Goal: Task Accomplishment & Management: Use online tool/utility

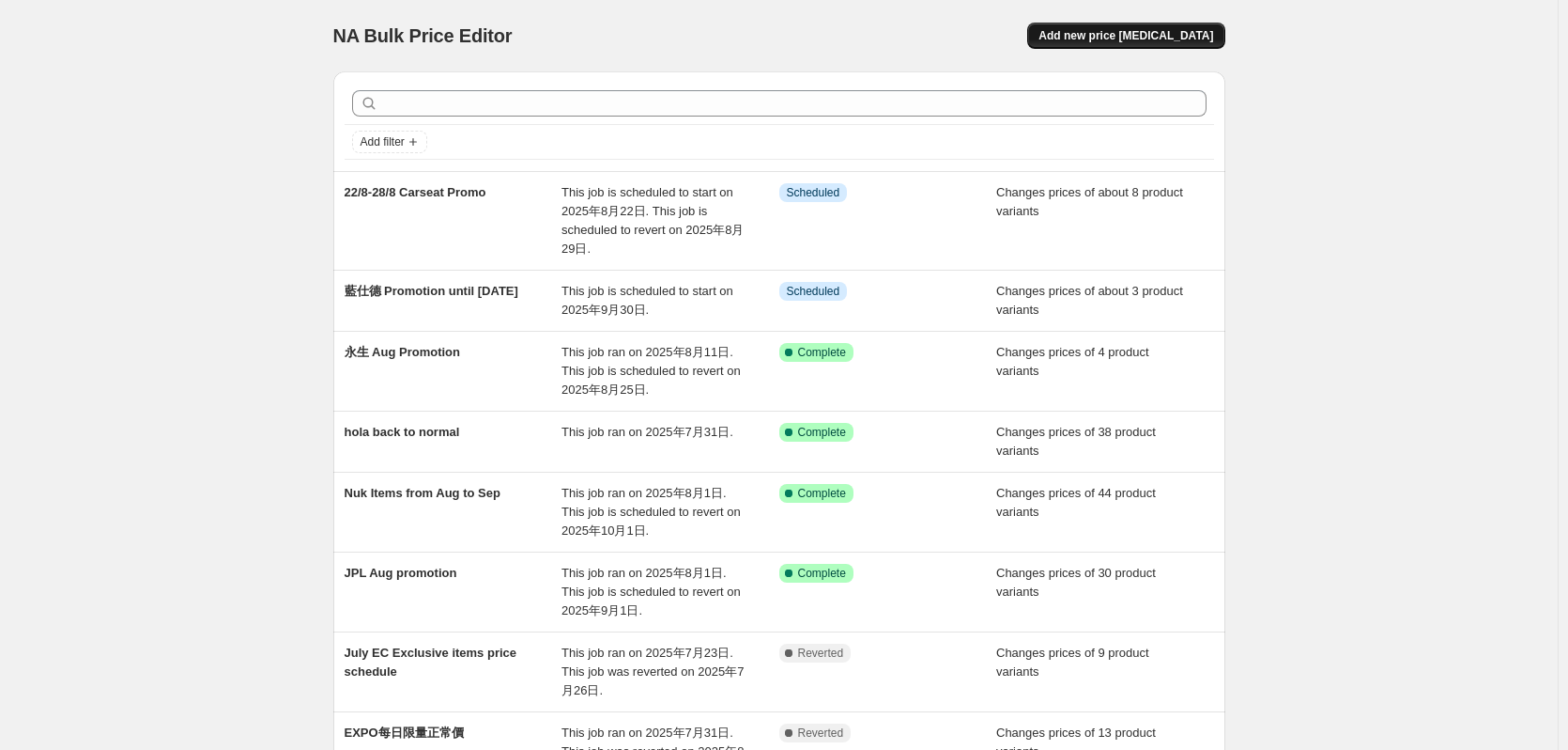
click at [1209, 23] on button "Add new price [MEDICAL_DATA]" at bounding box center [1125, 35] width 197 height 27
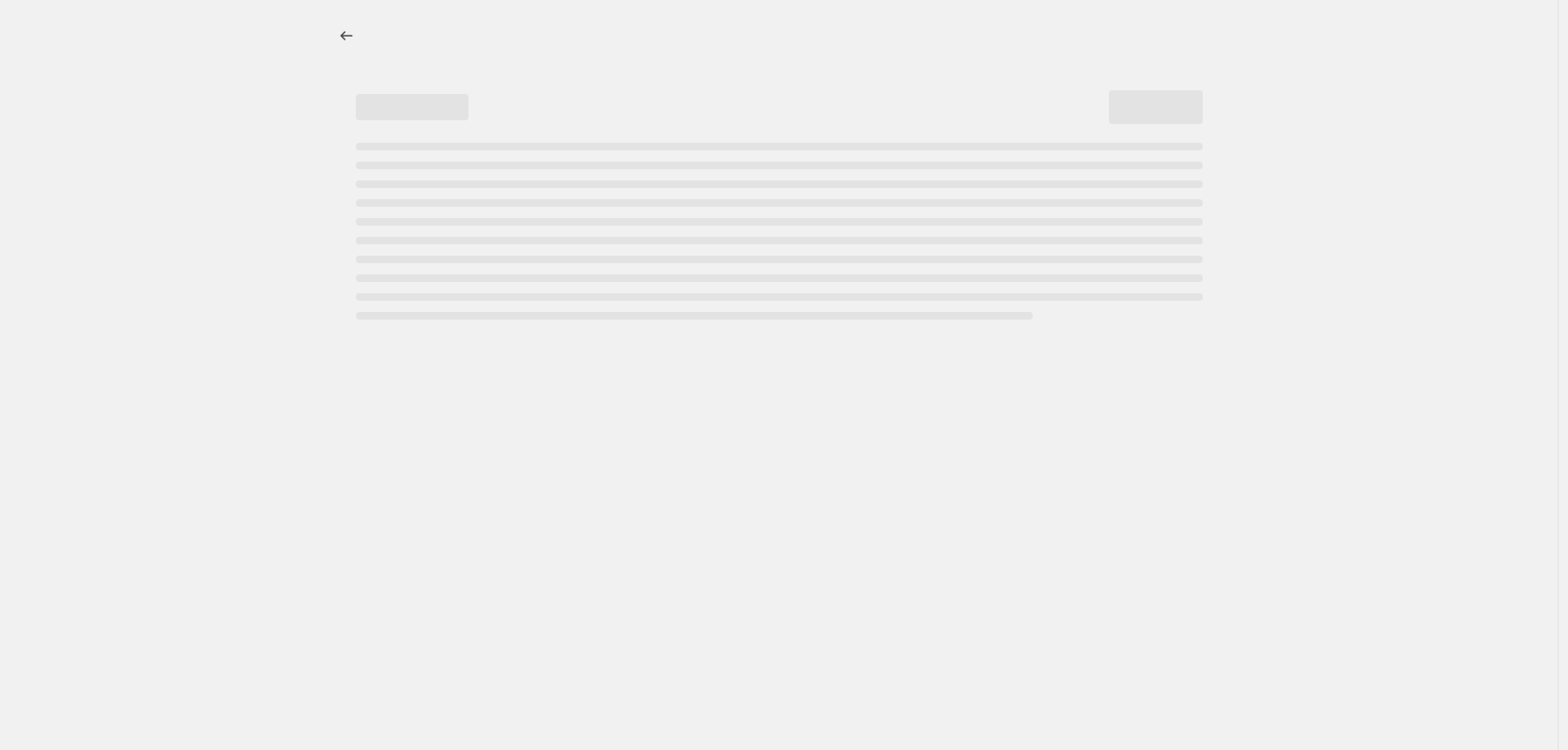
select select "percentage"
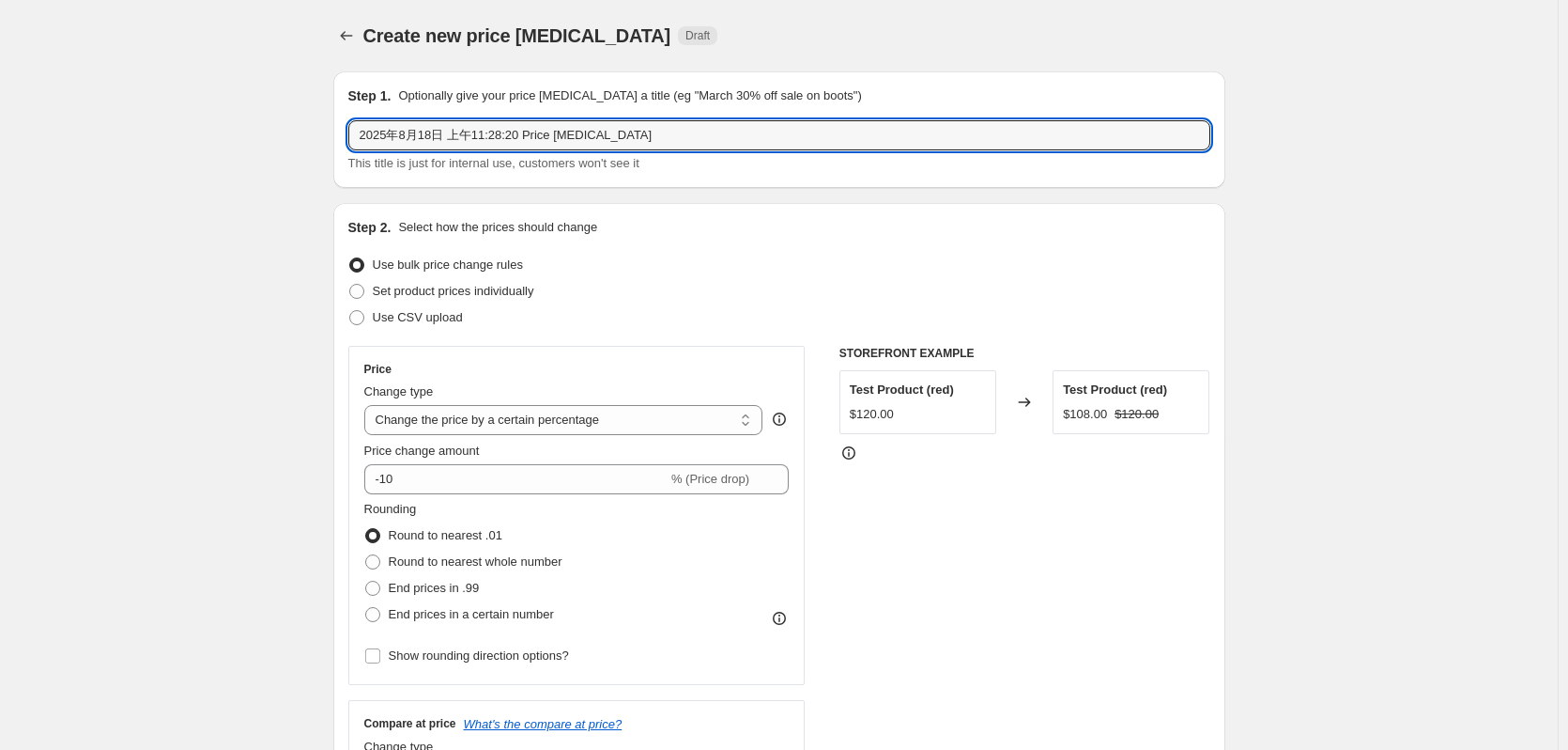
drag, startPoint x: 665, startPoint y: 141, endPoint x: 2, endPoint y: 165, distance: 663.4
paste input "19/9-25/9"
type input "19/9-25/9 Mica Pro"
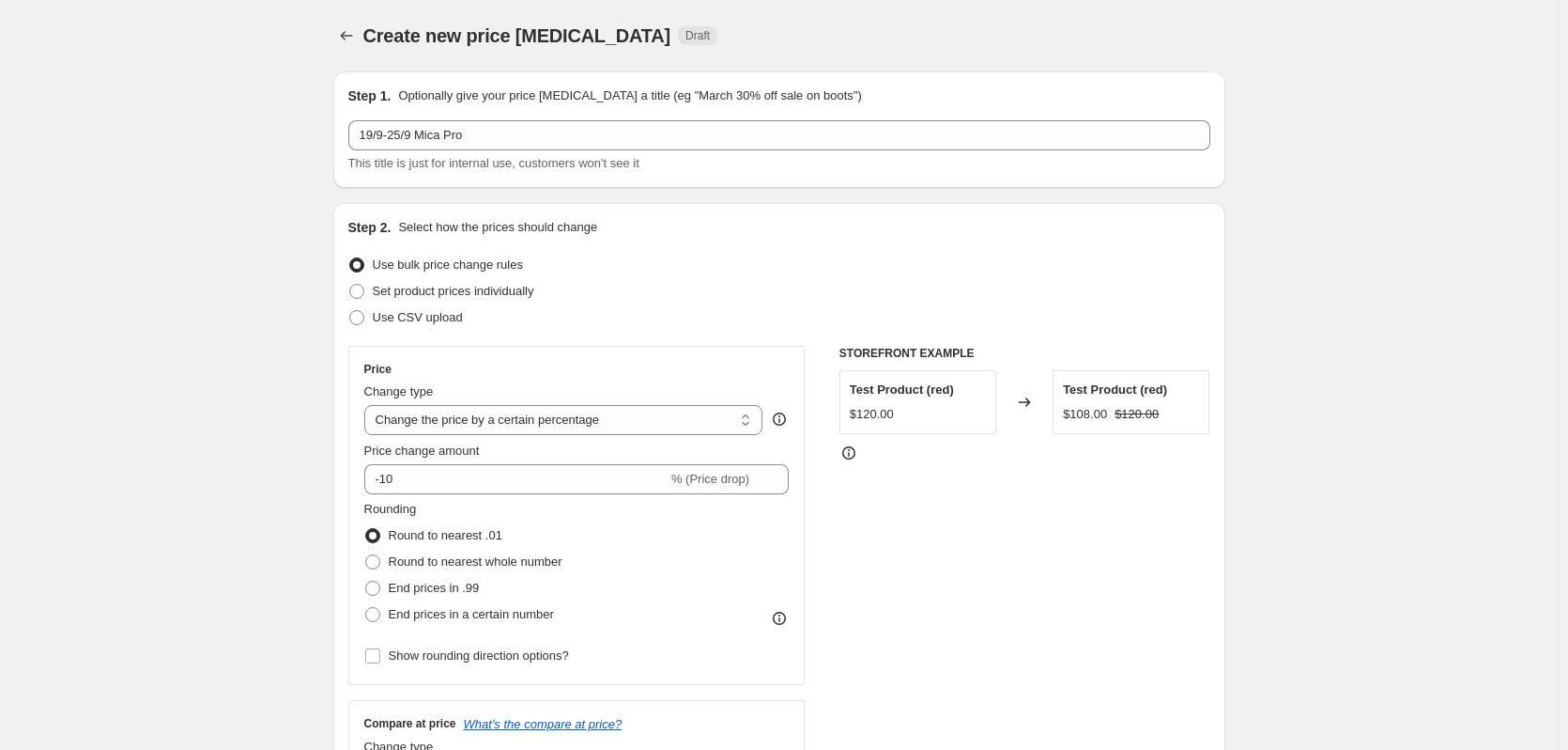
drag, startPoint x: 290, startPoint y: 239, endPoint x: 315, endPoint y: 289, distance: 55.9
click at [414, 314] on span "Use CSV upload" at bounding box center [418, 317] width 90 height 14
click at [350, 311] on input "Use CSV upload" at bounding box center [349, 310] width 1 height 1
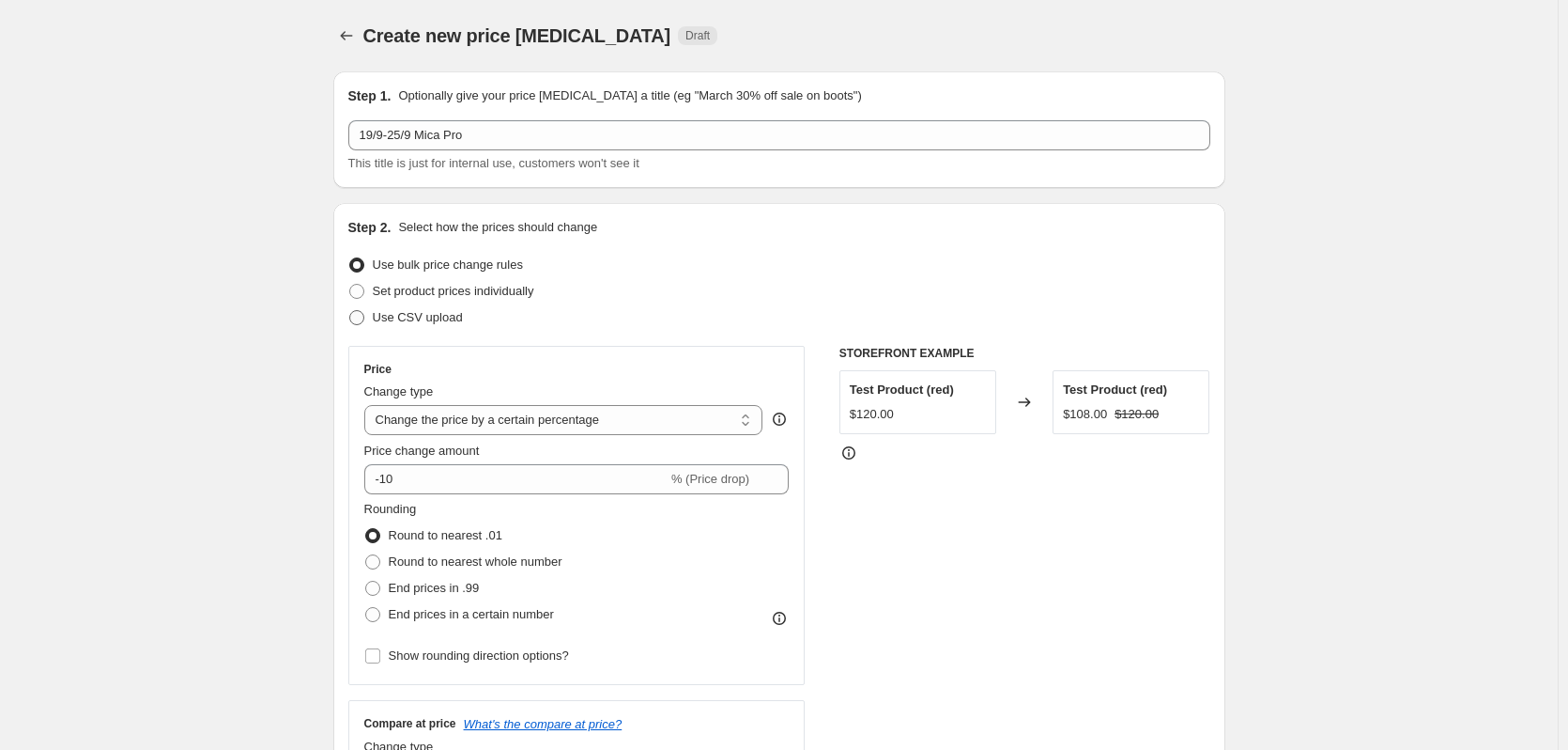
radio input "true"
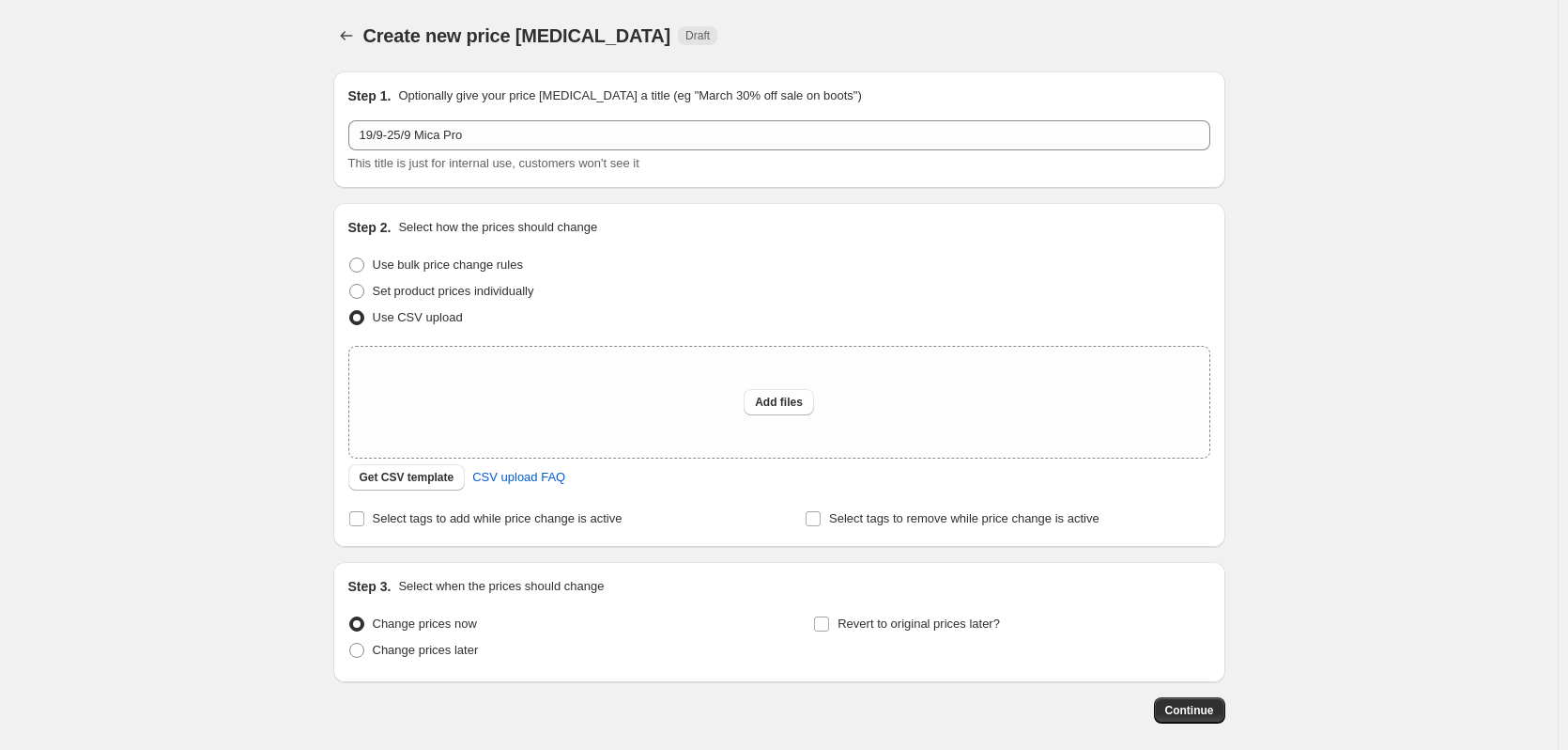
click at [384, 539] on div "Step 2. Select how the prices should change Use bulk price change rules Set pro…" at bounding box center [779, 375] width 892 height 344
click at [384, 530] on label "Select tags to add while price change is active" at bounding box center [485, 518] width 274 height 27
click at [364, 526] on input "Select tags to add while price change is active" at bounding box center [356, 518] width 15 height 15
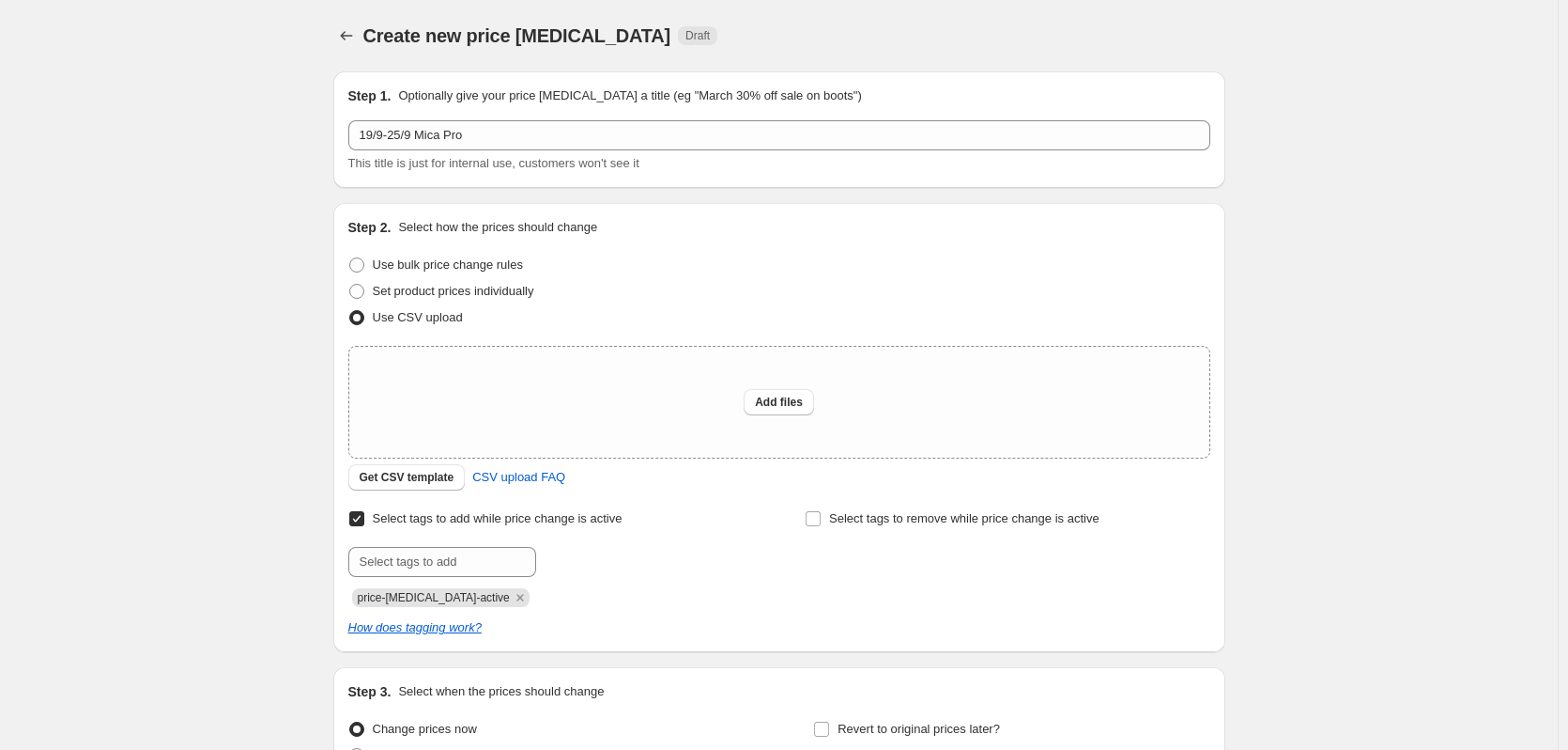
click at [364, 514] on input "Select tags to add while price change is active" at bounding box center [356, 518] width 15 height 15
checkbox input "false"
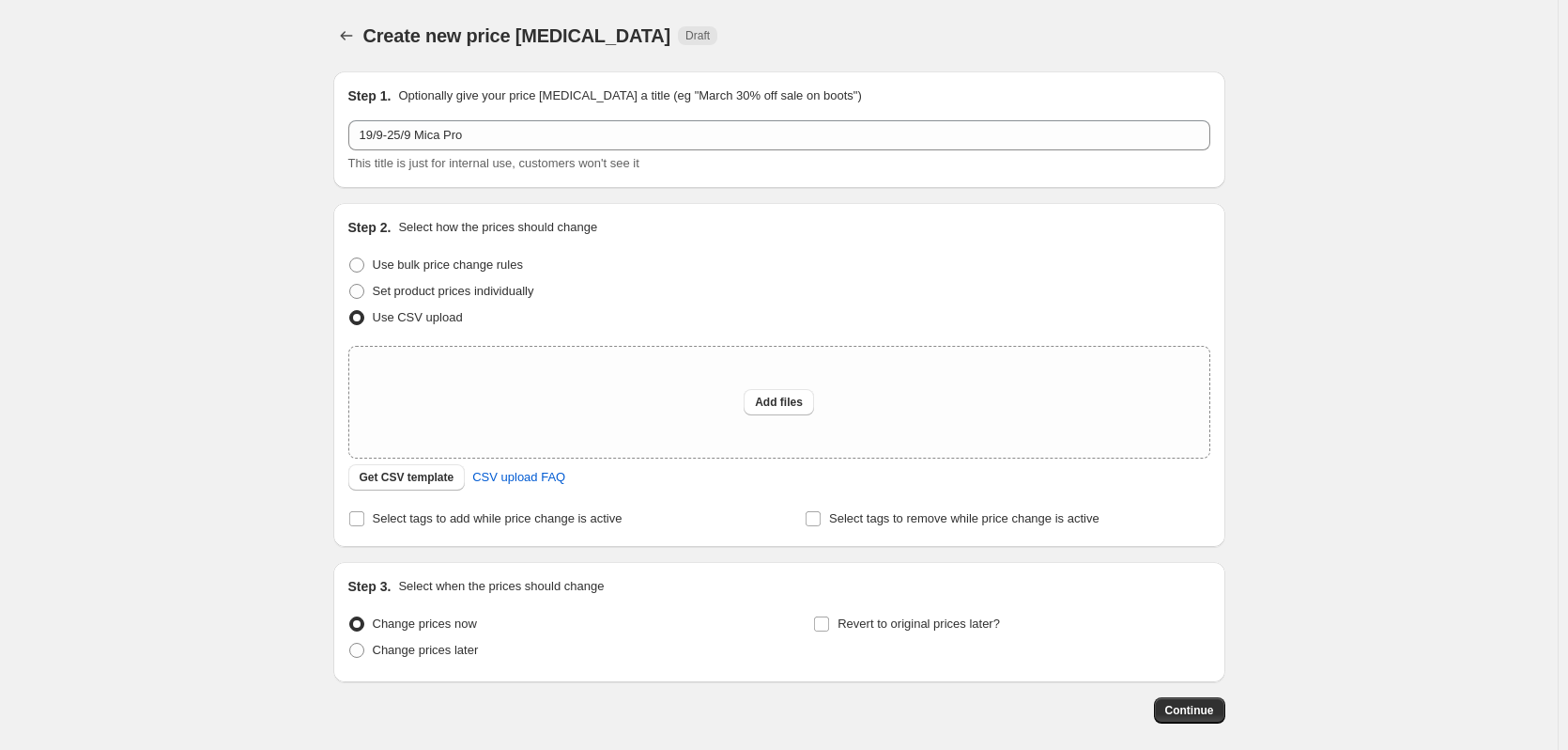
click at [400, 291] on span "Set product prices individually" at bounding box center [453, 291] width 162 height 14
click at [350, 285] on input "Set product prices individually" at bounding box center [349, 284] width 1 height 1
radio input "true"
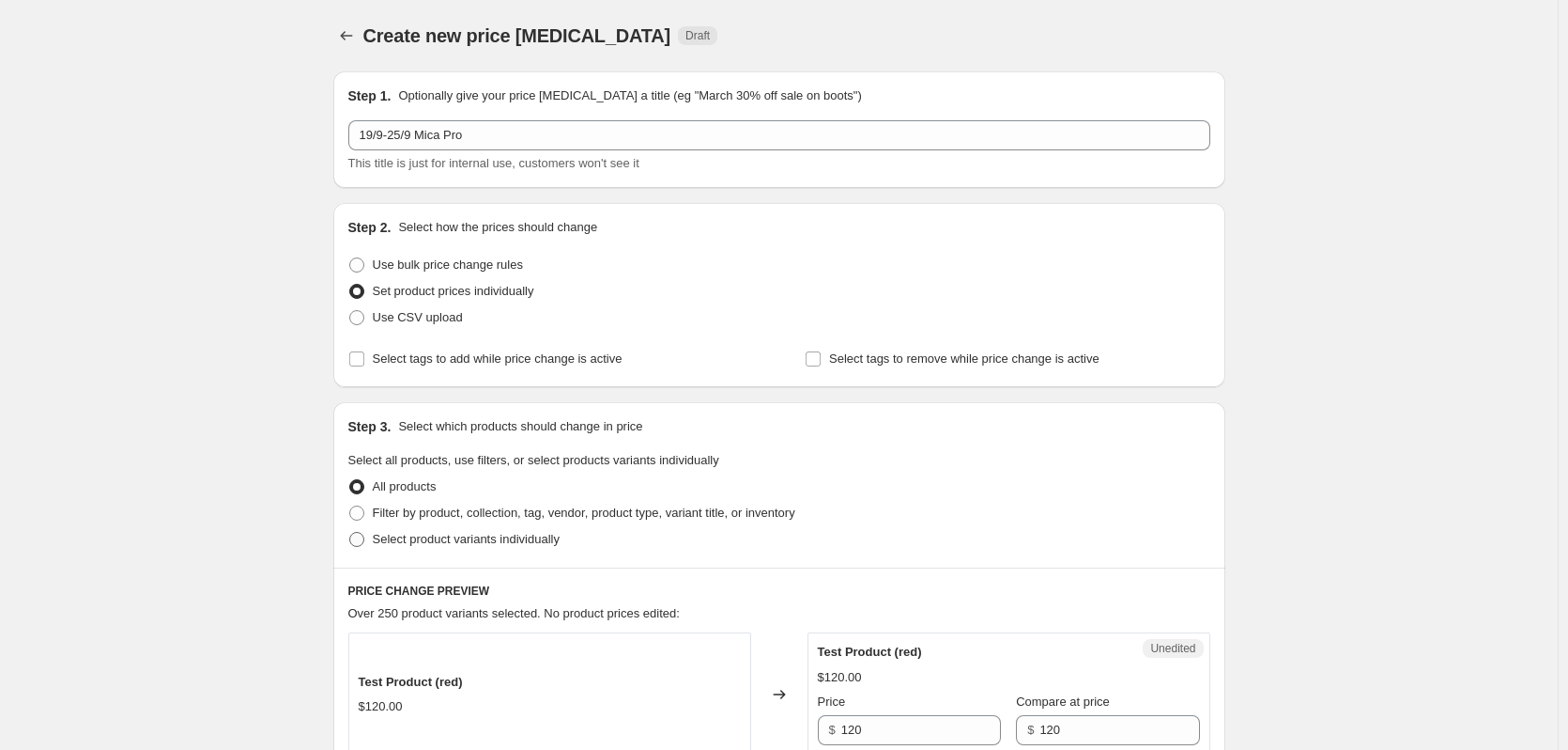
click at [436, 541] on span "Select product variants individually" at bounding box center [466, 539] width 186 height 14
click at [350, 533] on input "Select product variants individually" at bounding box center [349, 532] width 1 height 1
radio input "true"
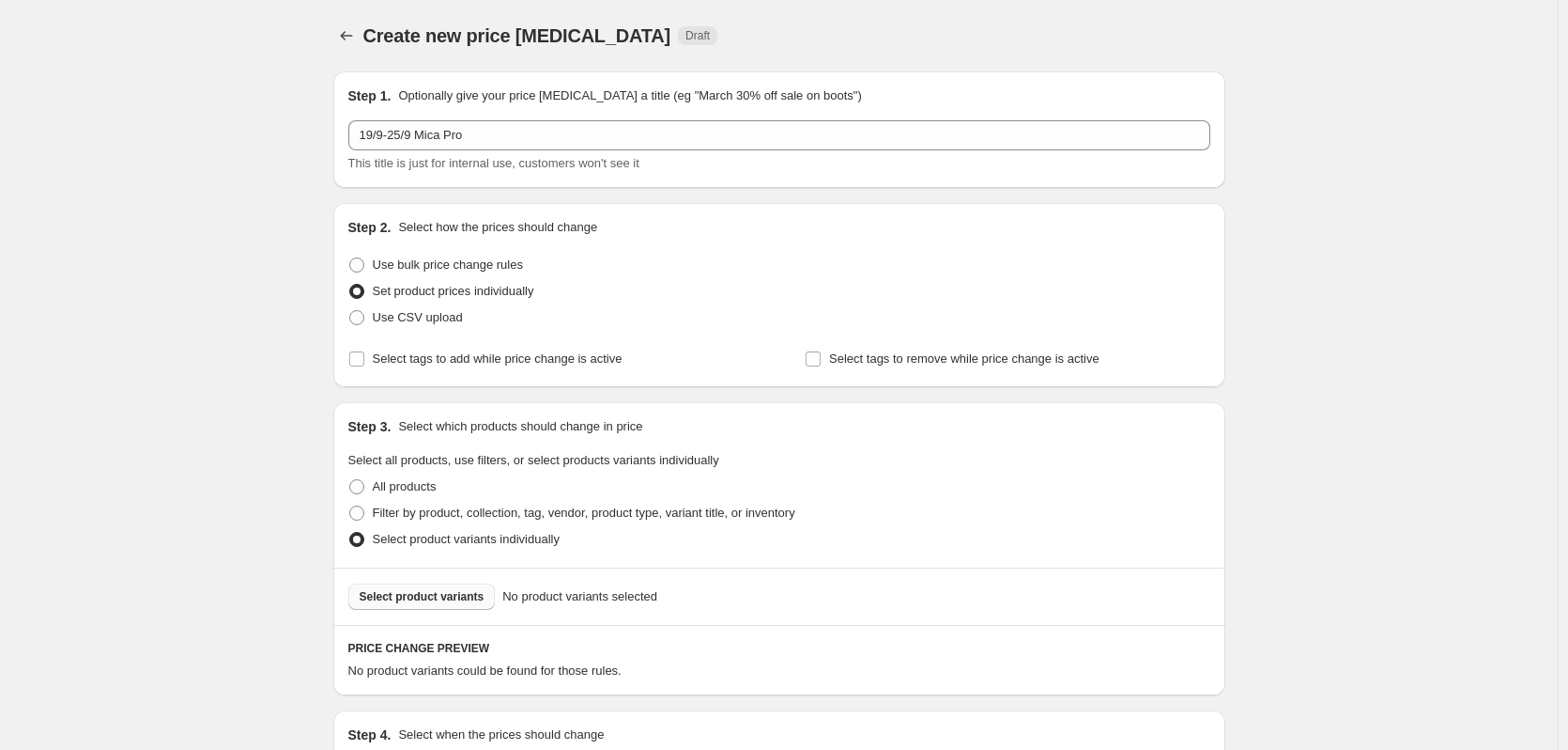
click at [452, 602] on span "Select product variants" at bounding box center [422, 596] width 125 height 15
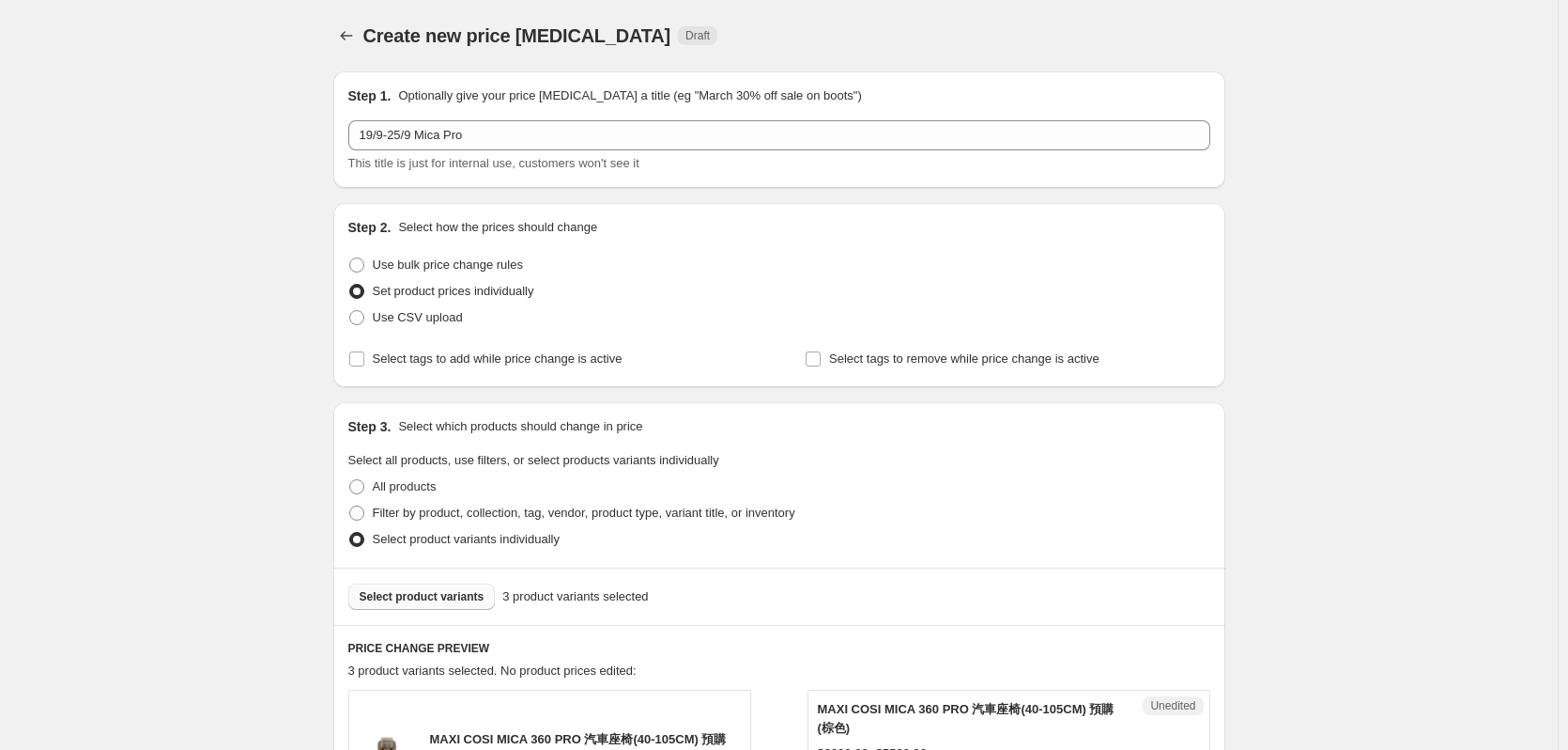
click at [230, 348] on div "Create new price [MEDICAL_DATA]. This page is ready Create new price [MEDICAL_D…" at bounding box center [779, 740] width 1558 height 1481
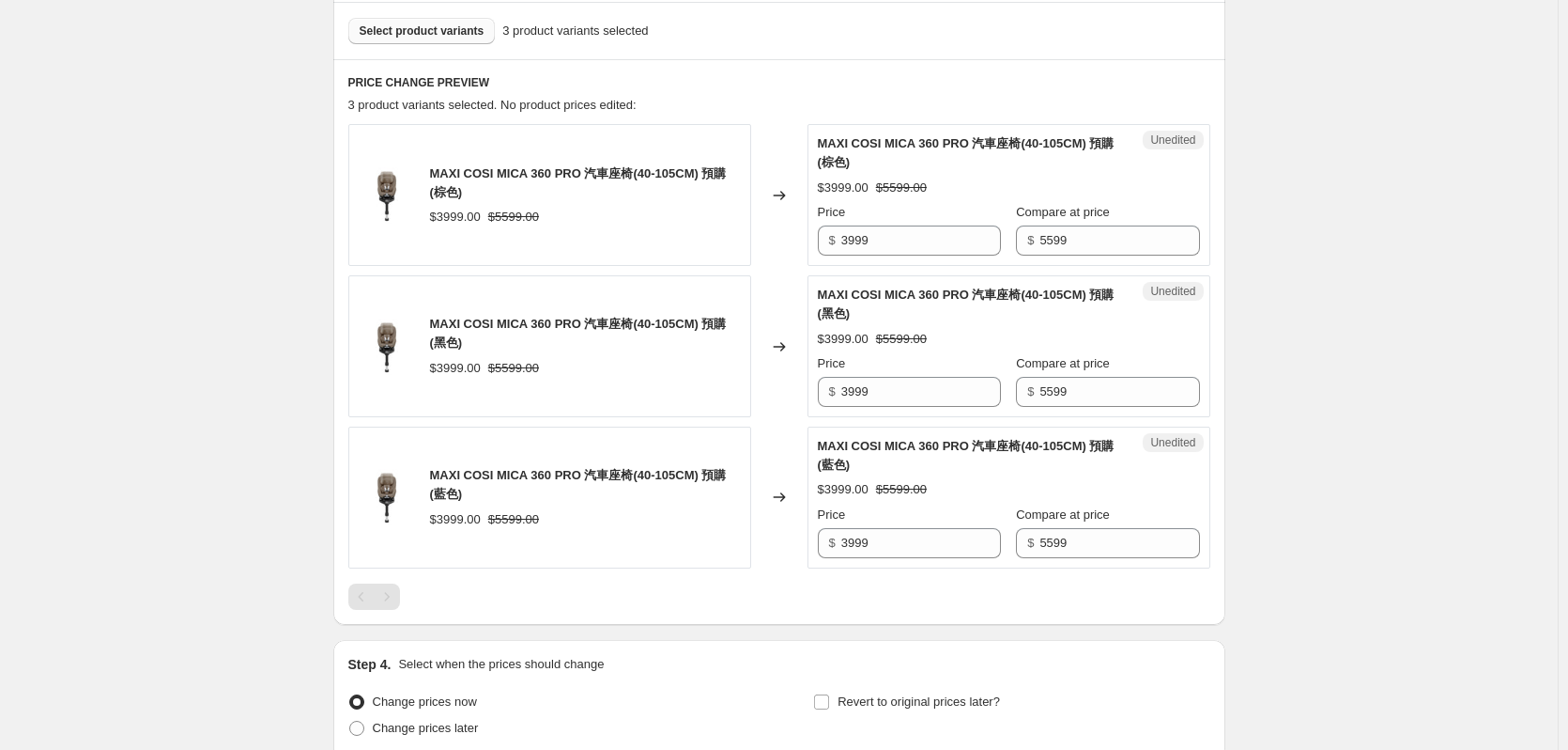
scroll to position [563, 0]
drag, startPoint x: 433, startPoint y: 176, endPoint x: 698, endPoint y: 191, distance: 265.4
click at [698, 191] on div "MAXI COSI MICA 360 PRO 汽車座椅(40-105CM) 預購 (棕色) $3999.00 $5599.00" at bounding box center [549, 196] width 403 height 142
copy span "MAXI COSI MICA 360 PRO 汽車座椅(40-105CM) 預購 (棕色)"
click at [216, 188] on div "Create new price [MEDICAL_DATA]. This page is ready Create new price [MEDICAL_D…" at bounding box center [779, 177] width 1558 height 1481
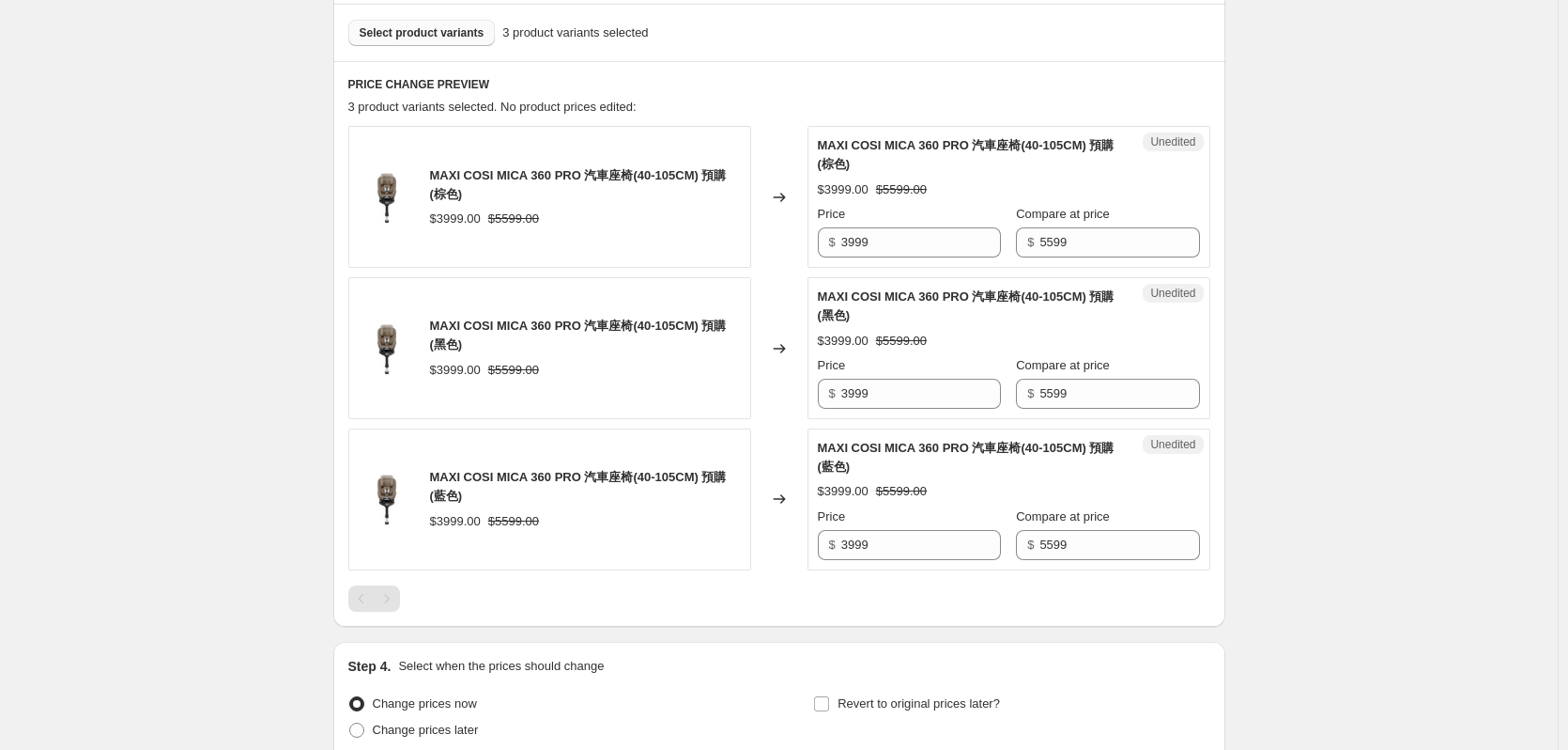
click at [1411, 103] on div "Create new price [MEDICAL_DATA]. This page is ready Create new price [MEDICAL_D…" at bounding box center [779, 177] width 1558 height 1481
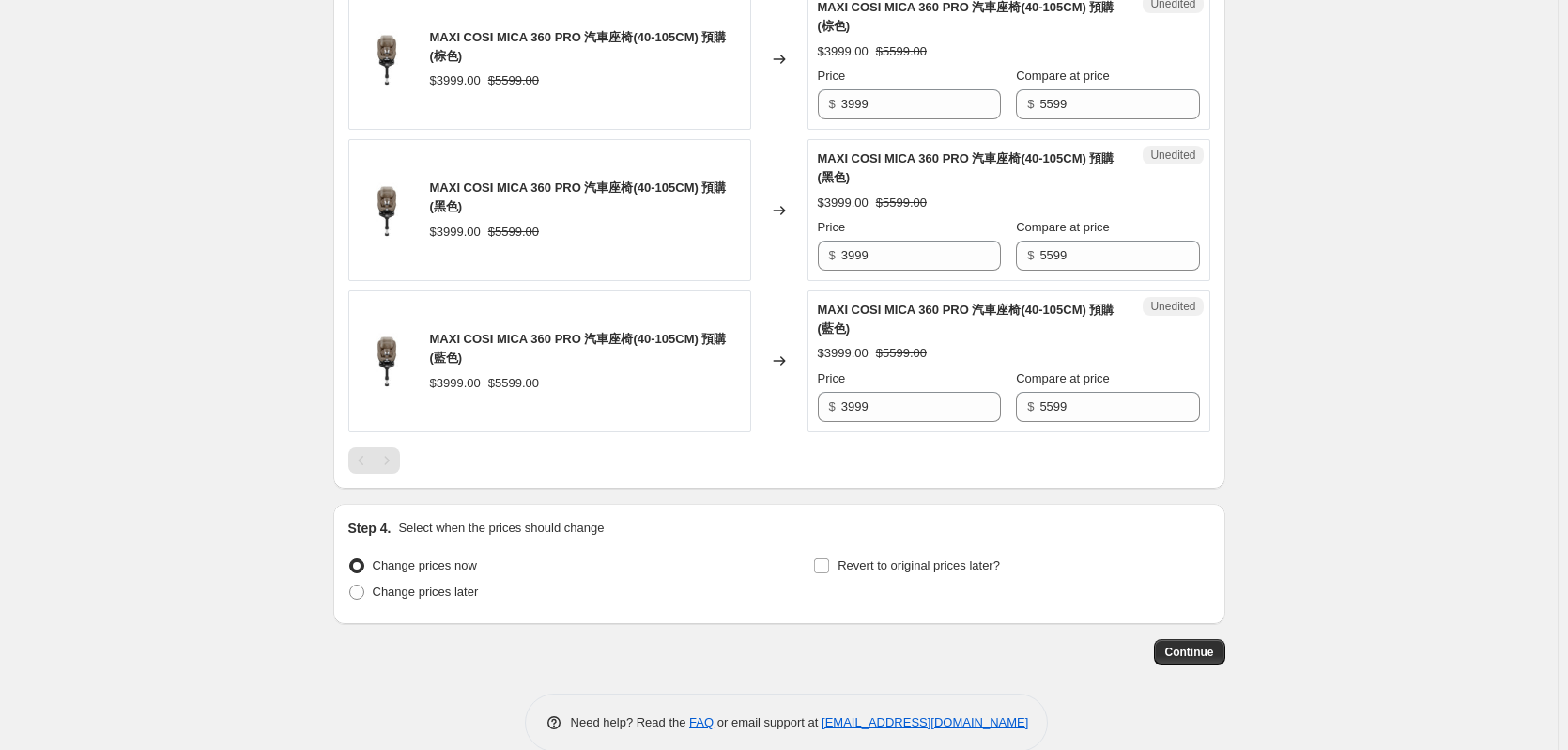
scroll to position [461, 0]
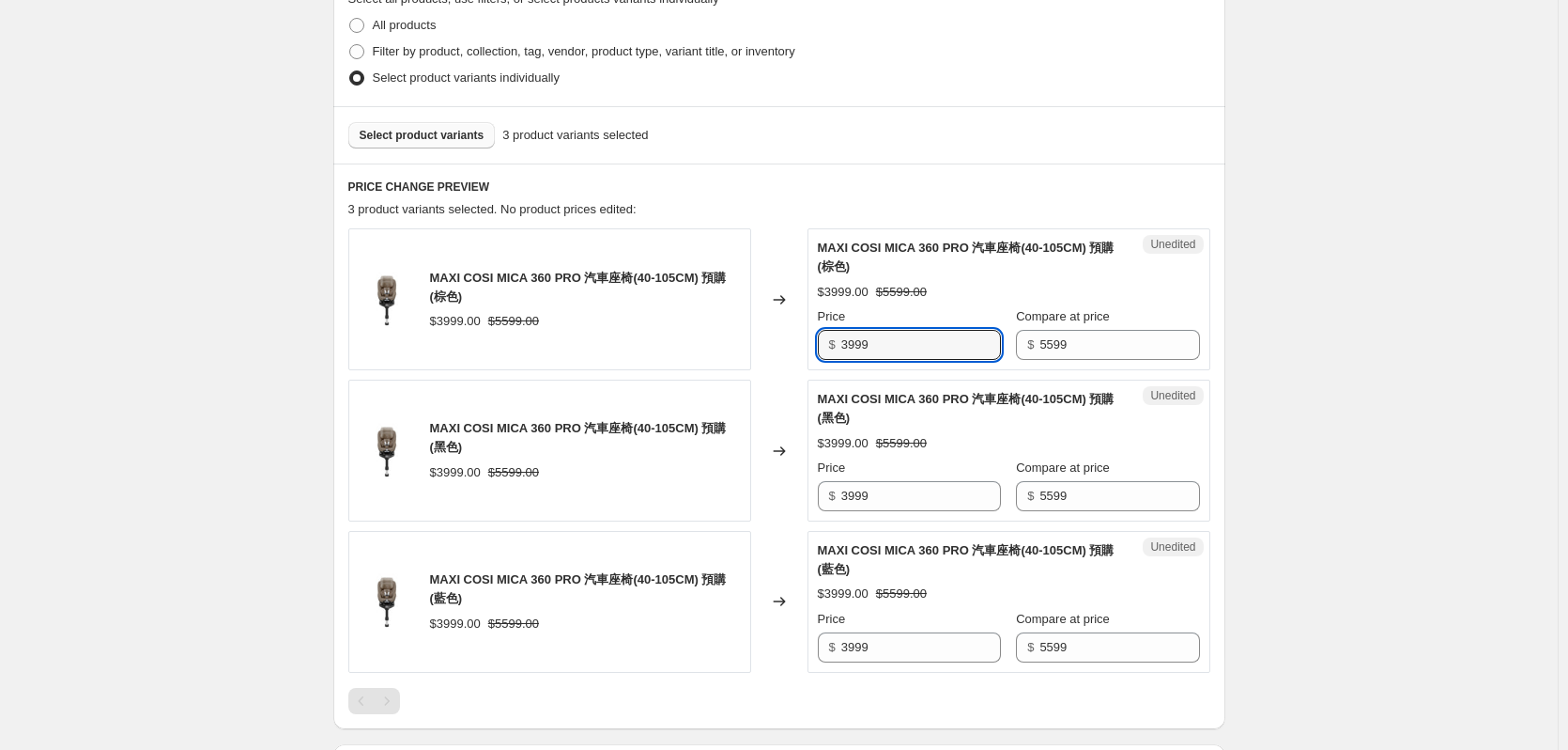
drag, startPoint x: 935, startPoint y: 339, endPoint x: 633, endPoint y: 375, distance: 304.1
click at [678, 366] on div "MAXI COSI MICA 360 PRO 汽車座椅(40-105CM) 預購 (棕色) $3999.00 $5599.00 Changed to Uned…" at bounding box center [779, 299] width 862 height 142
type input "4560"
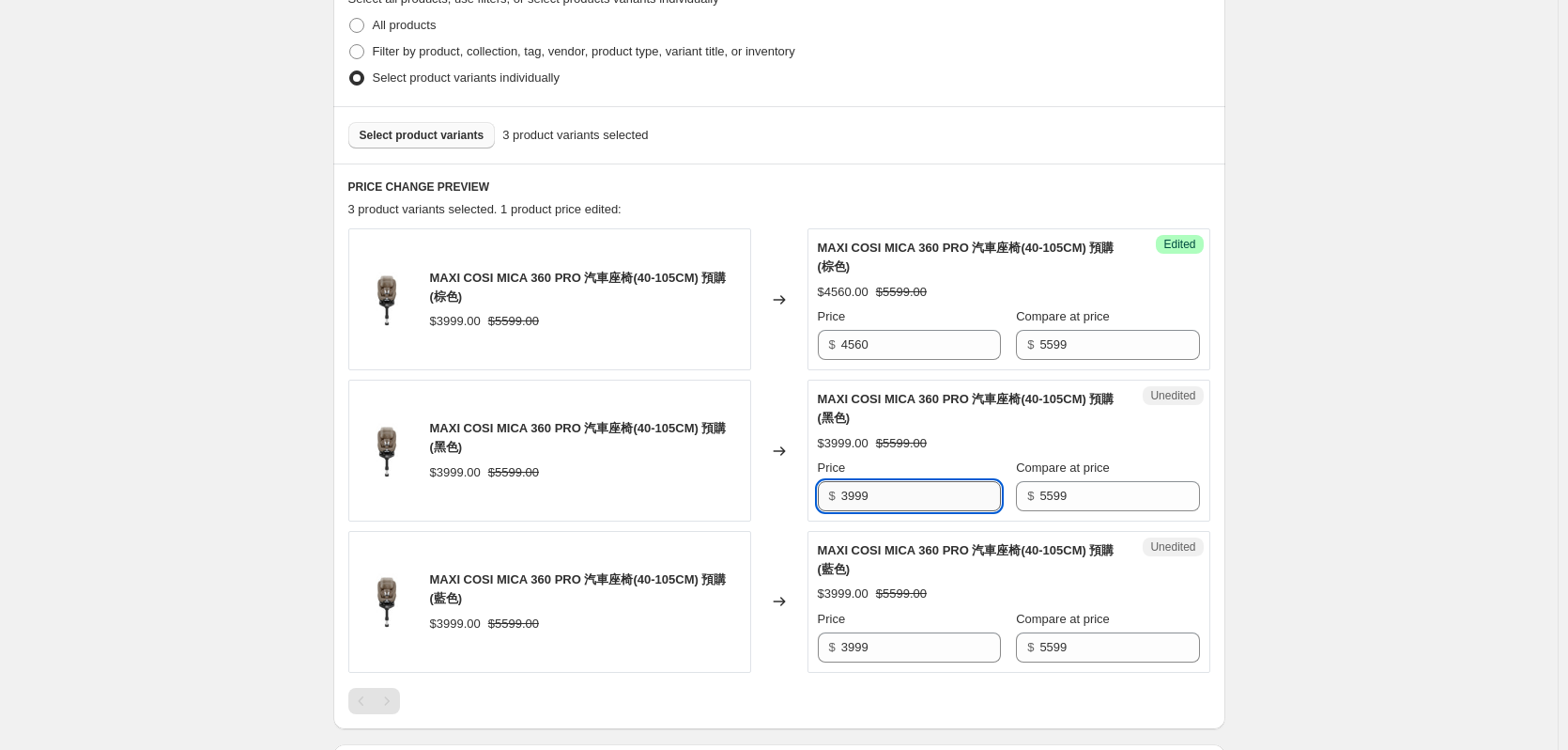
drag, startPoint x: 904, startPoint y: 501, endPoint x: 853, endPoint y: 509, distance: 51.6
click at [857, 509] on input "3999" at bounding box center [920, 496] width 160 height 30
click at [949, 490] on input "3999" at bounding box center [920, 496] width 160 height 30
drag, startPoint x: 929, startPoint y: 494, endPoint x: 719, endPoint y: 509, distance: 210.5
click at [719, 509] on div "MAXI COSI MICA 360 PRO 汽車座椅(40-105CM) 預購 (黑色) $3999.00 $5599.00 Changed to Uned…" at bounding box center [779, 451] width 862 height 142
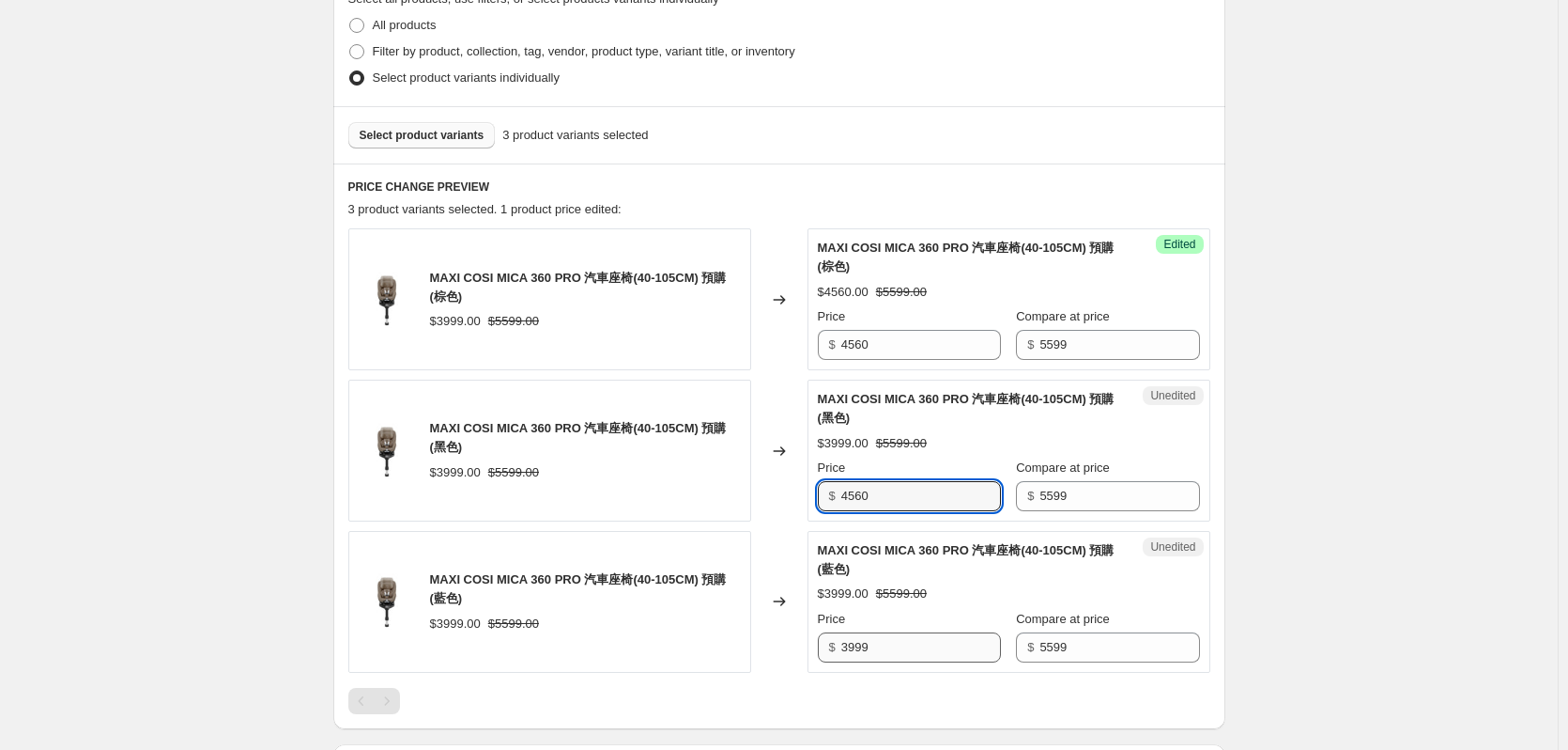
type input "4560"
drag, startPoint x: 906, startPoint y: 651, endPoint x: 823, endPoint y: 654, distance: 83.1
click at [830, 648] on div "$ 3999" at bounding box center [910, 647] width 183 height 30
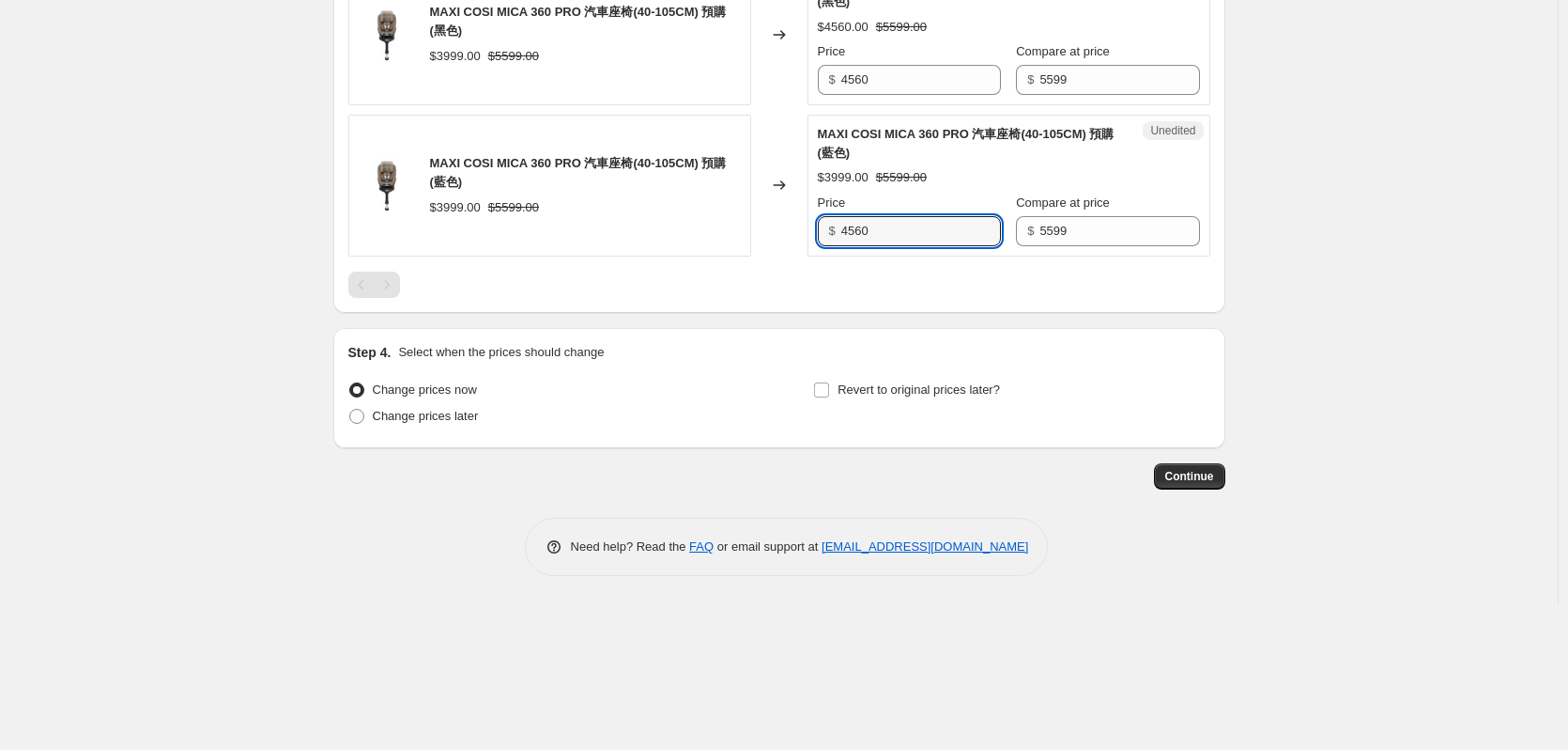
scroll to position [931, 0]
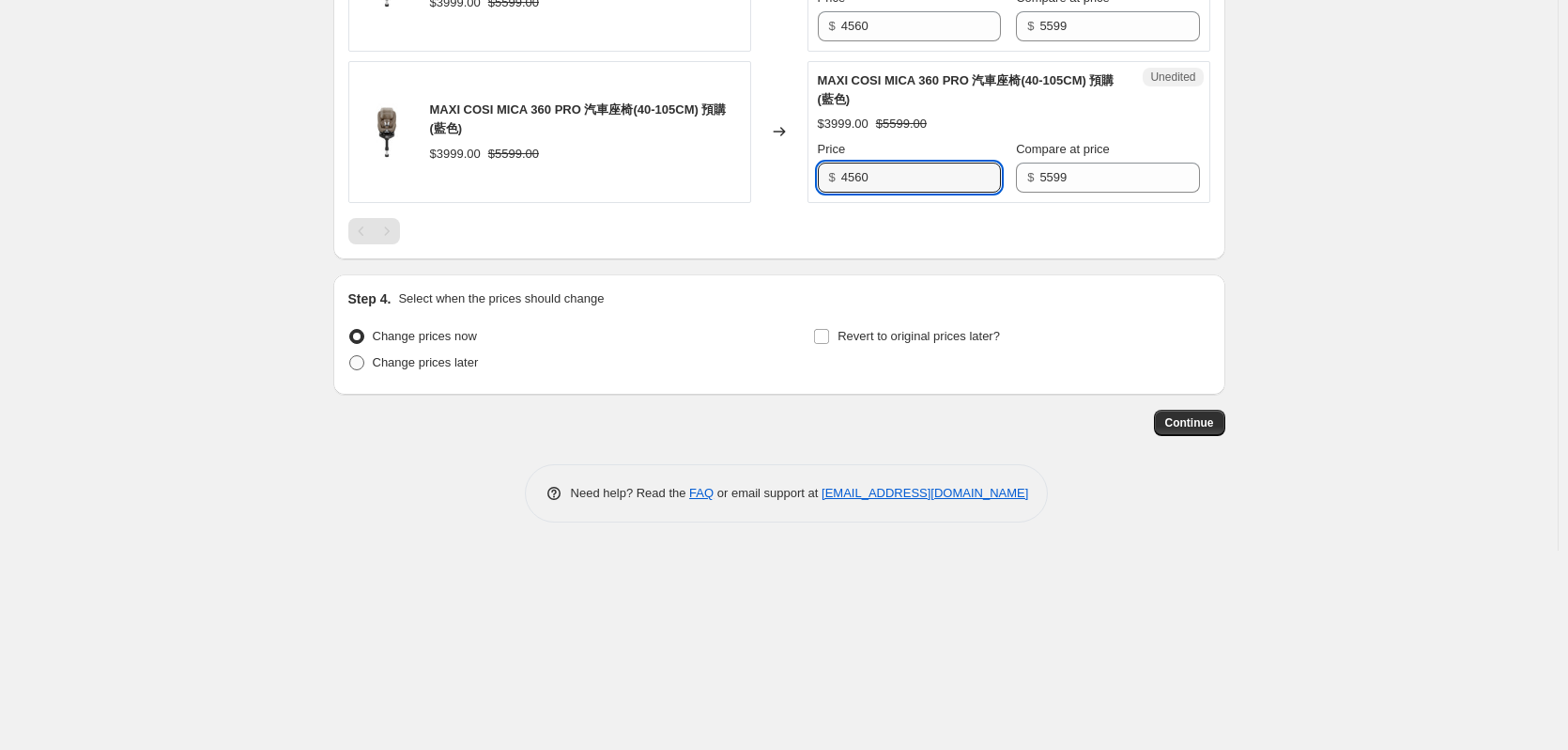
type input "4560"
click at [424, 373] on label "Change prices later" at bounding box center [413, 362] width 131 height 27
click at [350, 356] on input "Change prices later" at bounding box center [349, 355] width 1 height 1
radio input "true"
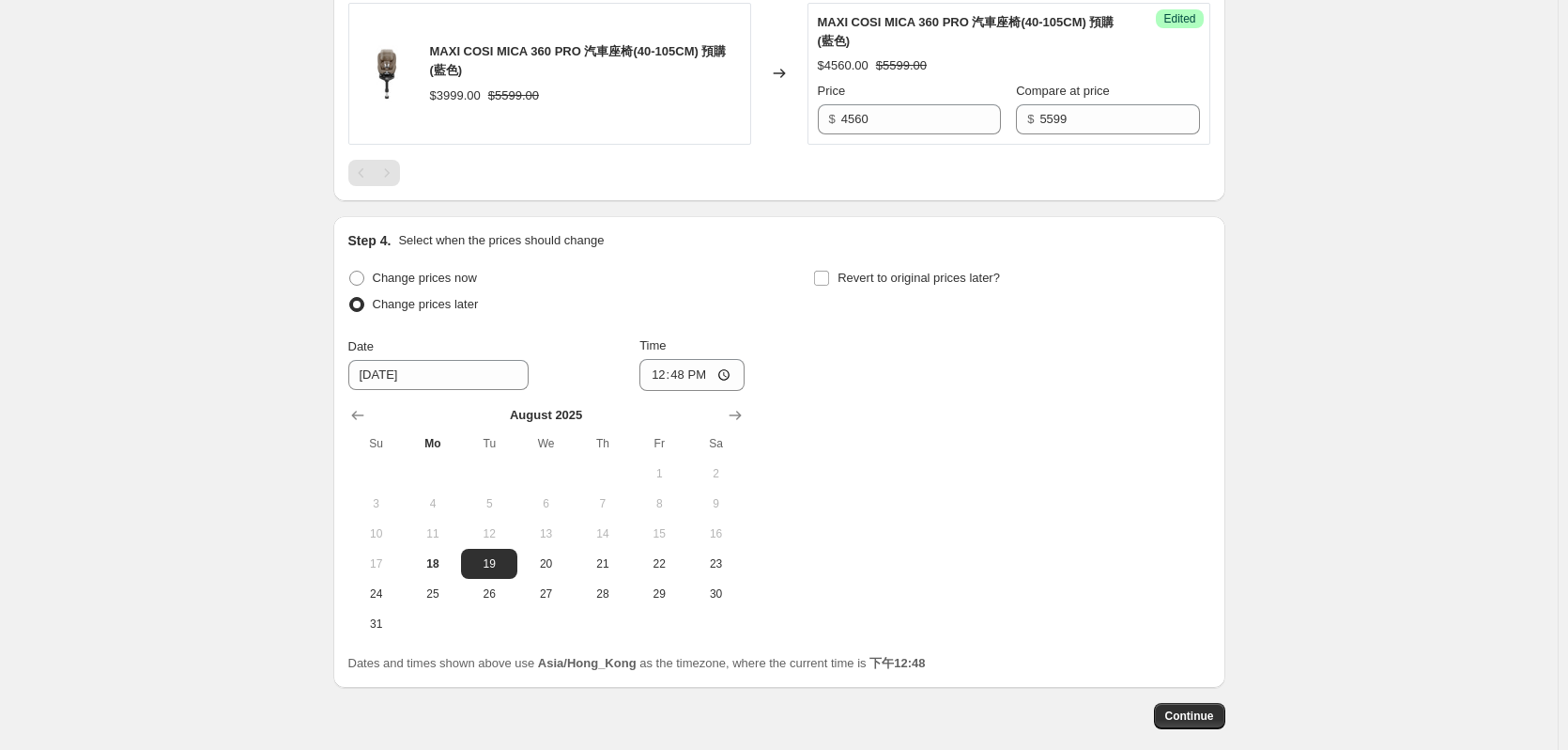
scroll to position [1083, 0]
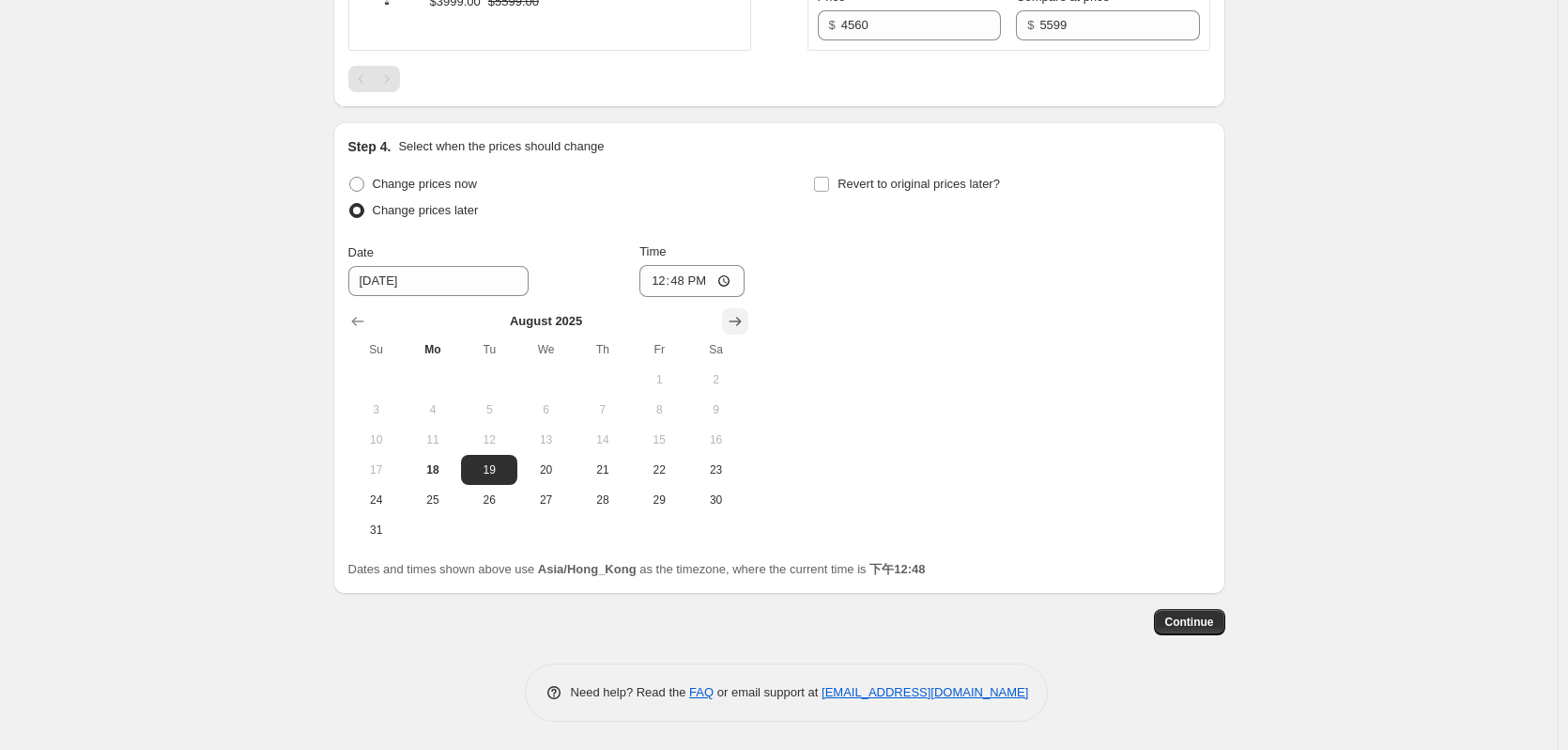
click at [749, 314] on button "Show next month, September 2025" at bounding box center [735, 321] width 26 height 27
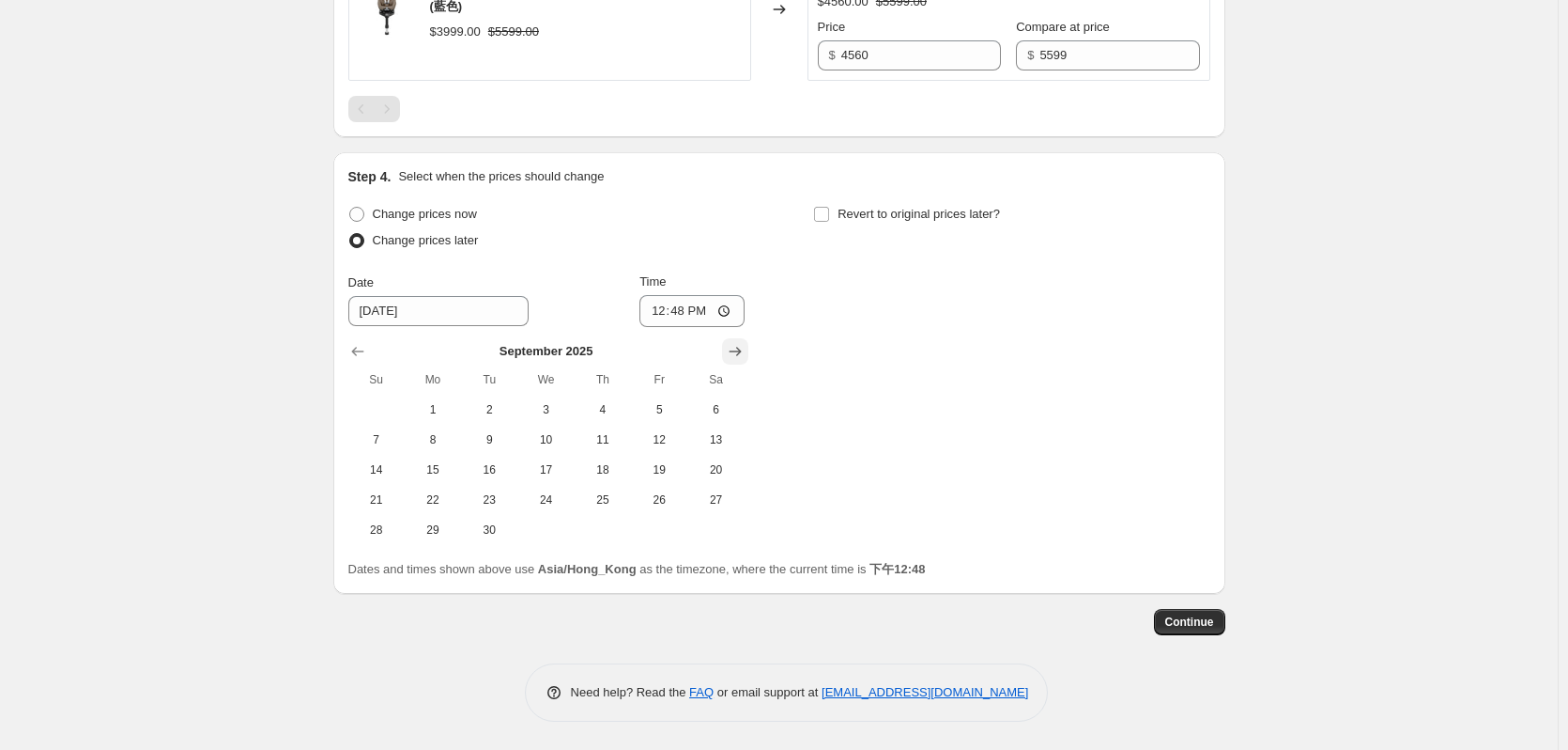
scroll to position [1053, 0]
click at [654, 462] on span "19" at bounding box center [659, 469] width 41 height 15
type input "[DATE]"
click at [675, 293] on div "Time 12:48" at bounding box center [692, 300] width 105 height 55
click at [682, 304] on input "12:48" at bounding box center [692, 310] width 105 height 32
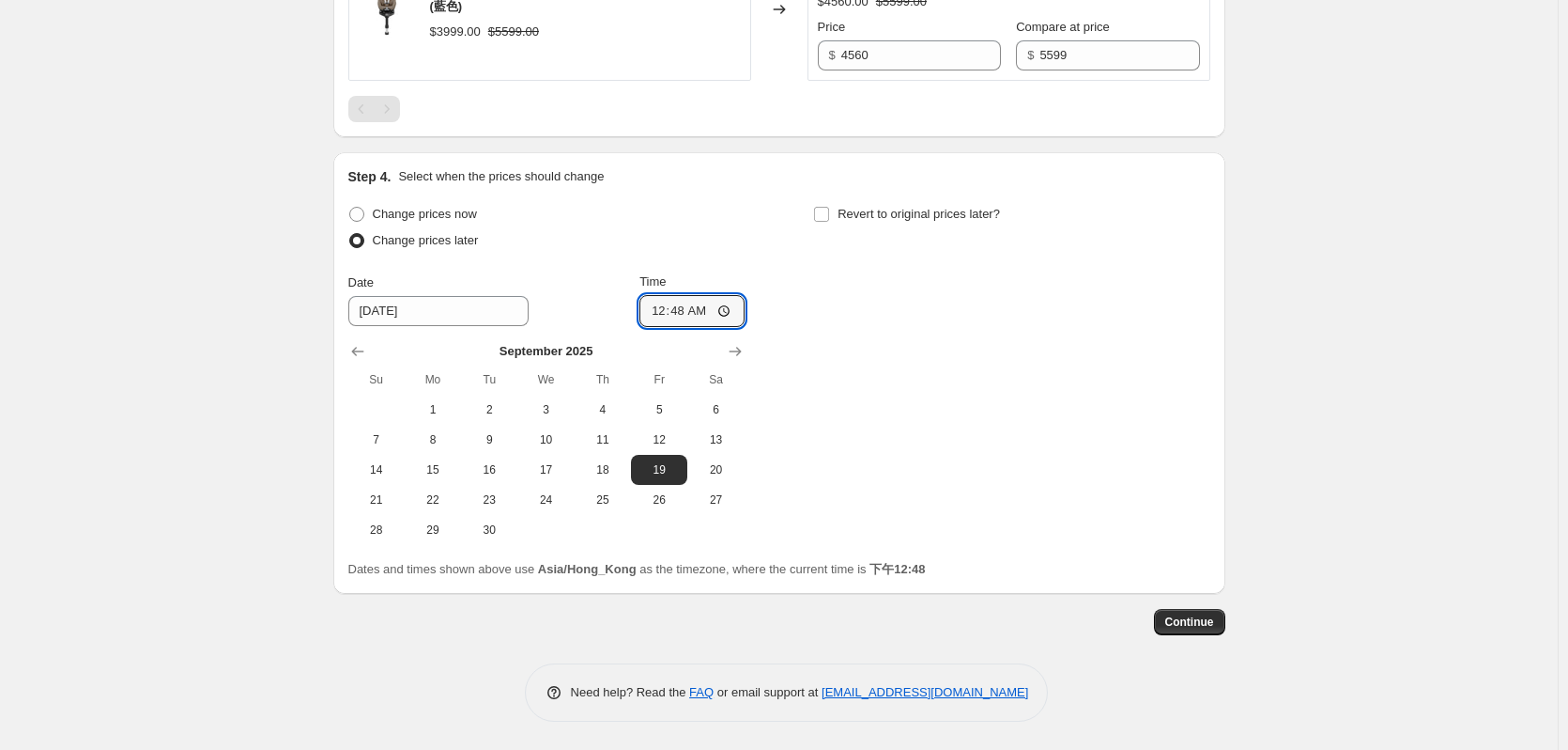
type input "00:00"
click at [862, 213] on span "Revert to original prices later?" at bounding box center [919, 214] width 163 height 14
click at [829, 213] on input "Revert to original prices later?" at bounding box center [821, 214] width 15 height 15
checkbox input "true"
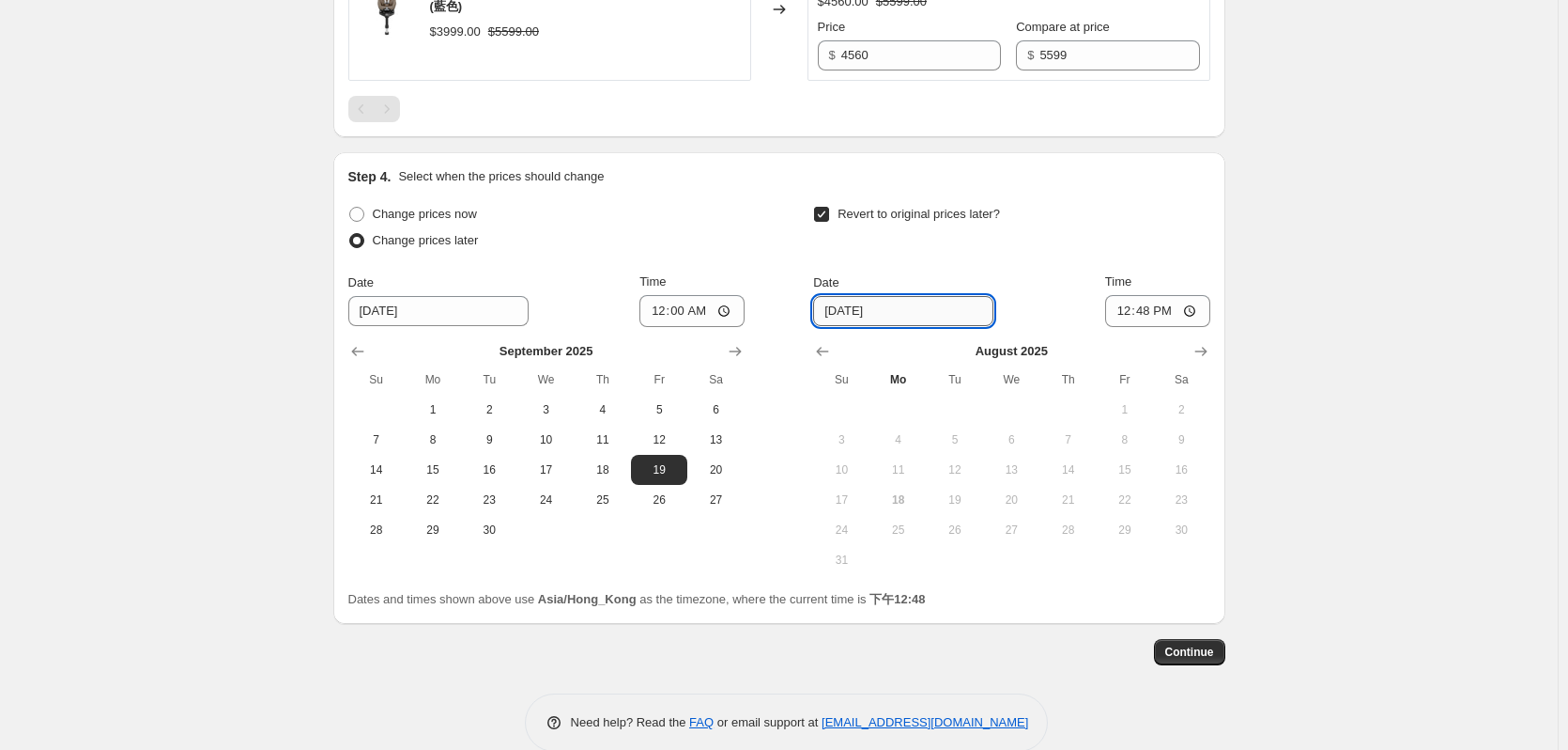
click at [908, 313] on input "[DATE]" at bounding box center [904, 310] width 181 height 30
click at [1204, 349] on icon "Show next month, September 2025" at bounding box center [1200, 350] width 19 height 19
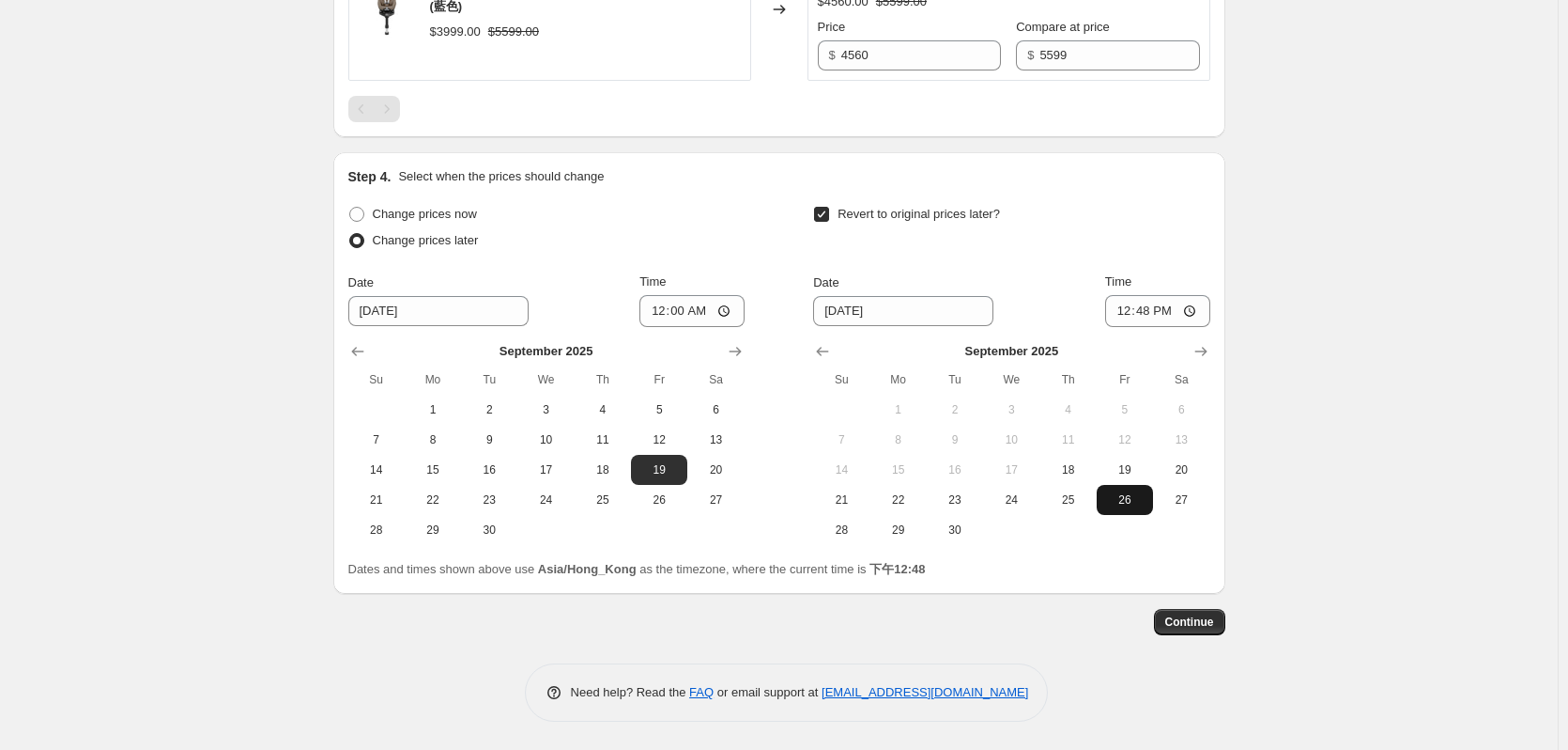
click at [1120, 508] on button "26" at bounding box center [1124, 500] width 56 height 30
type input "[DATE]"
click at [1152, 310] on input "12:48" at bounding box center [1157, 310] width 105 height 32
type input "00:00"
click at [1196, 613] on button "Continue" at bounding box center [1189, 621] width 72 height 27
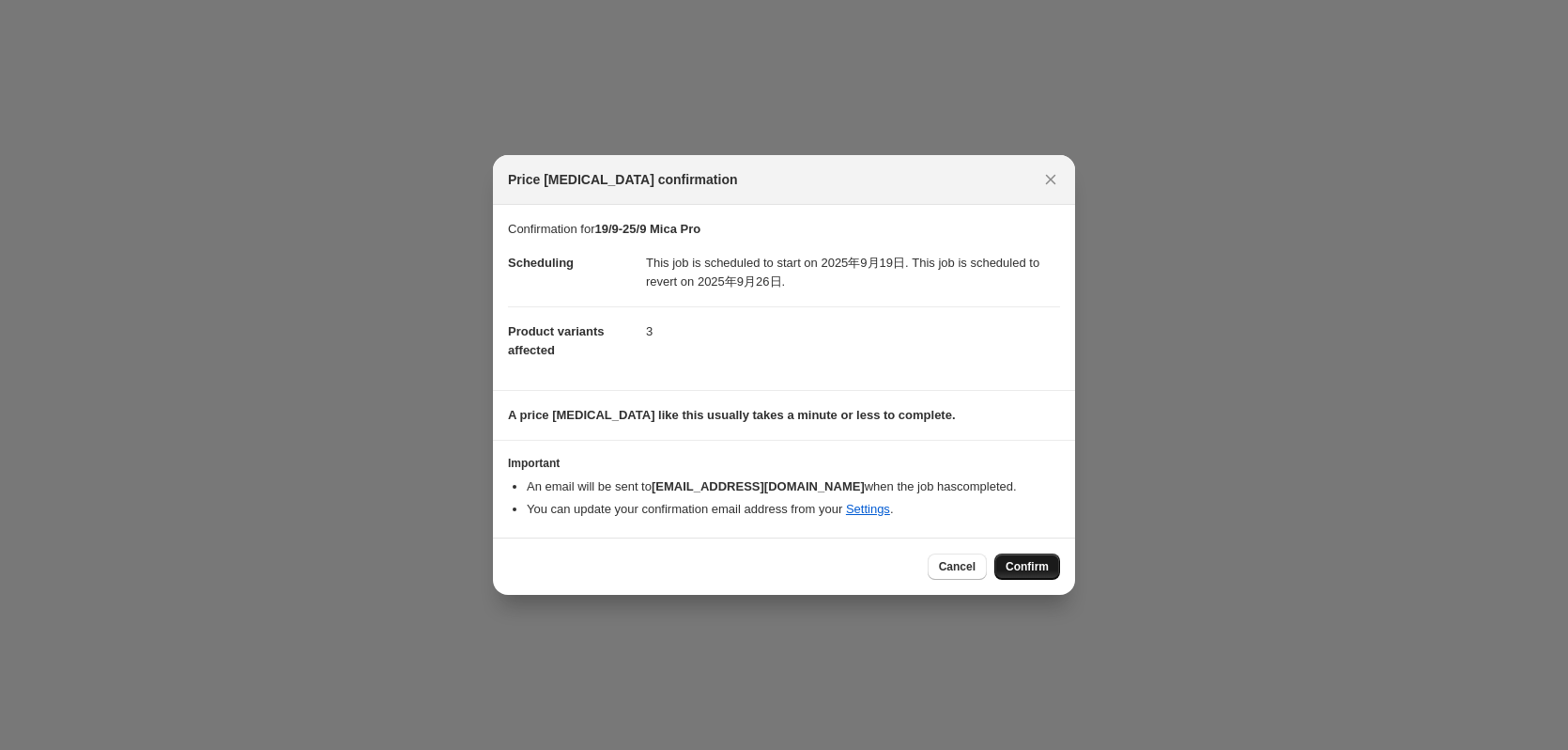
click at [1034, 564] on span "Confirm" at bounding box center [1027, 565] width 43 height 15
type input "19/9-25/9 Mica Pro"
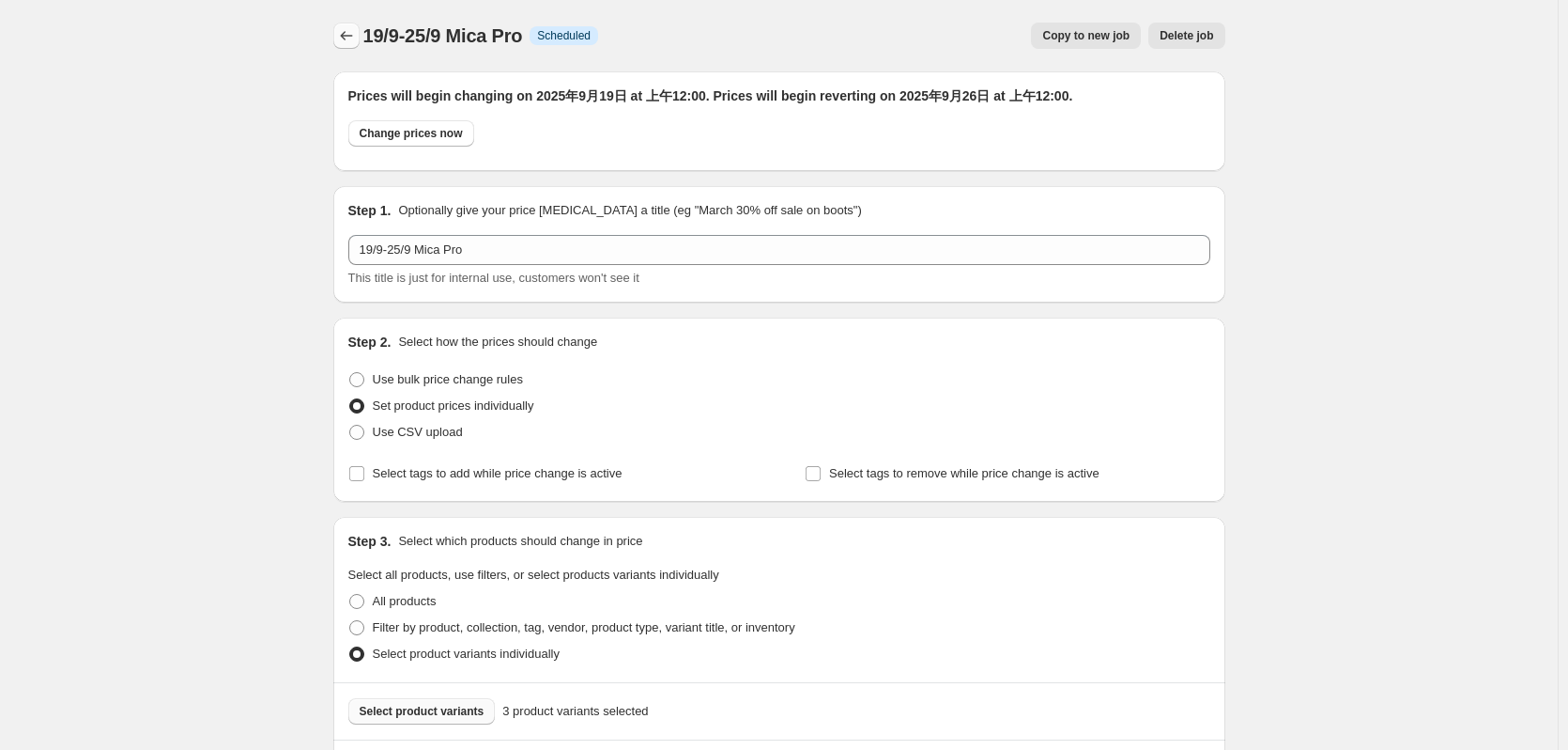
click at [346, 31] on icon "Price change jobs" at bounding box center [346, 35] width 19 height 19
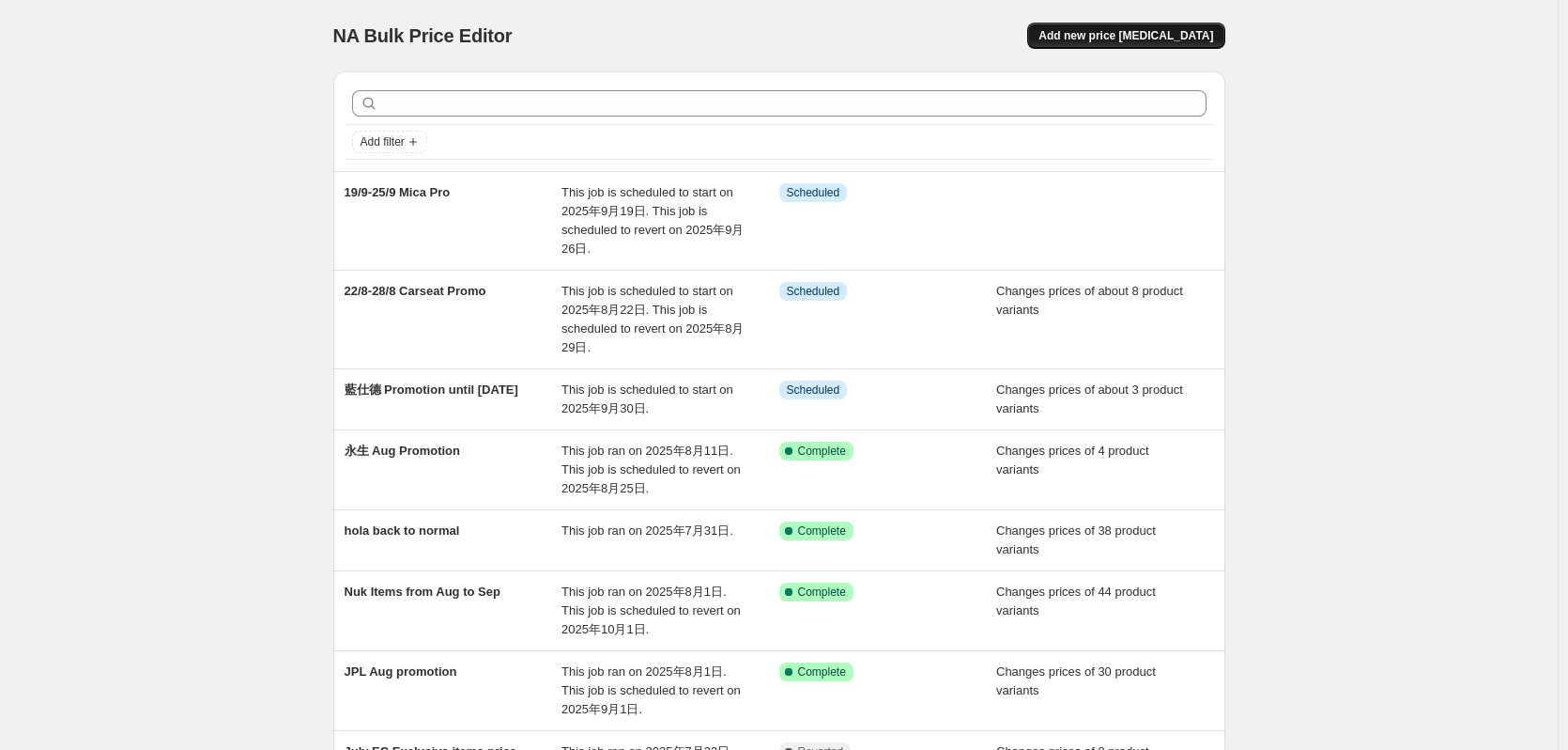
click at [1191, 38] on span "Add new price [MEDICAL_DATA]" at bounding box center [1125, 35] width 175 height 15
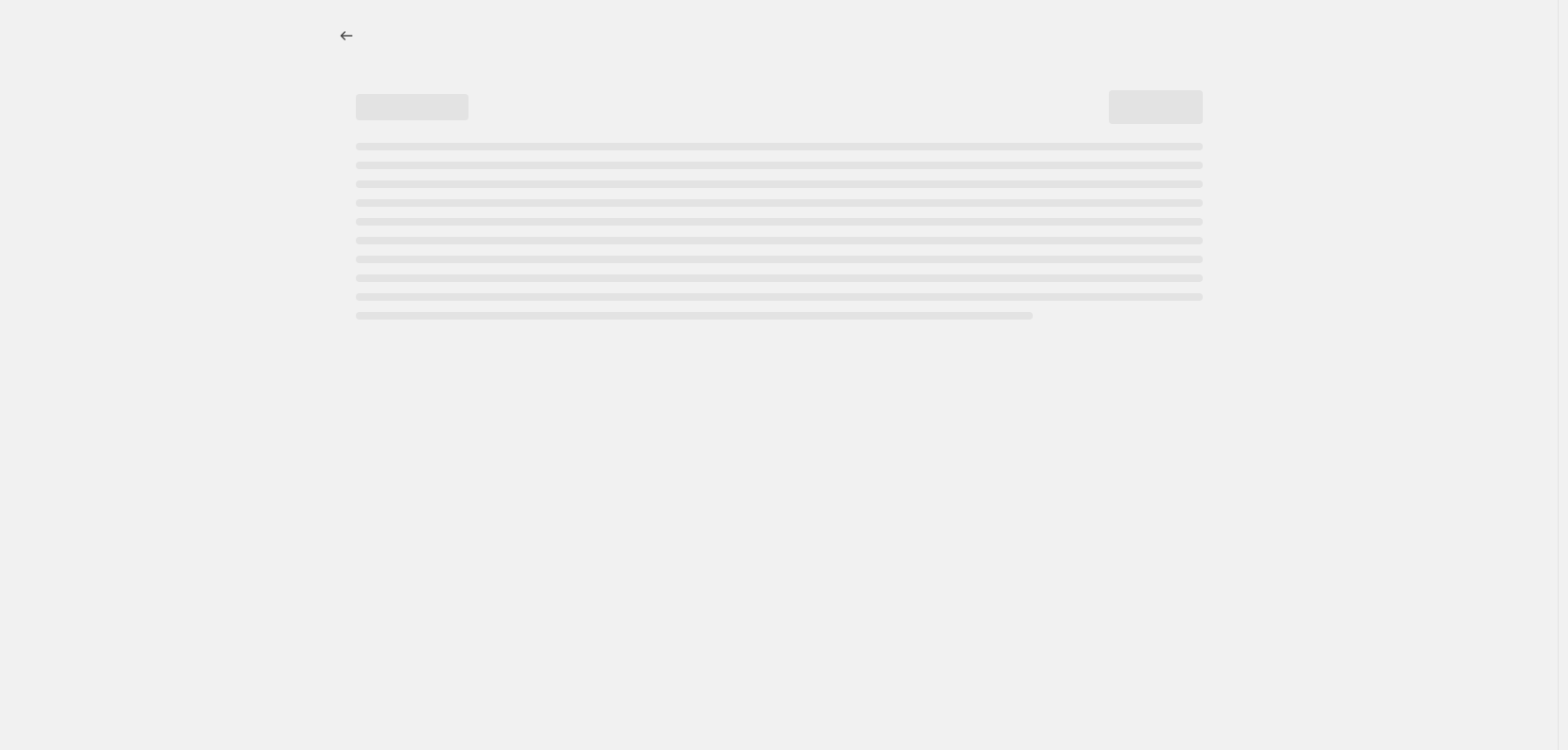
select select "percentage"
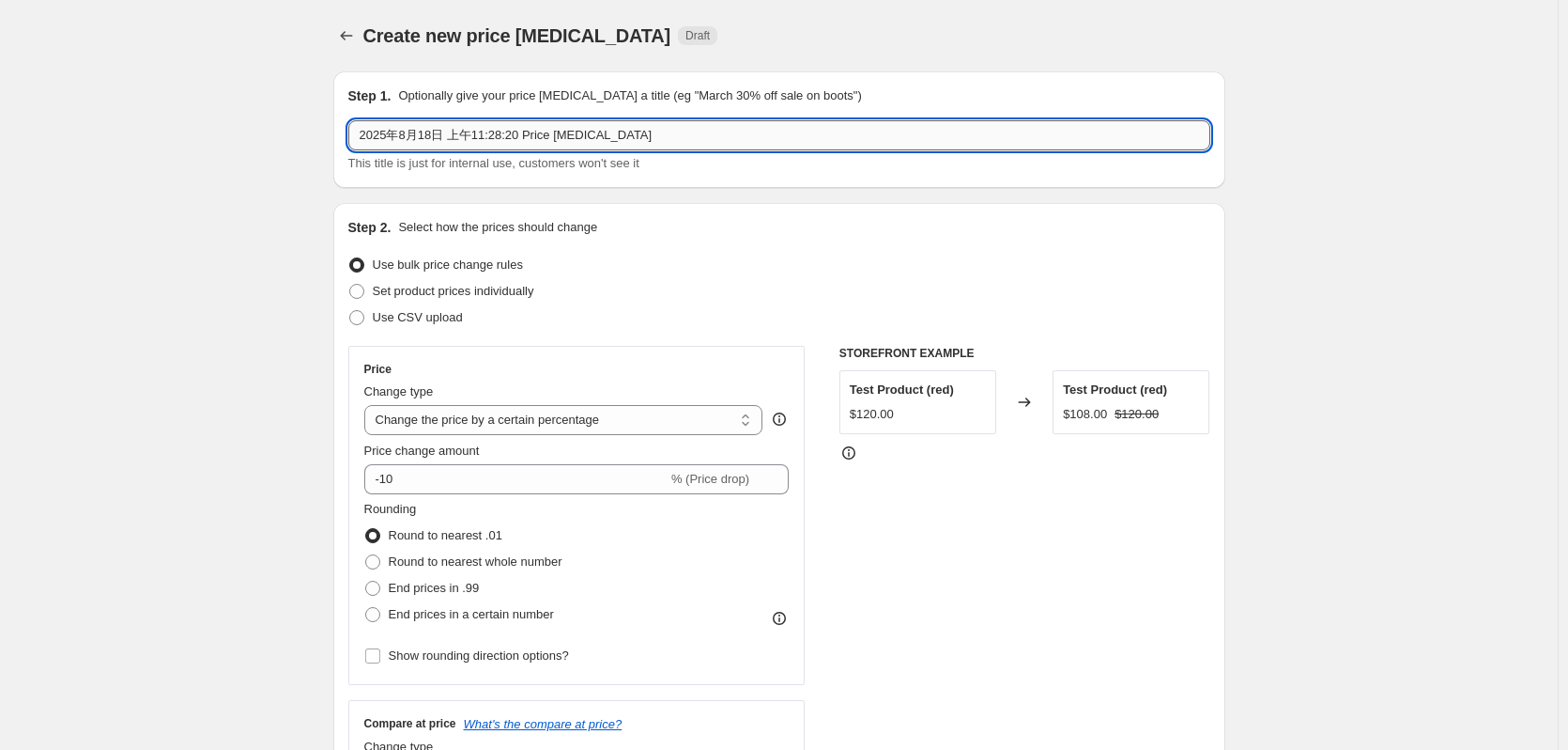
click at [609, 125] on input "2025年8月18日 上午11:28:20 Price [MEDICAL_DATA]" at bounding box center [779, 134] width 862 height 30
drag, startPoint x: 499, startPoint y: 120, endPoint x: 182, endPoint y: 164, distance: 320.0
click at [387, 118] on div "Step 1. Optionally give your price [MEDICAL_DATA] a title (eg "March 30% off sa…" at bounding box center [779, 130] width 862 height 86
paste input "9/8-4/9"
paste input "SALIA 125"
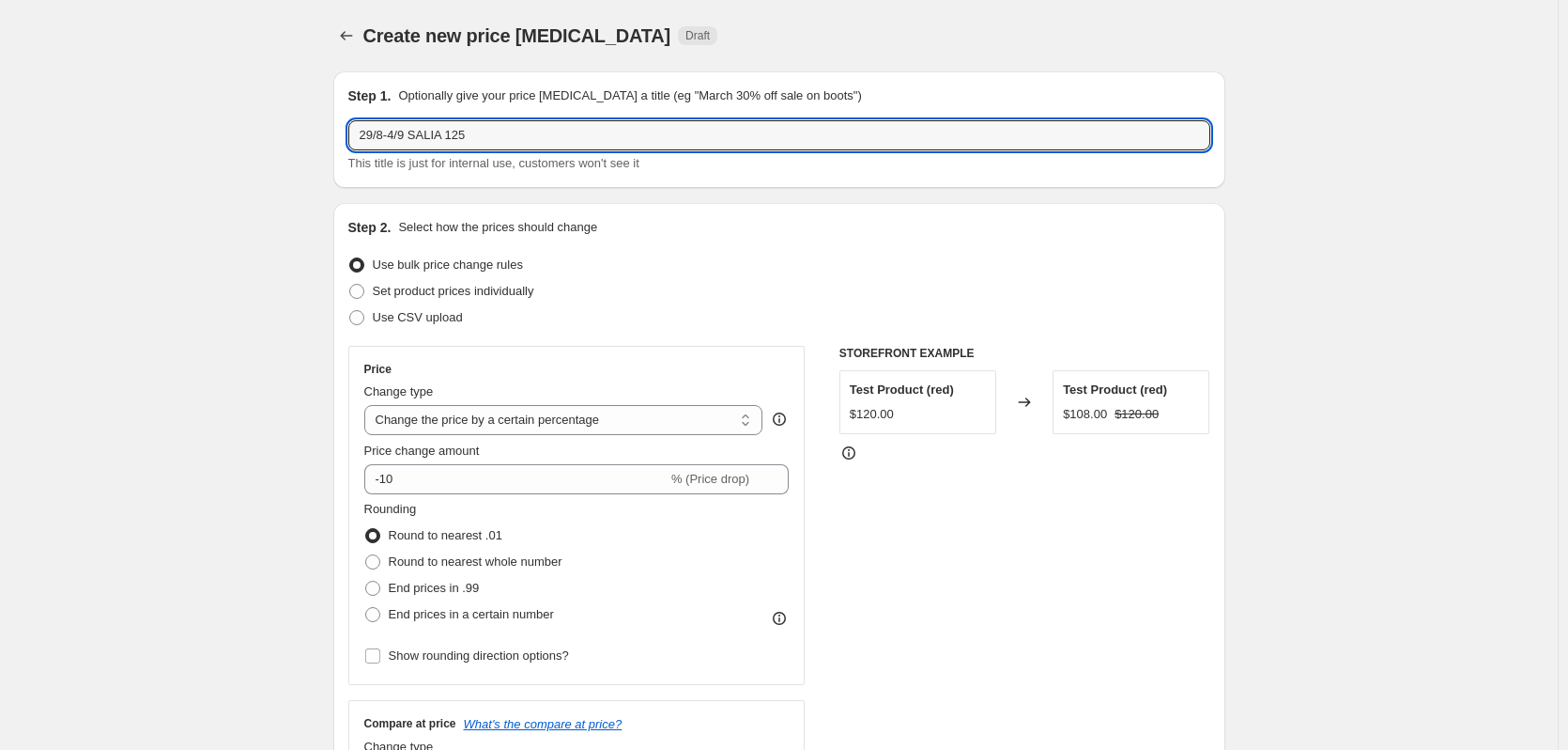
type input "29/8-4/9 SALIA 125"
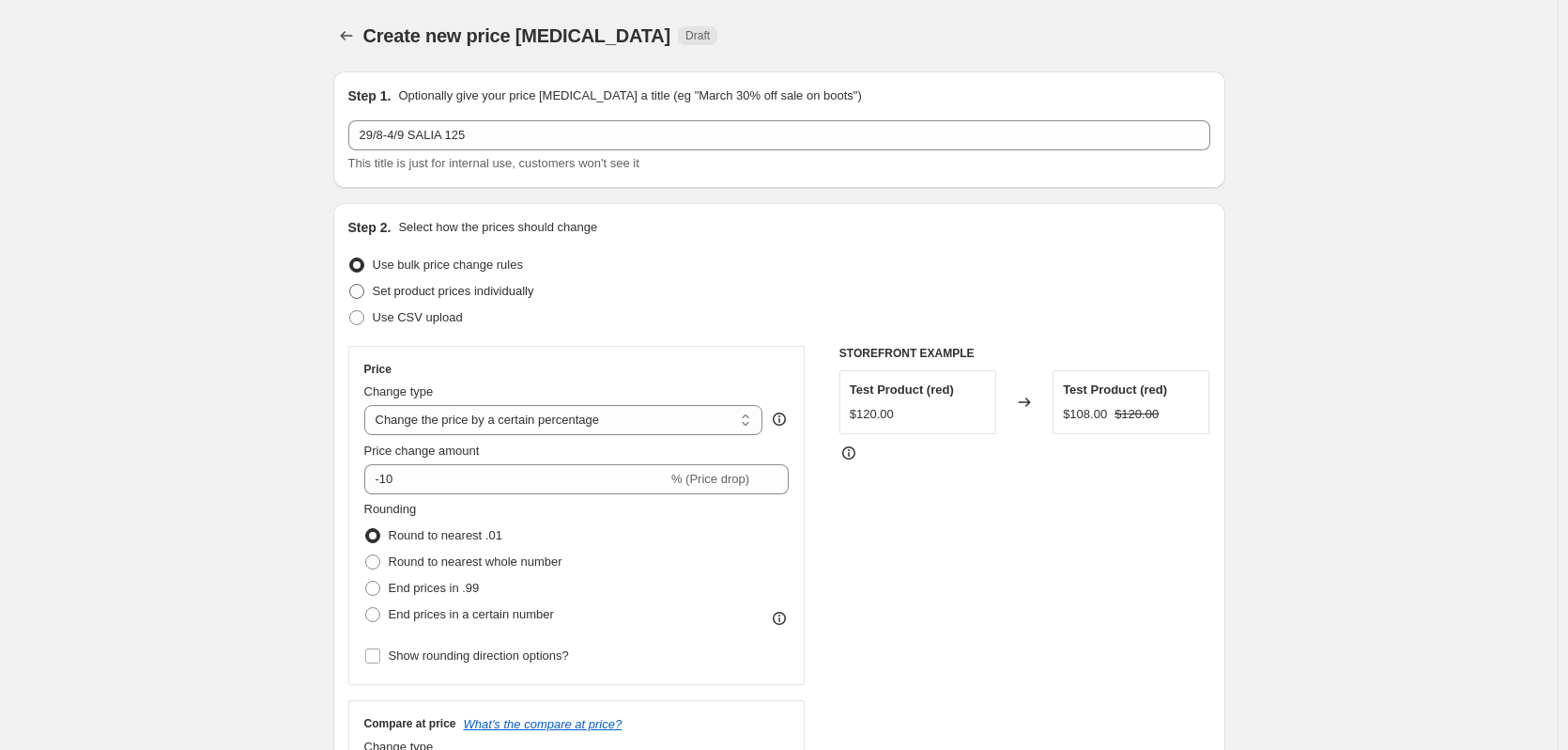
click at [433, 293] on span "Set product prices individually" at bounding box center [453, 291] width 162 height 14
click at [350, 285] on input "Set product prices individually" at bounding box center [349, 284] width 1 height 1
radio input "true"
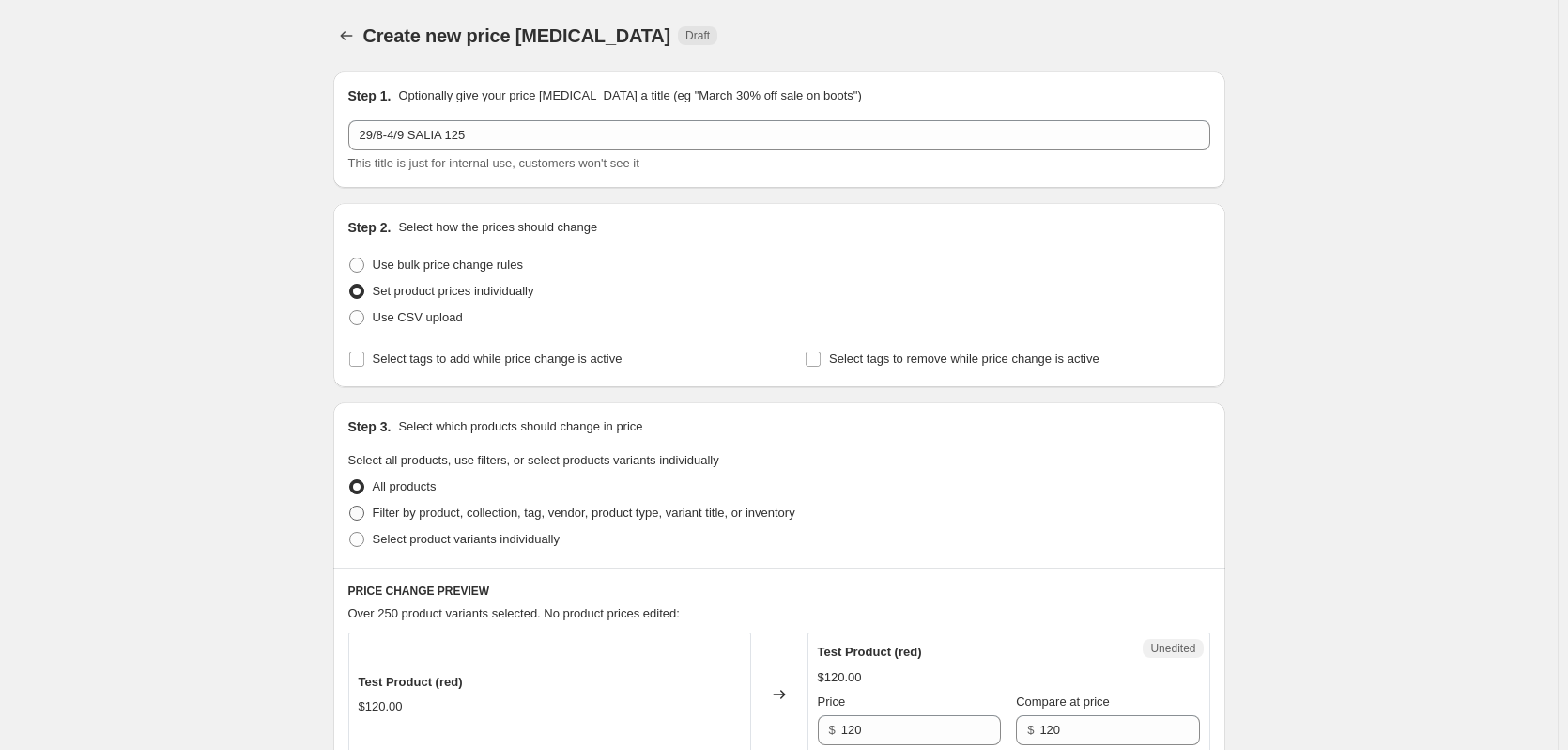
click at [438, 513] on span "Filter by product, collection, tag, vendor, product type, variant title, or inv…" at bounding box center [584, 512] width 423 height 14
click at [350, 507] on input "Filter by product, collection, tag, vendor, product type, variant title, or inv…" at bounding box center [349, 506] width 1 height 1
radio input "true"
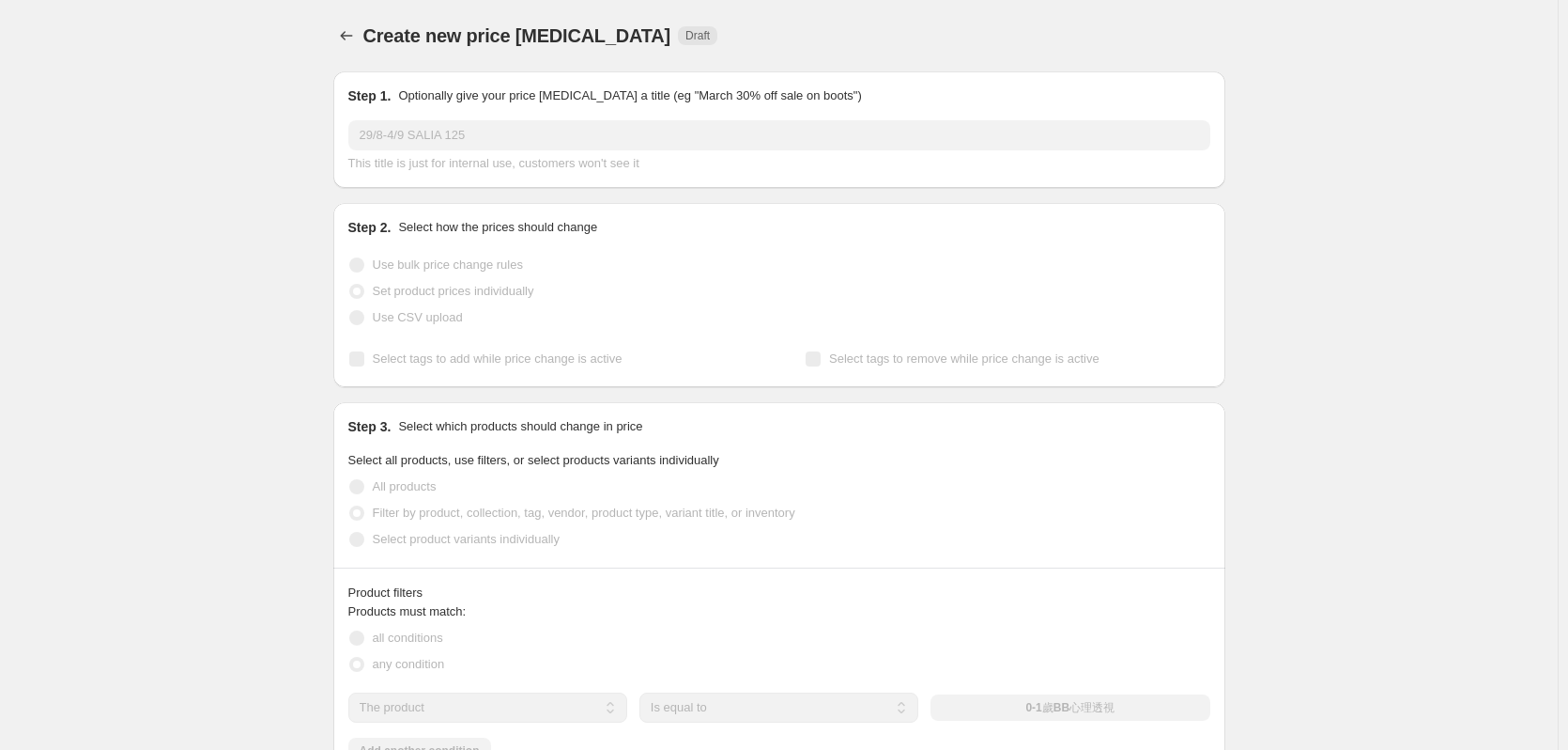
click at [427, 538] on span "Select product variants individually" at bounding box center [466, 539] width 186 height 14
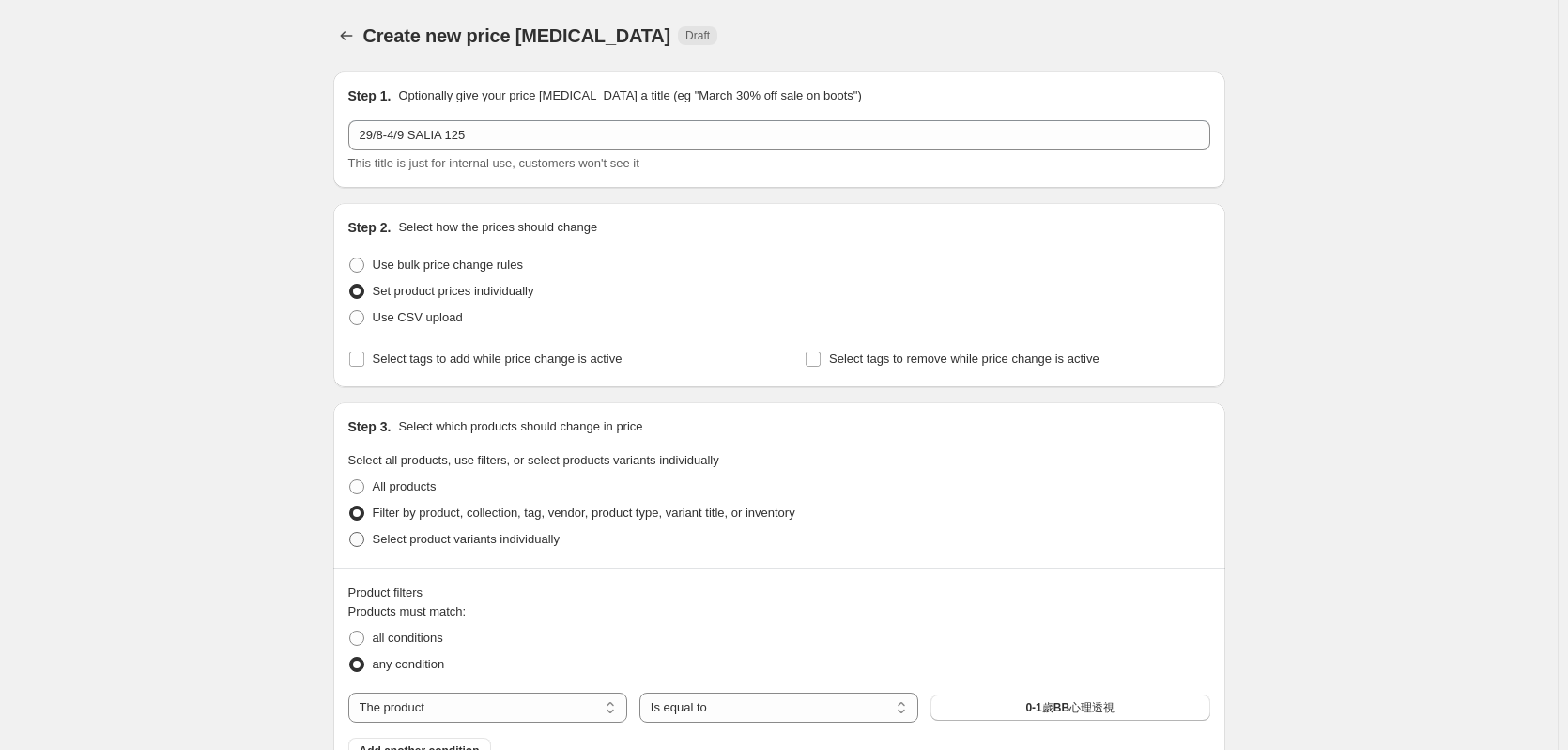
click at [416, 539] on span "Select product variants individually" at bounding box center [466, 539] width 186 height 14
click at [350, 533] on input "Select product variants individually" at bounding box center [349, 532] width 1 height 1
radio input "true"
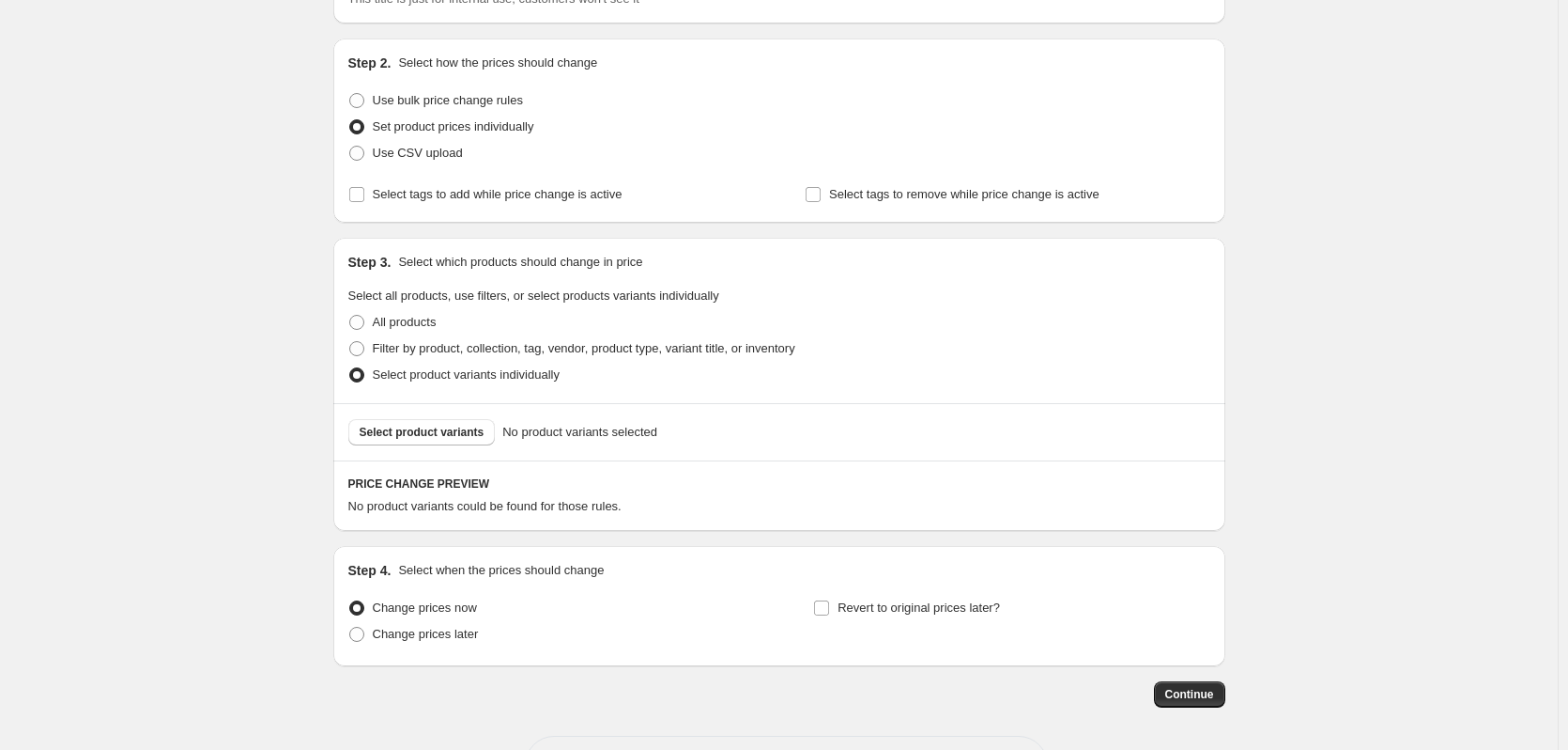
scroll to position [282, 0]
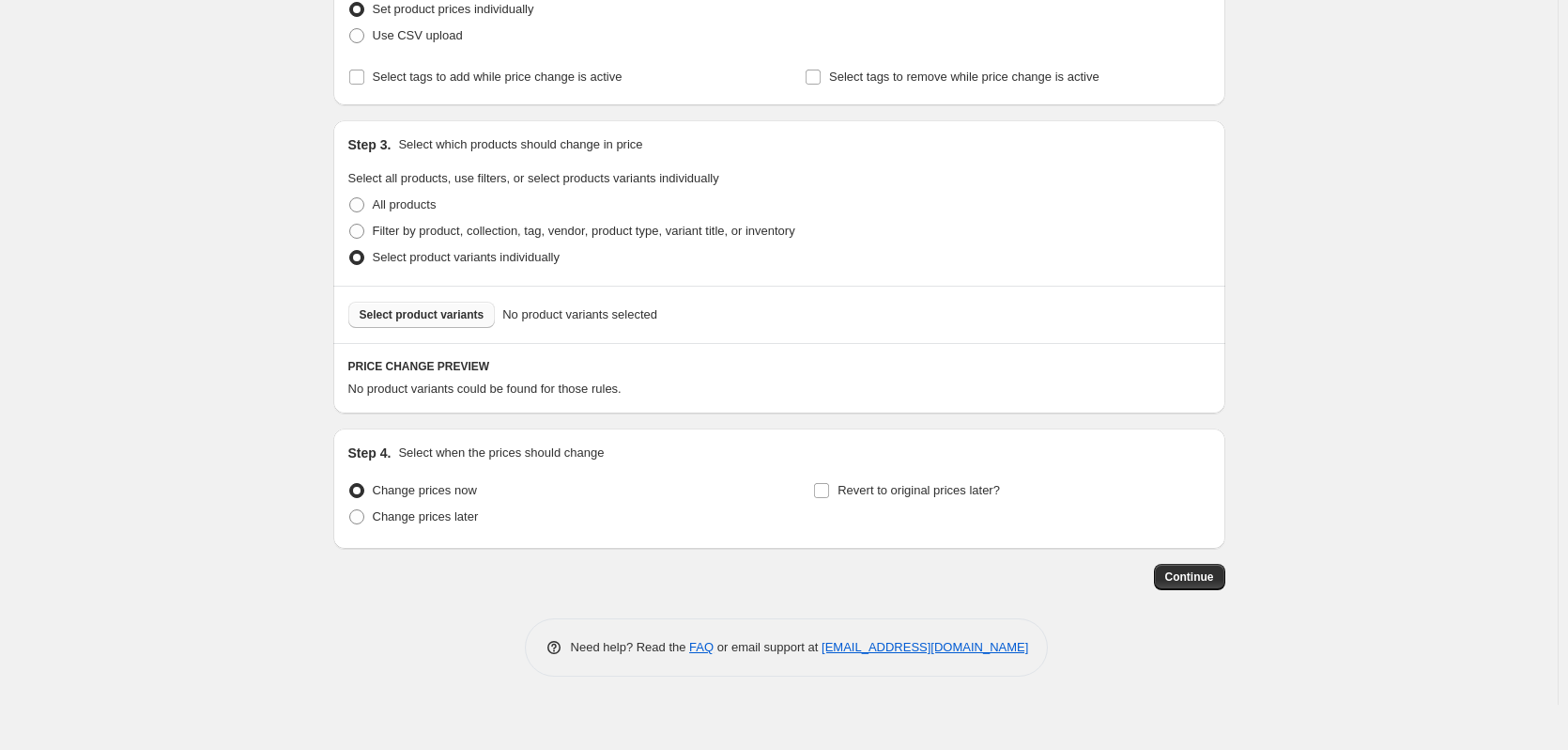
click at [462, 317] on span "Select product variants" at bounding box center [422, 314] width 125 height 15
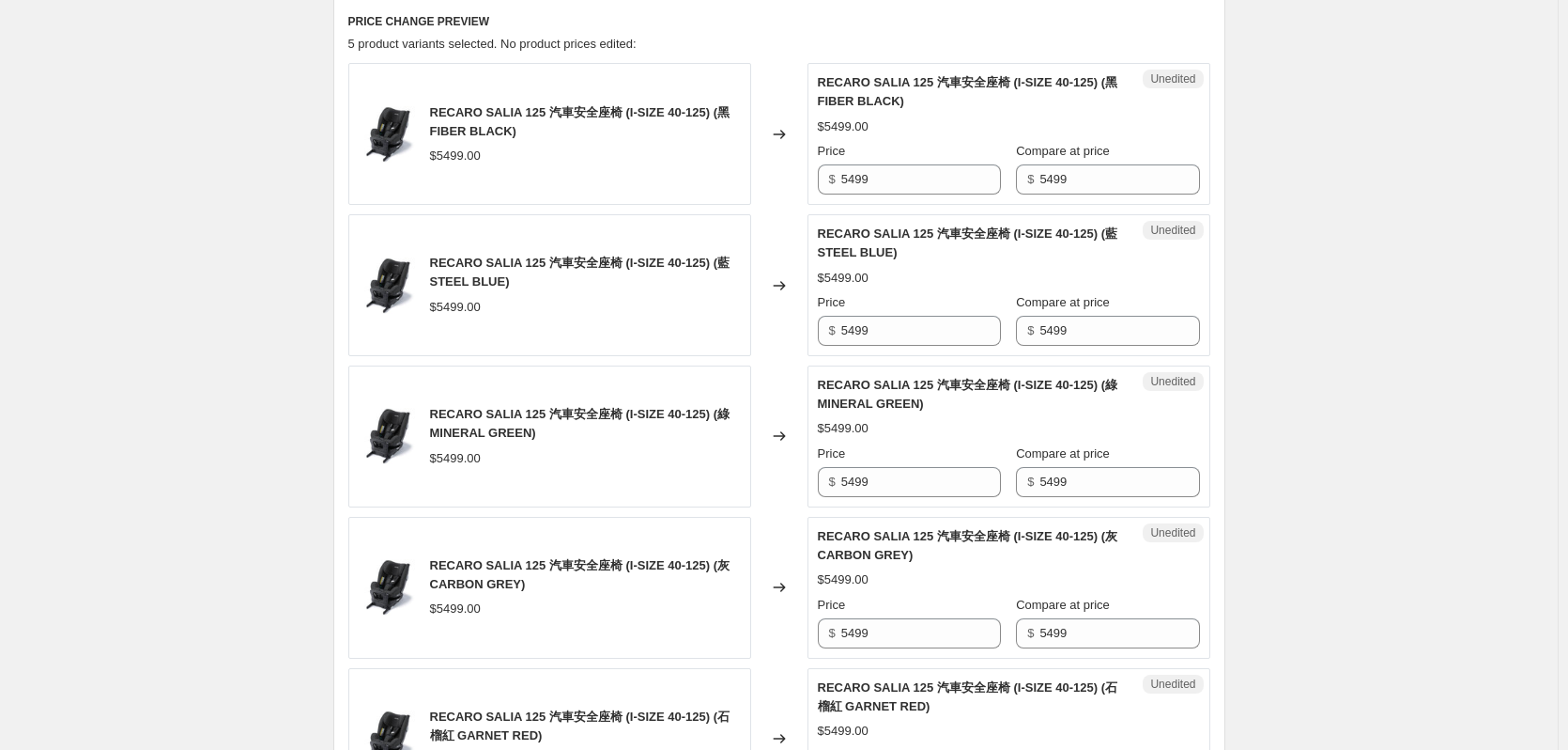
scroll to position [563, 0]
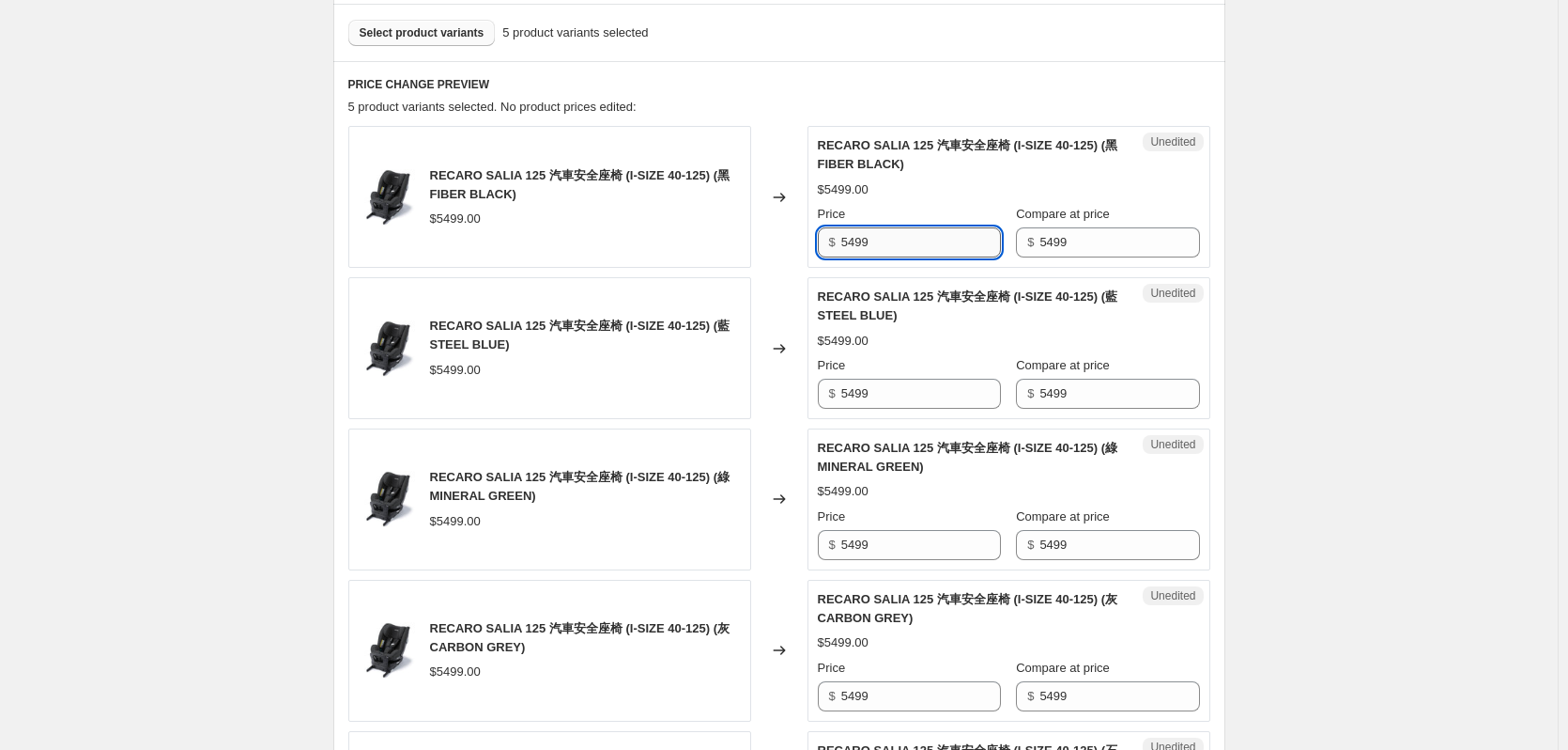
click at [909, 246] on input "5499" at bounding box center [920, 242] width 160 height 30
drag, startPoint x: 909, startPoint y: 247, endPoint x: 764, endPoint y: 242, distance: 145.1
click at [772, 242] on div "RECARO SALIA 125 汽車安全座椅 (I-SIZE 40-125) (黑 FIBER BLACK) $5499.00 Changed to Une…" at bounding box center [779, 196] width 862 height 142
drag, startPoint x: 881, startPoint y: 245, endPoint x: 767, endPoint y: 275, distance: 117.9
click at [772, 272] on div "RECARO SALIA 125 汽車安全座椅 (I-SIZE 40-125) (黑 FIBER BLACK) $5499.00 Changed to Une…" at bounding box center [779, 499] width 862 height 746
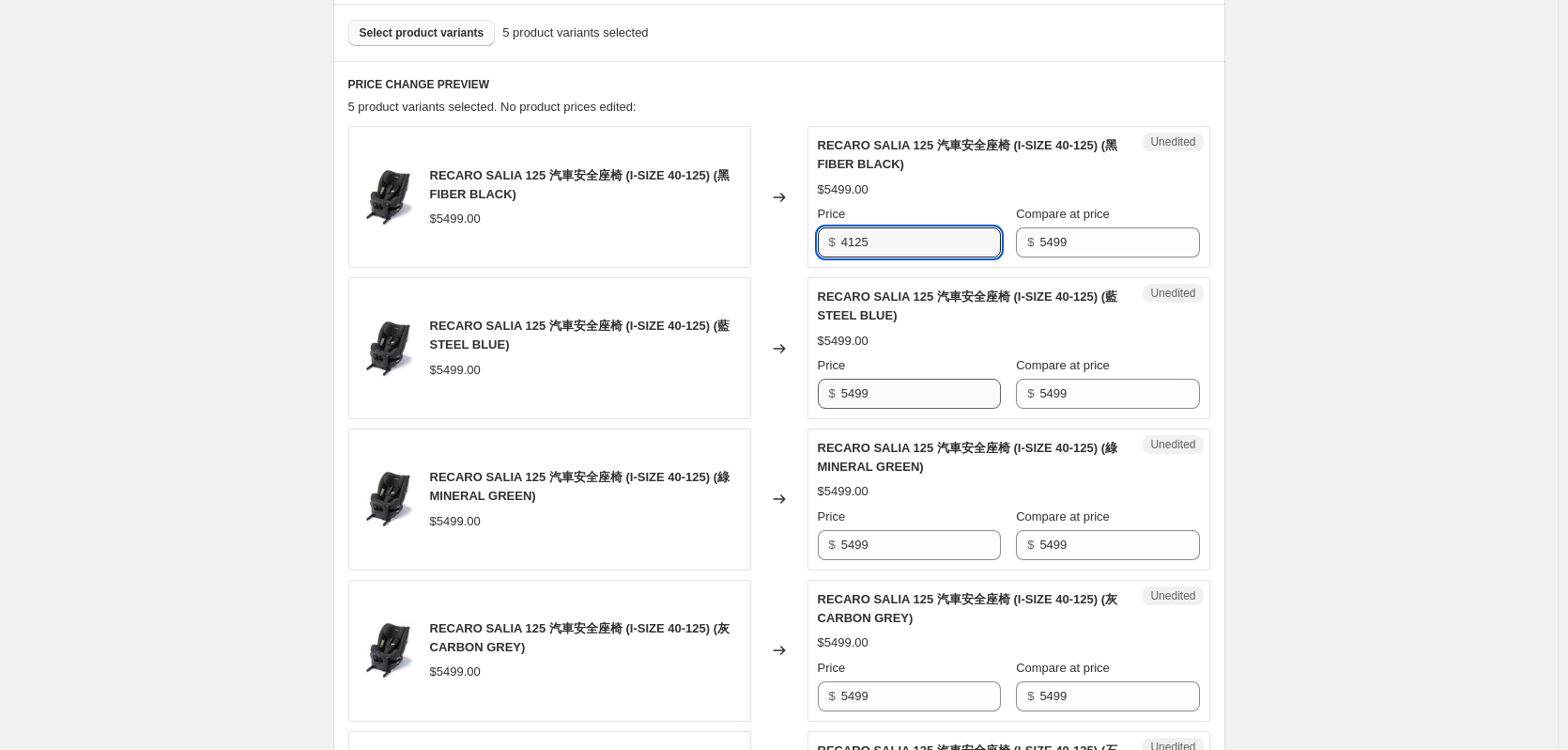
type input "4125"
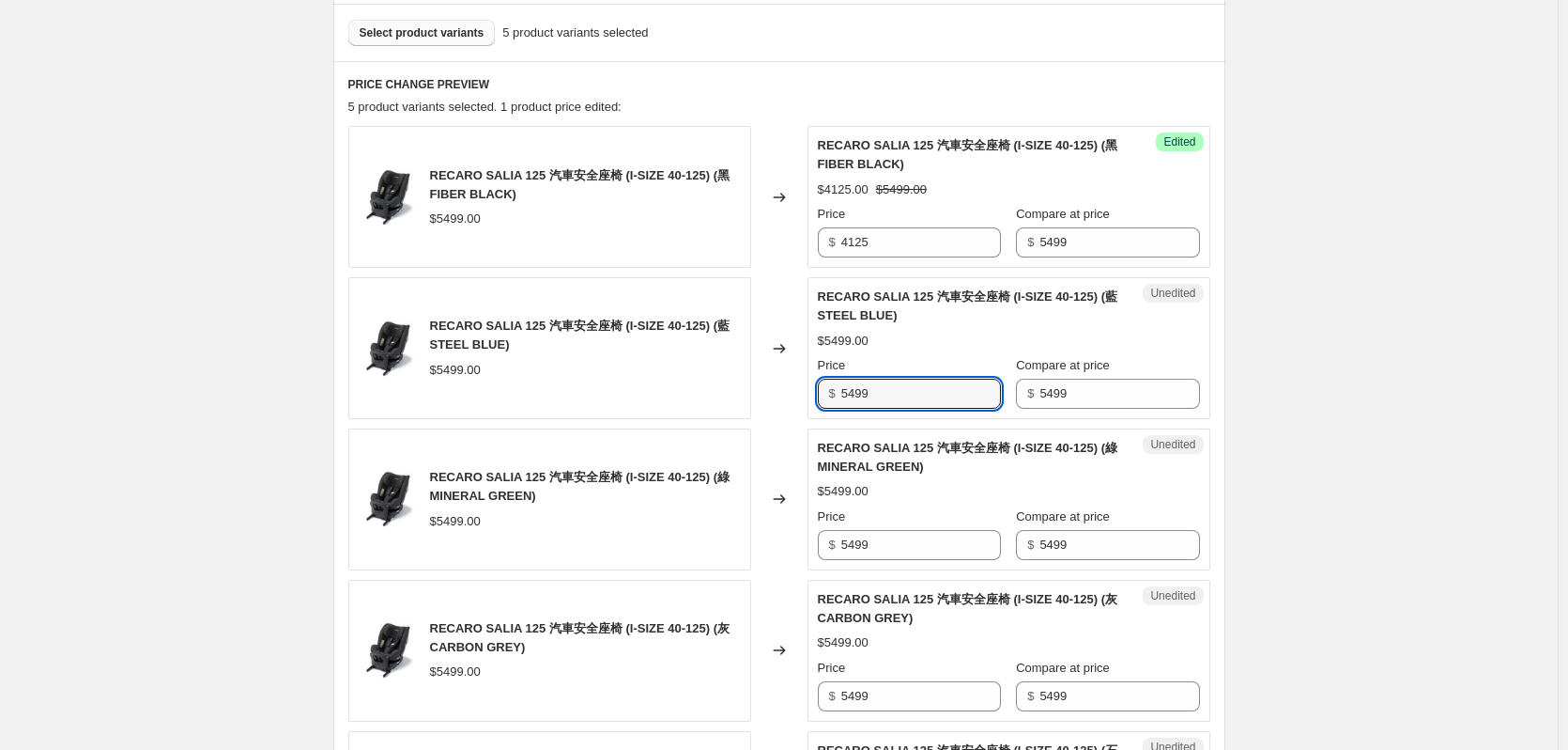
drag, startPoint x: 906, startPoint y: 393, endPoint x: 799, endPoint y: 428, distance: 112.6
click at [780, 405] on div "RECARO SALIA 125 汽車安全座椅 (I-SIZE 40-125) (藍 STEEL BLUE) $5499.00 Changed to Uned…" at bounding box center [779, 348] width 862 height 142
paste input "4125"
type input "4125"
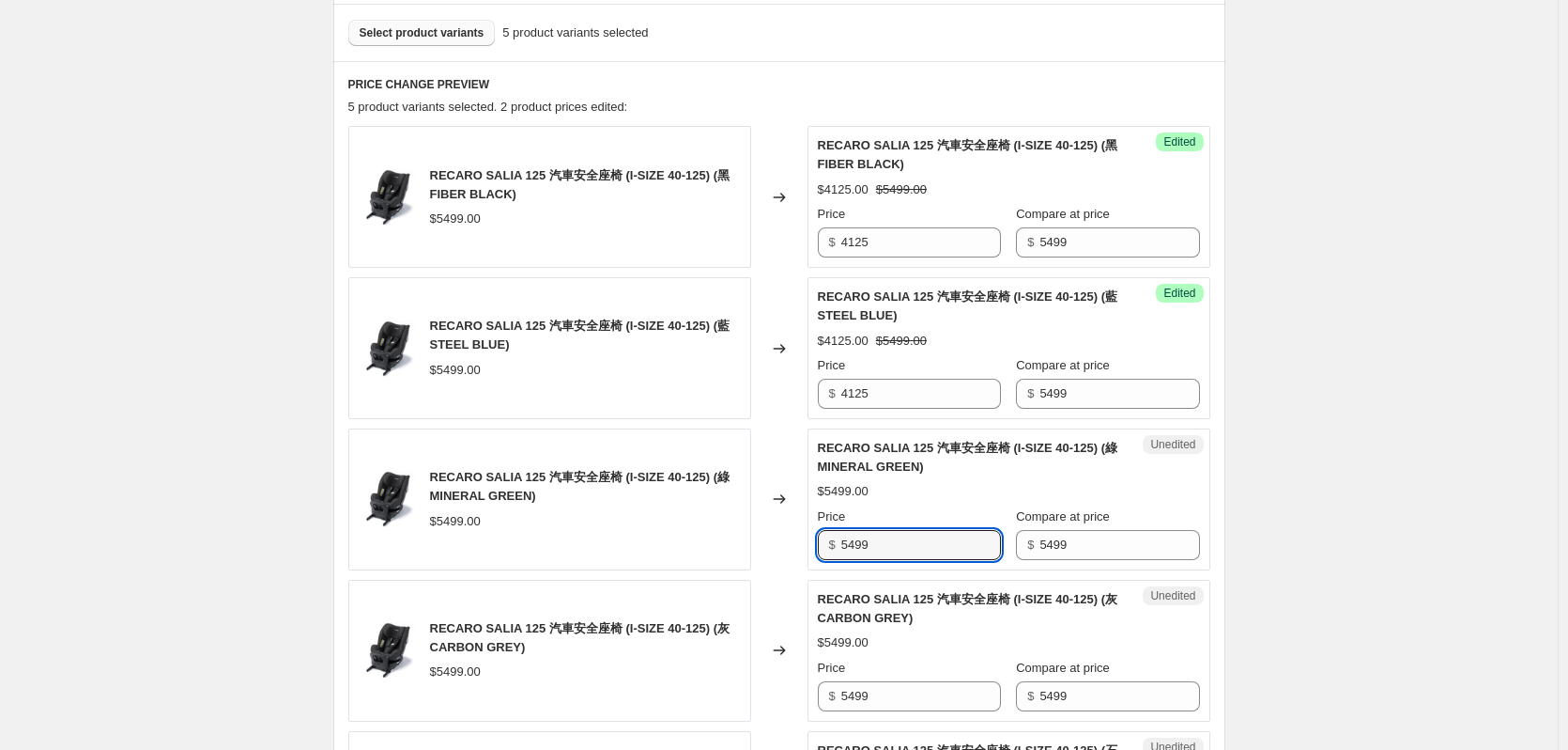
drag, startPoint x: 909, startPoint y: 540, endPoint x: 715, endPoint y: 568, distance: 196.0
click at [728, 562] on div "RECARO SALIA 125 汽車安全座椅 (I-SIZE 40-125) (綠 MINERAL GREEN) $5499.00 Changed to U…" at bounding box center [779, 499] width 862 height 142
paste input "4125"
type input "4125"
drag, startPoint x: 864, startPoint y: 697, endPoint x: 763, endPoint y: 705, distance: 101.3
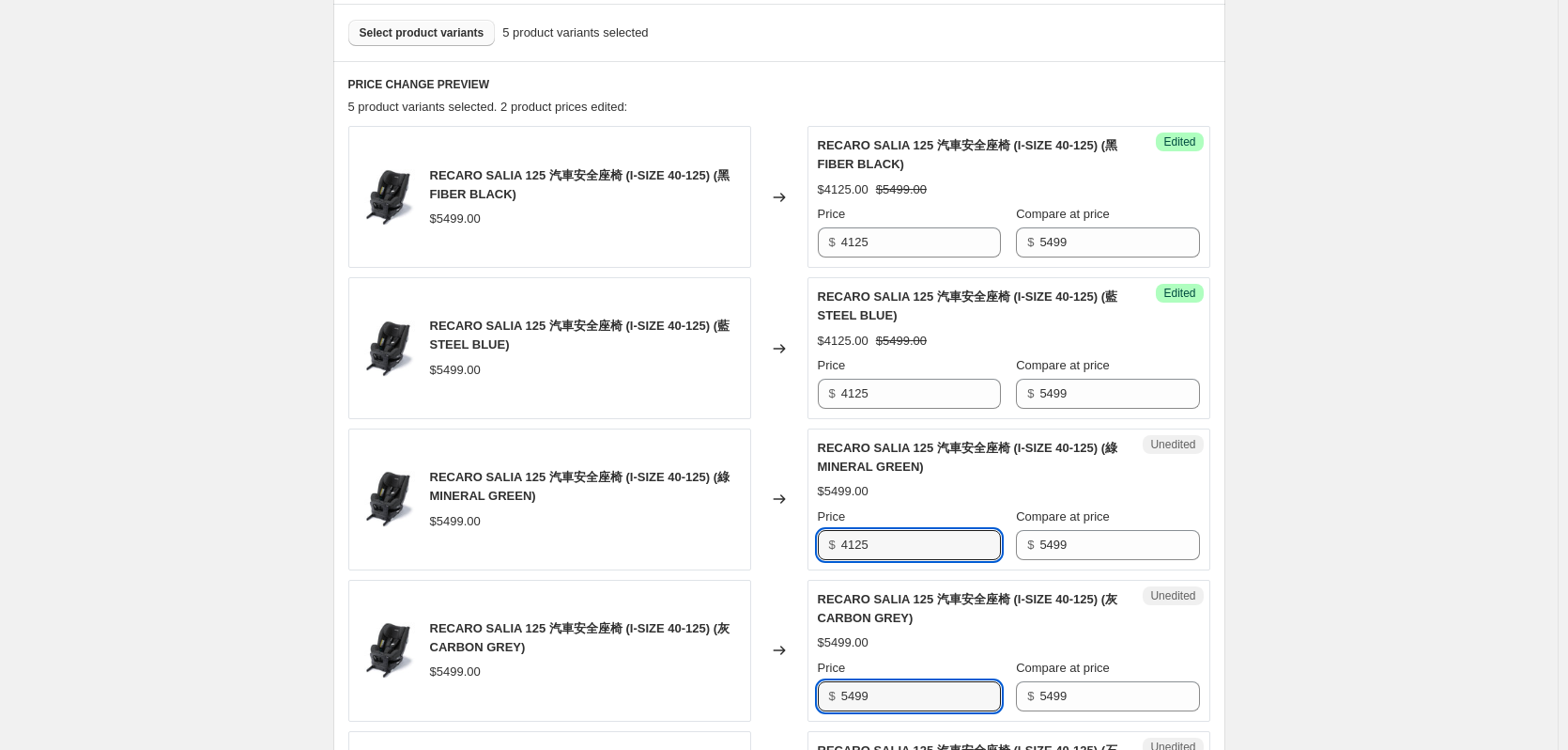
click at [756, 713] on div "RECARO SALIA 125 汽車安全座椅 (I-SIZE 40-125) (灰 CARBON GREY) $5499.00 Changed to Une…" at bounding box center [779, 650] width 862 height 142
paste input "4125"
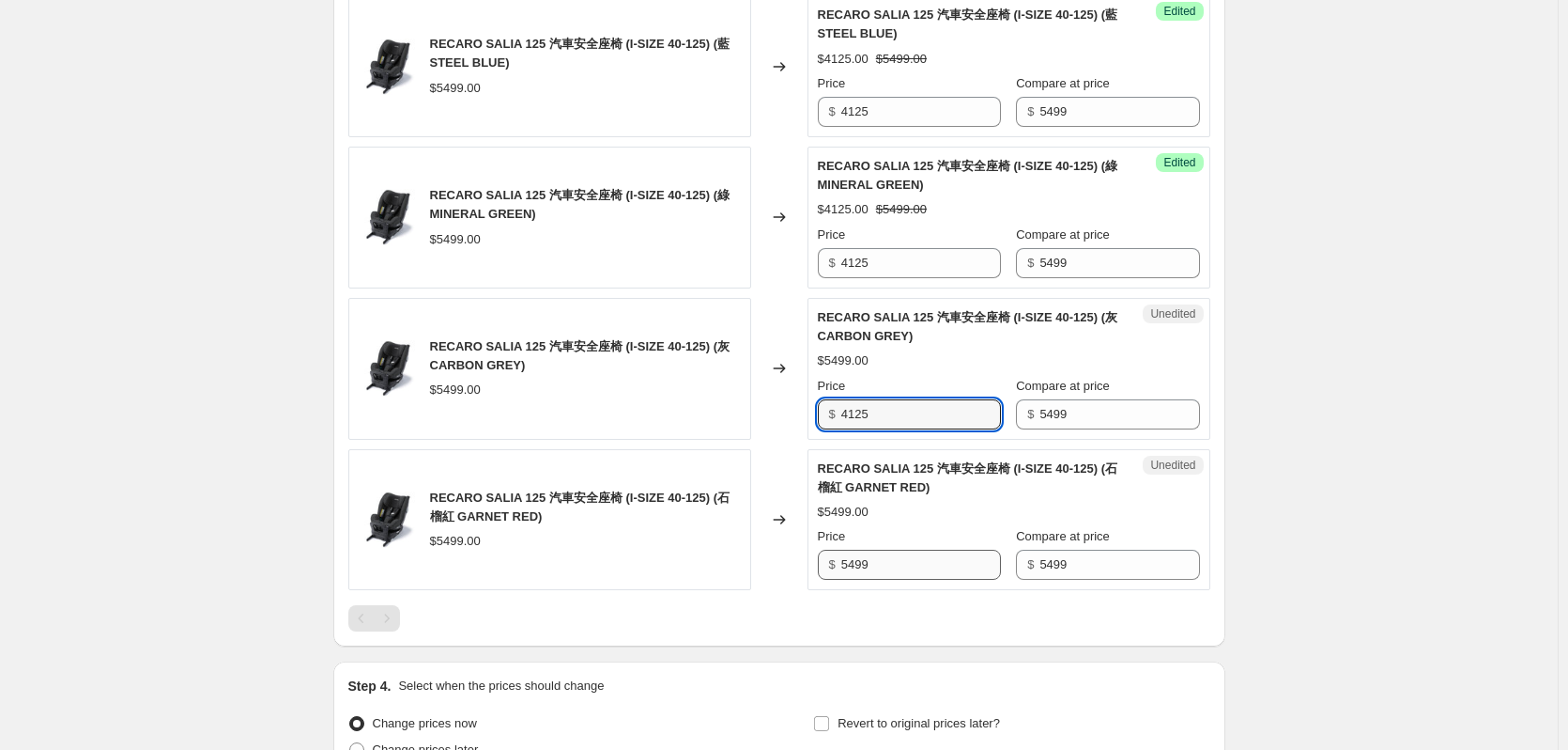
type input "4125"
drag, startPoint x: 906, startPoint y: 573, endPoint x: 695, endPoint y: 586, distance: 211.4
click at [698, 585] on div "RECARO SALIA 125 汽車安全座椅 (I-SIZE 40-125) (石榴紅 GARNET RED) $5499.00 Changed to Un…" at bounding box center [779, 519] width 862 height 142
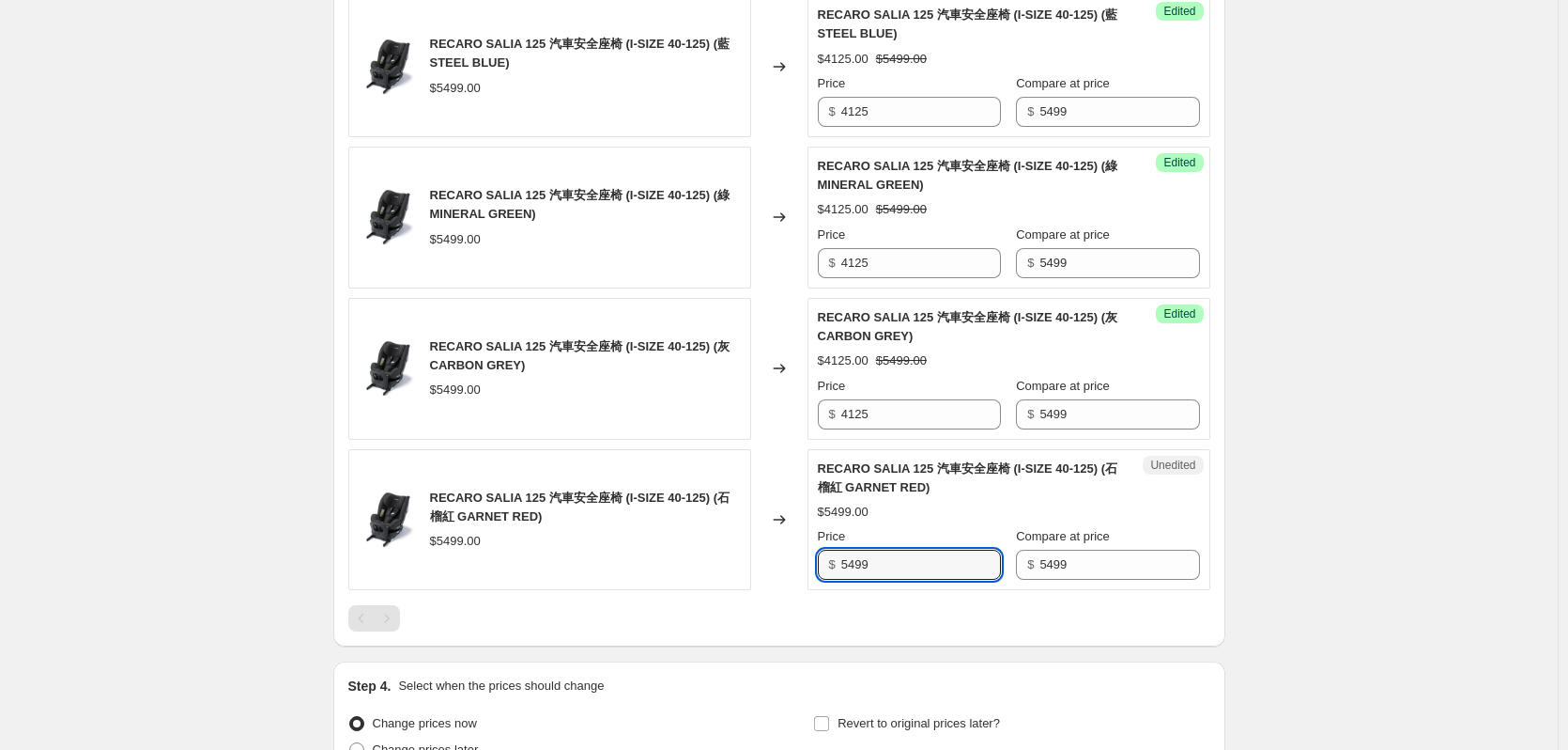
paste input "4125"
type input "4125"
click at [1389, 412] on div "Create new price [MEDICAL_DATA]. This page is ready Create new price [MEDICAL_D…" at bounding box center [779, 46] width 1558 height 1783
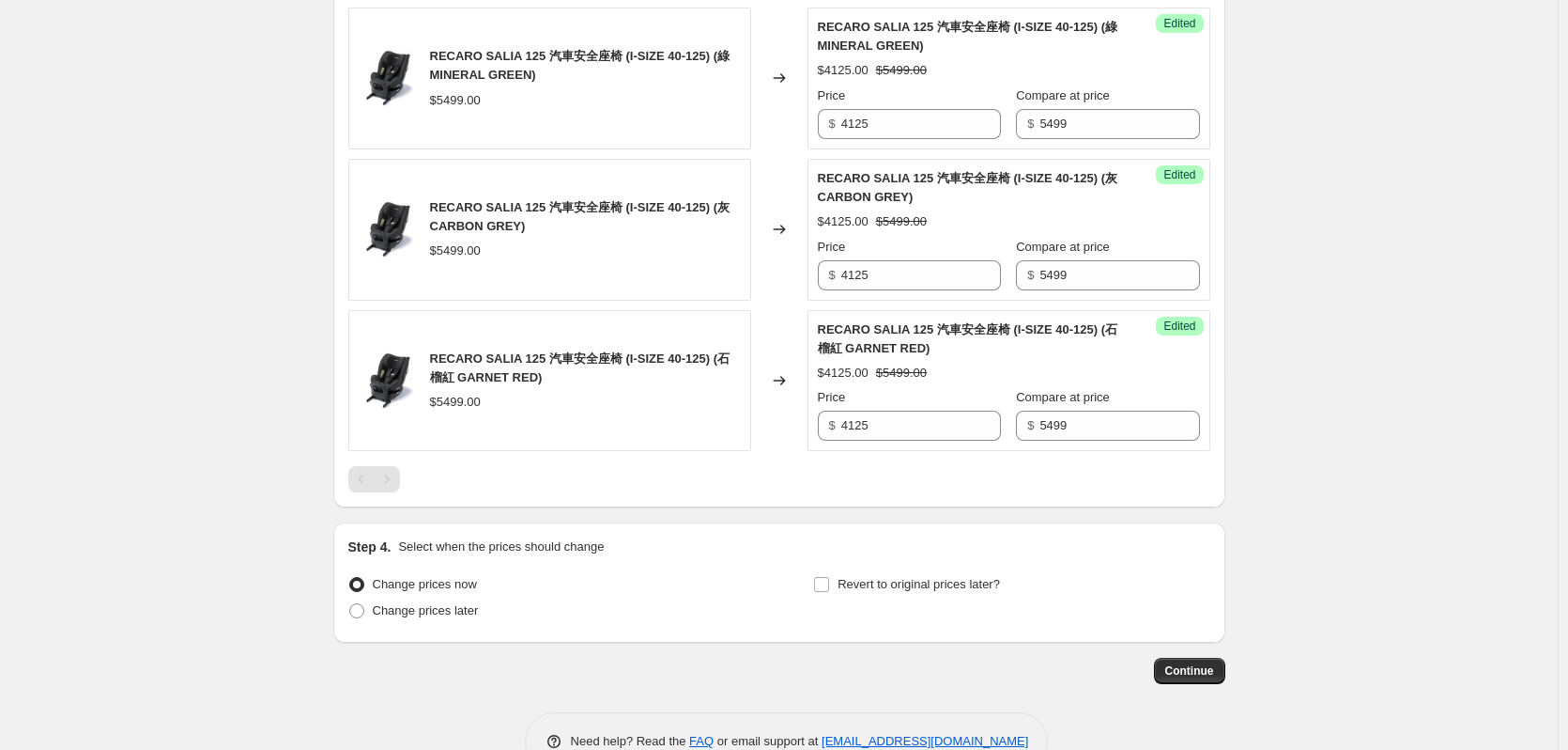
scroll to position [1034, 0]
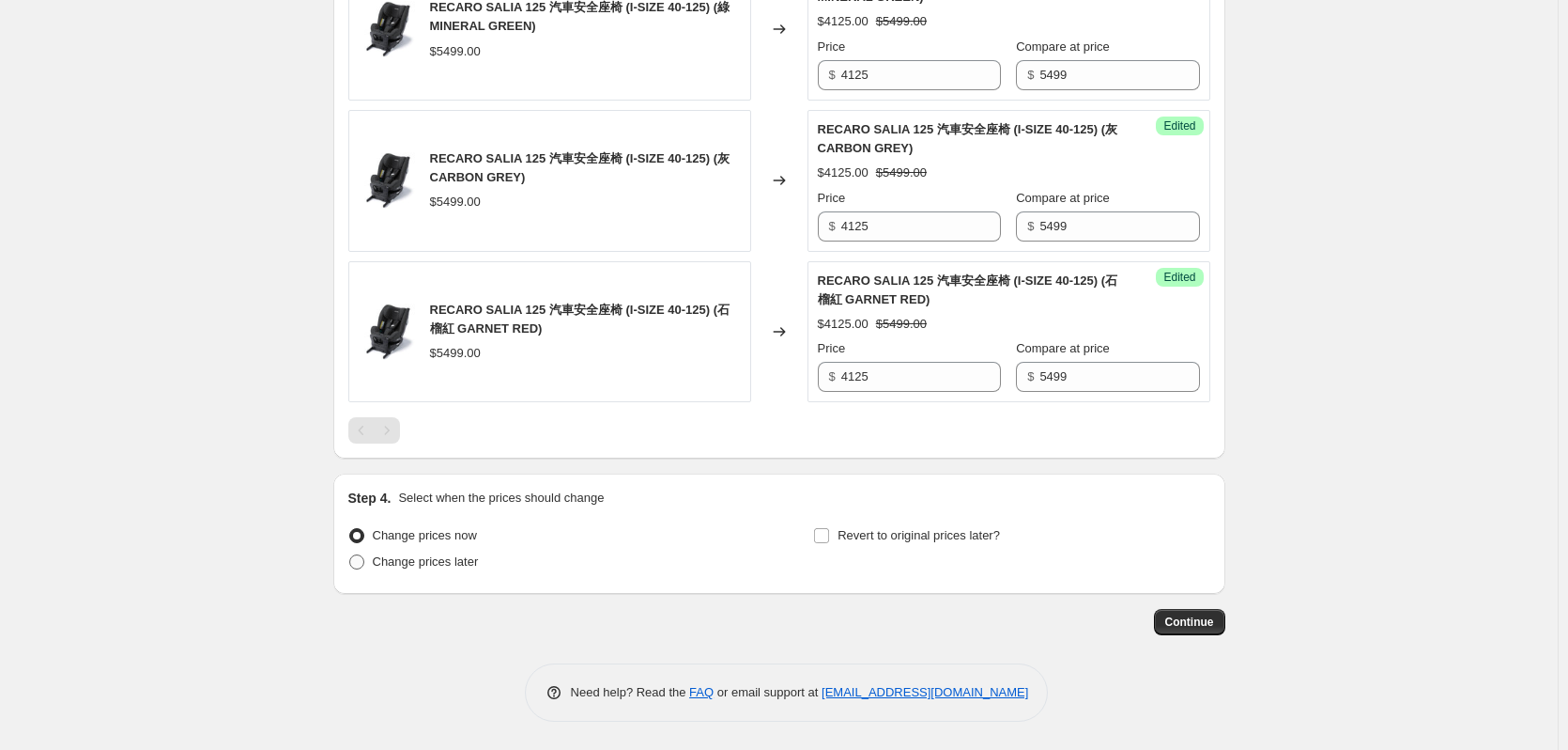
click at [461, 568] on span "Change prices later" at bounding box center [426, 562] width 106 height 14
click at [350, 556] on input "Change prices later" at bounding box center [349, 555] width 1 height 1
radio input "true"
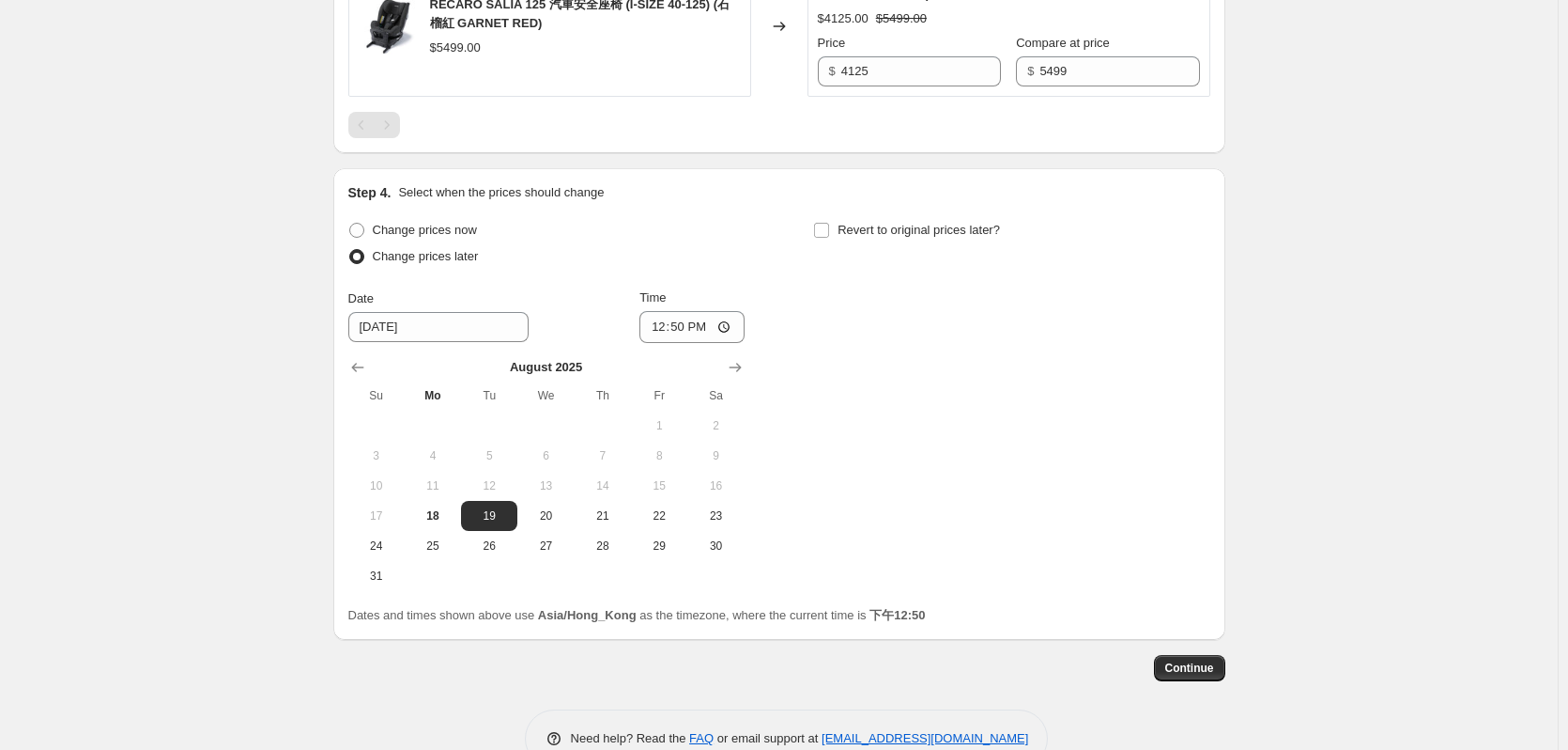
scroll to position [1385, 0]
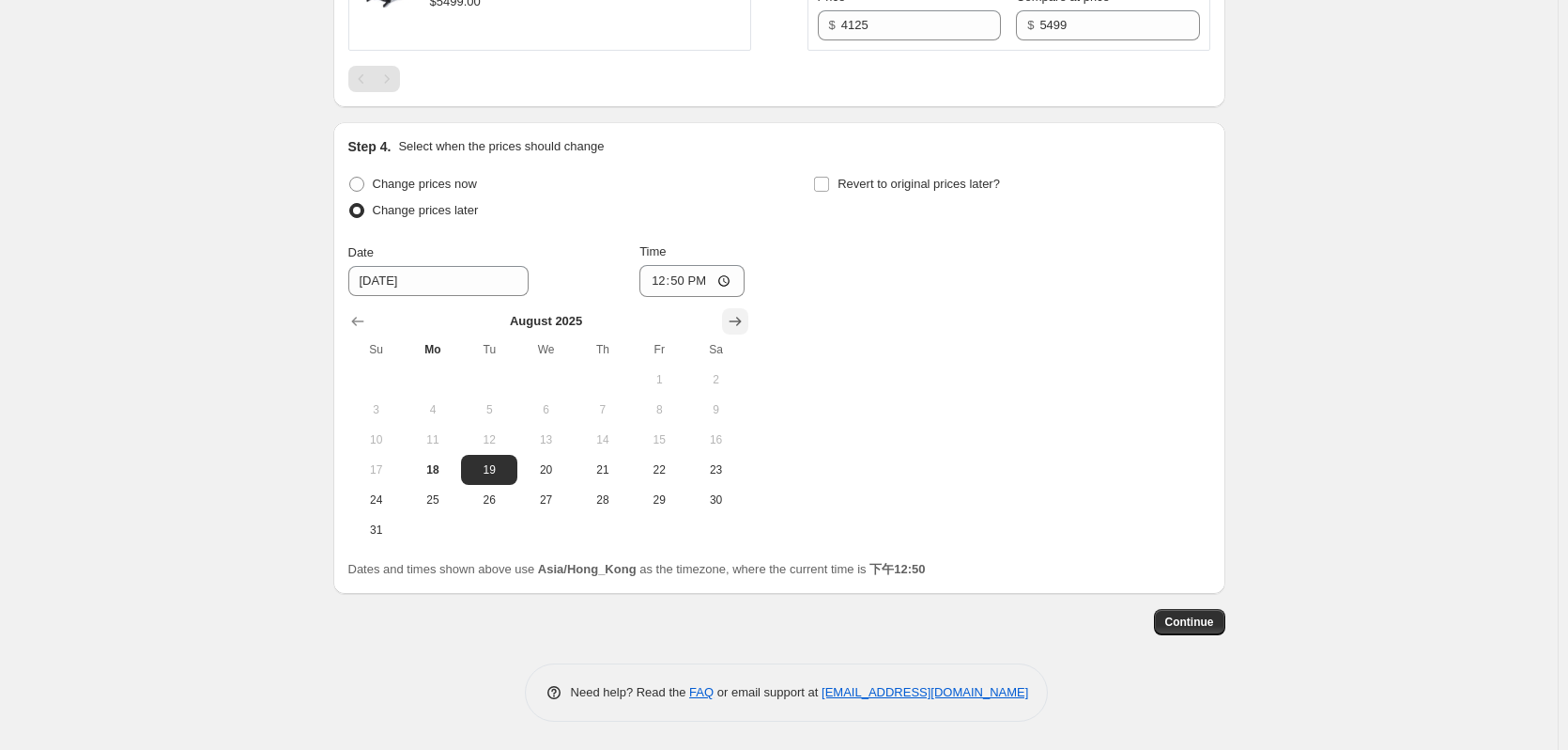
click at [749, 318] on button "Show next month, September 2025" at bounding box center [735, 321] width 26 height 27
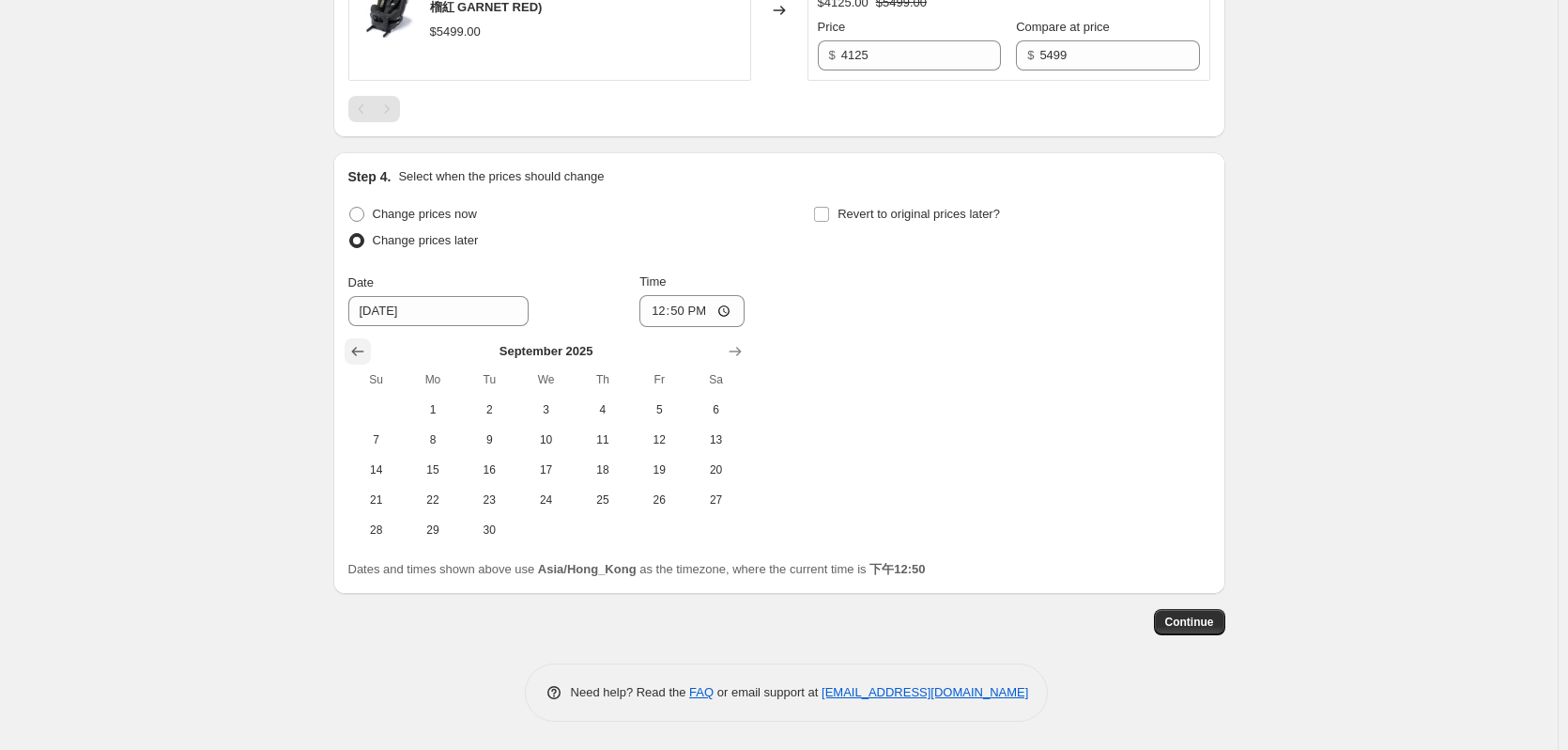
click at [352, 355] on div "[DATE] Su Mo Tu We Th Fr Sa 1 2 3 4 5 6 7 8 9 10 11 12 13 14 15 16 17 18 19 20 …" at bounding box center [547, 436] width 396 height 218
drag, startPoint x: 352, startPoint y: 355, endPoint x: 364, endPoint y: 361, distance: 13.4
click at [353, 355] on icon "Show previous month, August 2025" at bounding box center [357, 350] width 19 height 19
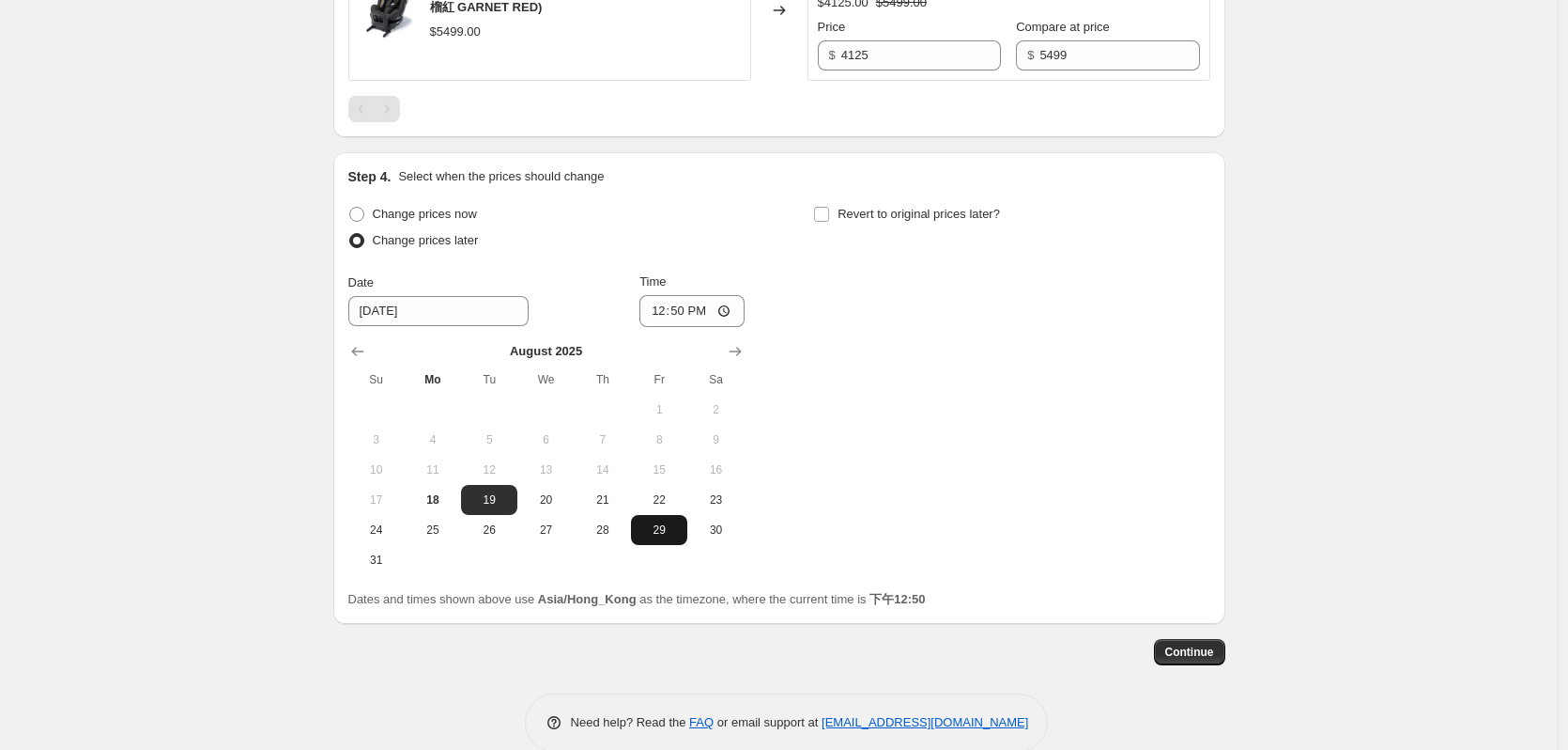
click at [674, 536] on span "29" at bounding box center [659, 529] width 41 height 15
type input "[DATE]"
click at [687, 304] on input "12:50" at bounding box center [692, 310] width 105 height 32
type input "00:00"
click at [927, 203] on label "Revert to original prices later?" at bounding box center [907, 214] width 186 height 27
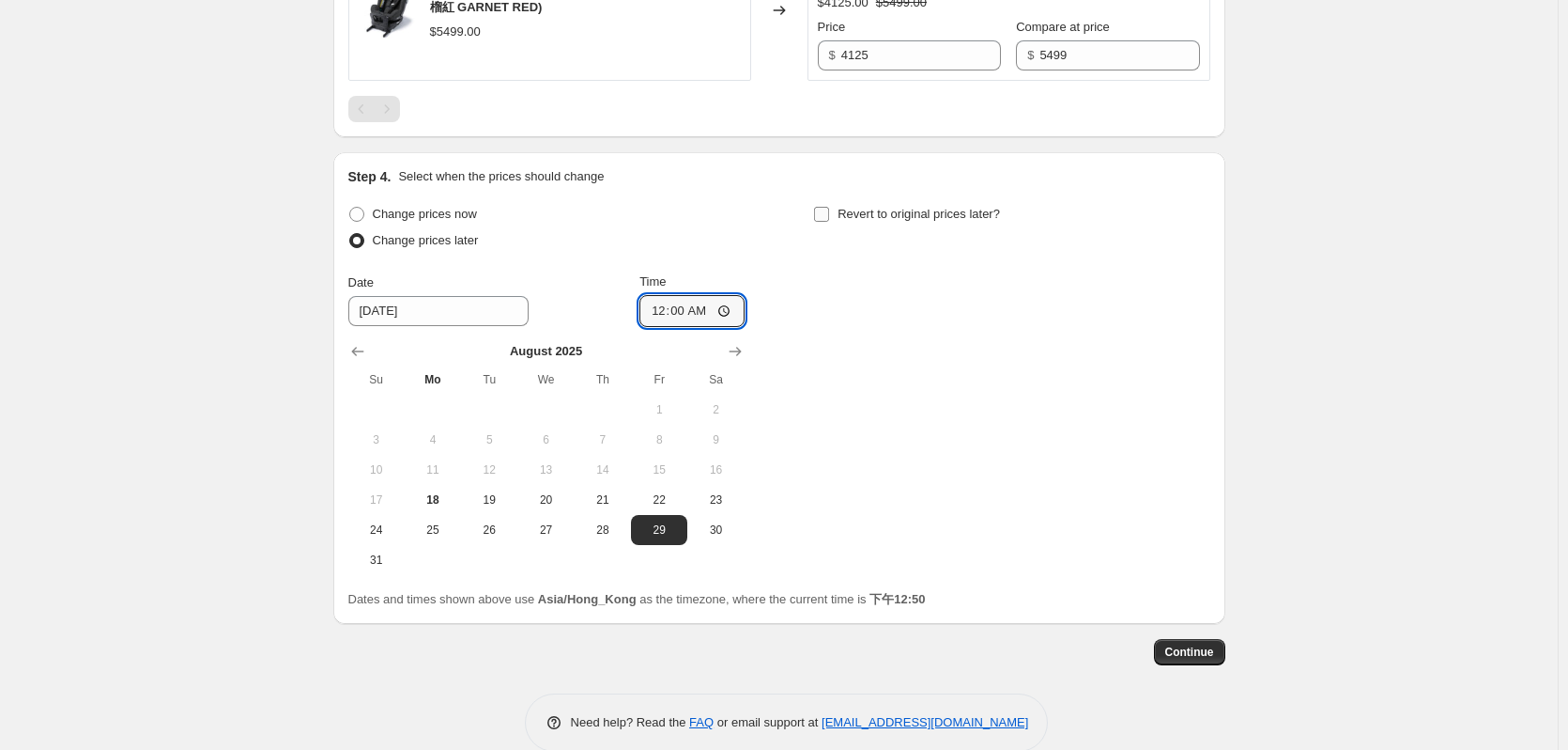
click at [829, 207] on input "Revert to original prices later?" at bounding box center [821, 214] width 15 height 15
checkbox input "true"
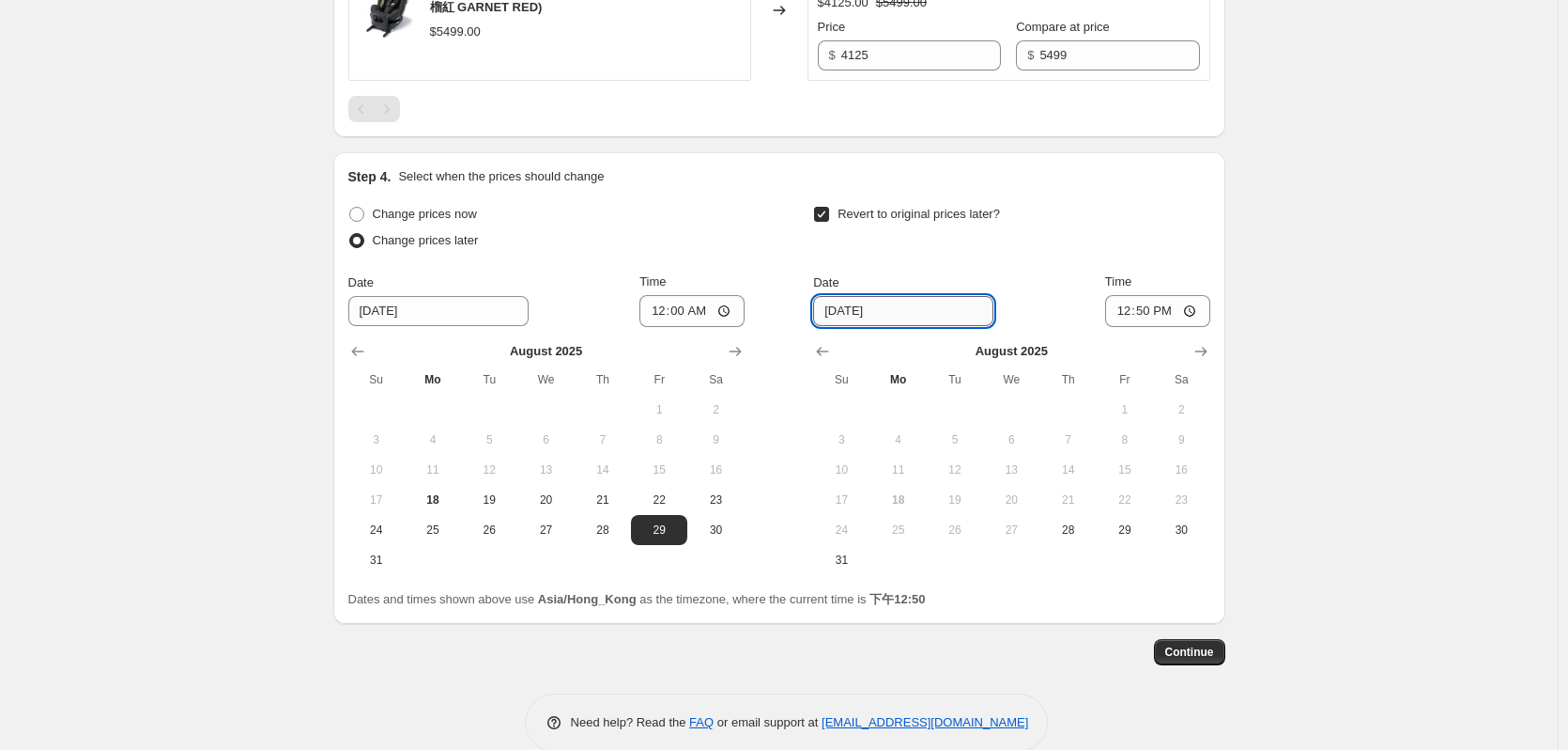
click at [949, 316] on input "[DATE]" at bounding box center [904, 310] width 181 height 30
click at [1197, 352] on icon "Show next month, September 2025" at bounding box center [1200, 350] width 19 height 19
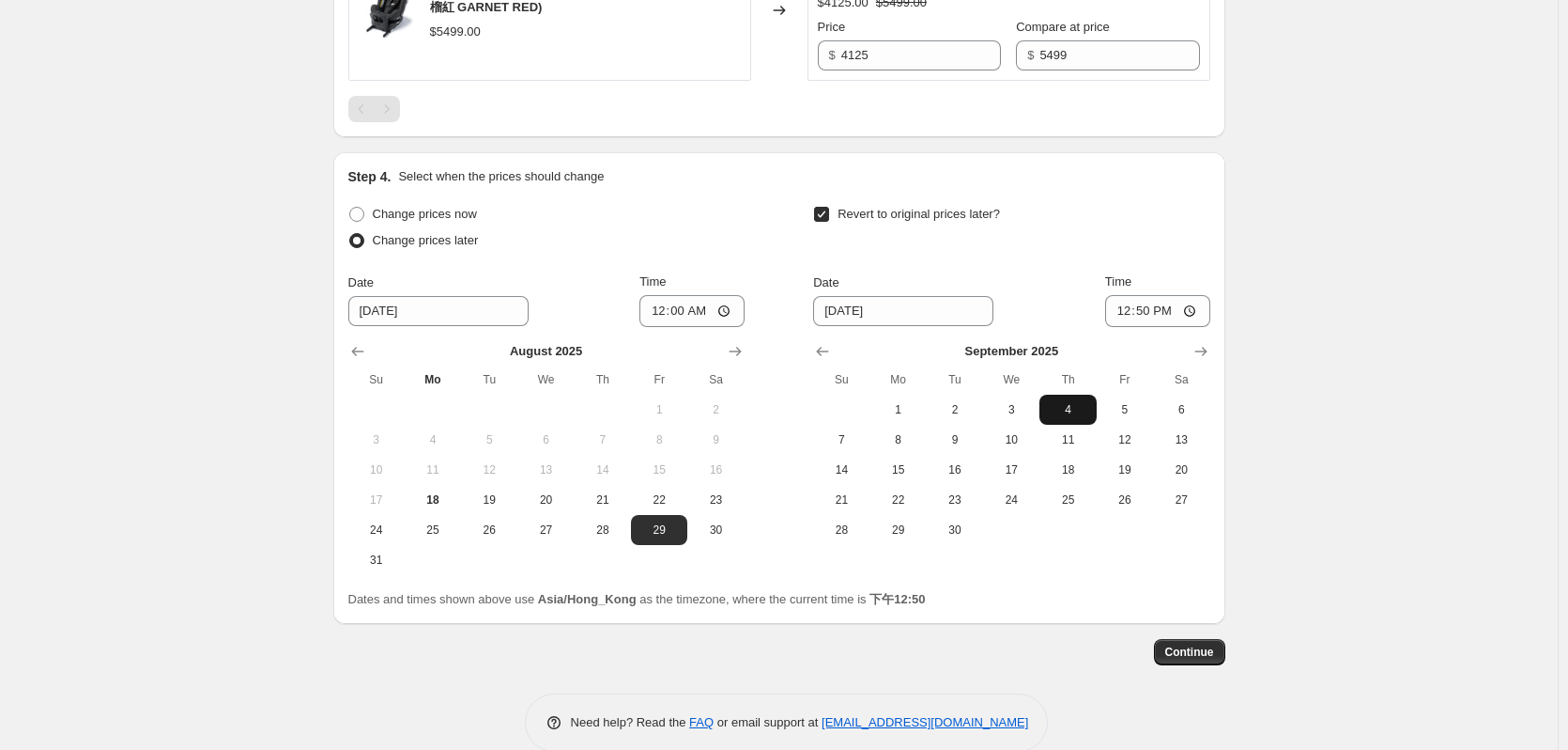
click at [1085, 405] on span "4" at bounding box center [1068, 409] width 41 height 15
click at [1167, 311] on input "12:50" at bounding box center [1157, 310] width 105 height 32
click at [1153, 318] on input "12:50" at bounding box center [1157, 310] width 105 height 32
click at [1128, 403] on span "5" at bounding box center [1124, 409] width 41 height 15
type input "[DATE]"
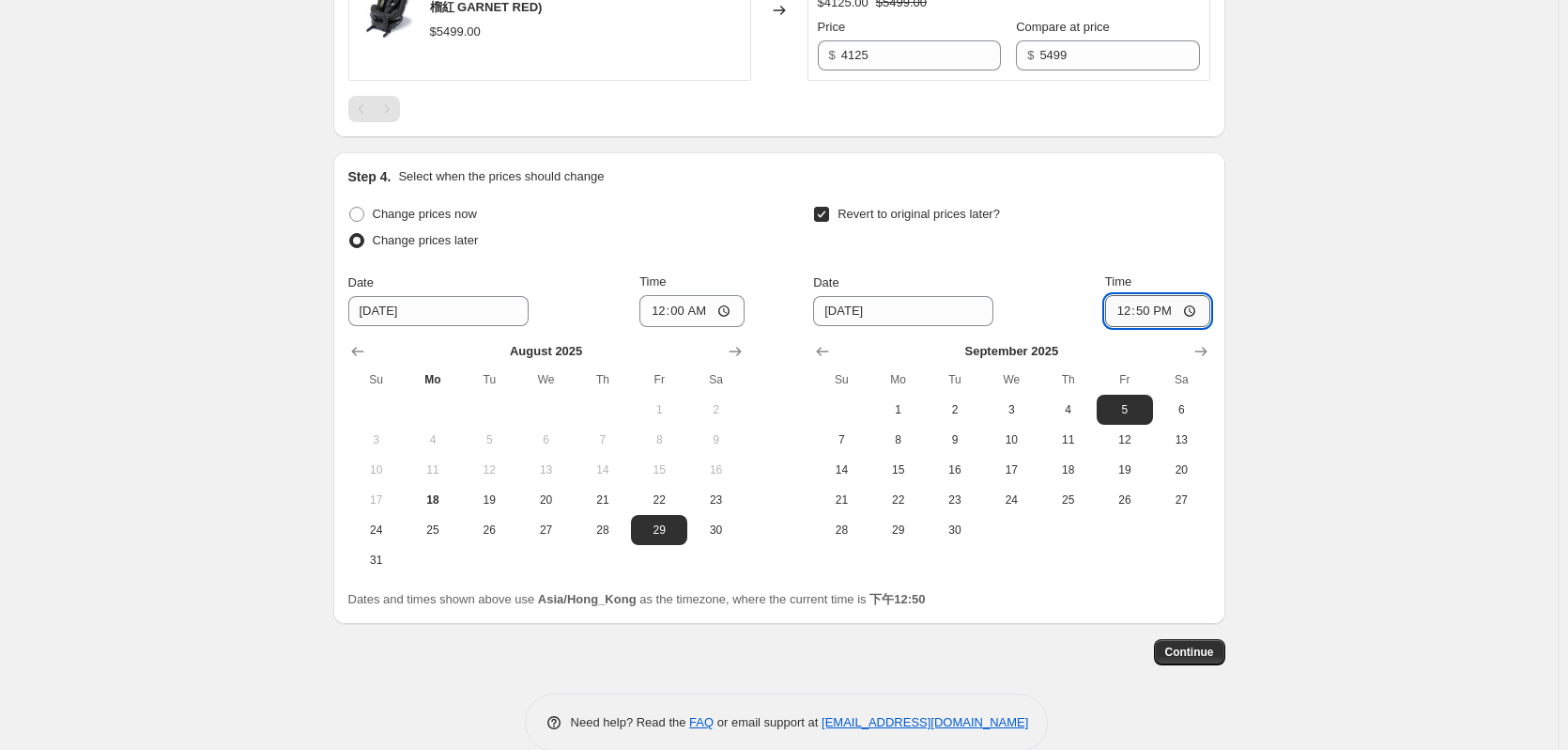
click at [1152, 301] on input "12:50" at bounding box center [1157, 310] width 105 height 32
type input "00:00"
click at [1191, 658] on span "Continue" at bounding box center [1190, 651] width 49 height 15
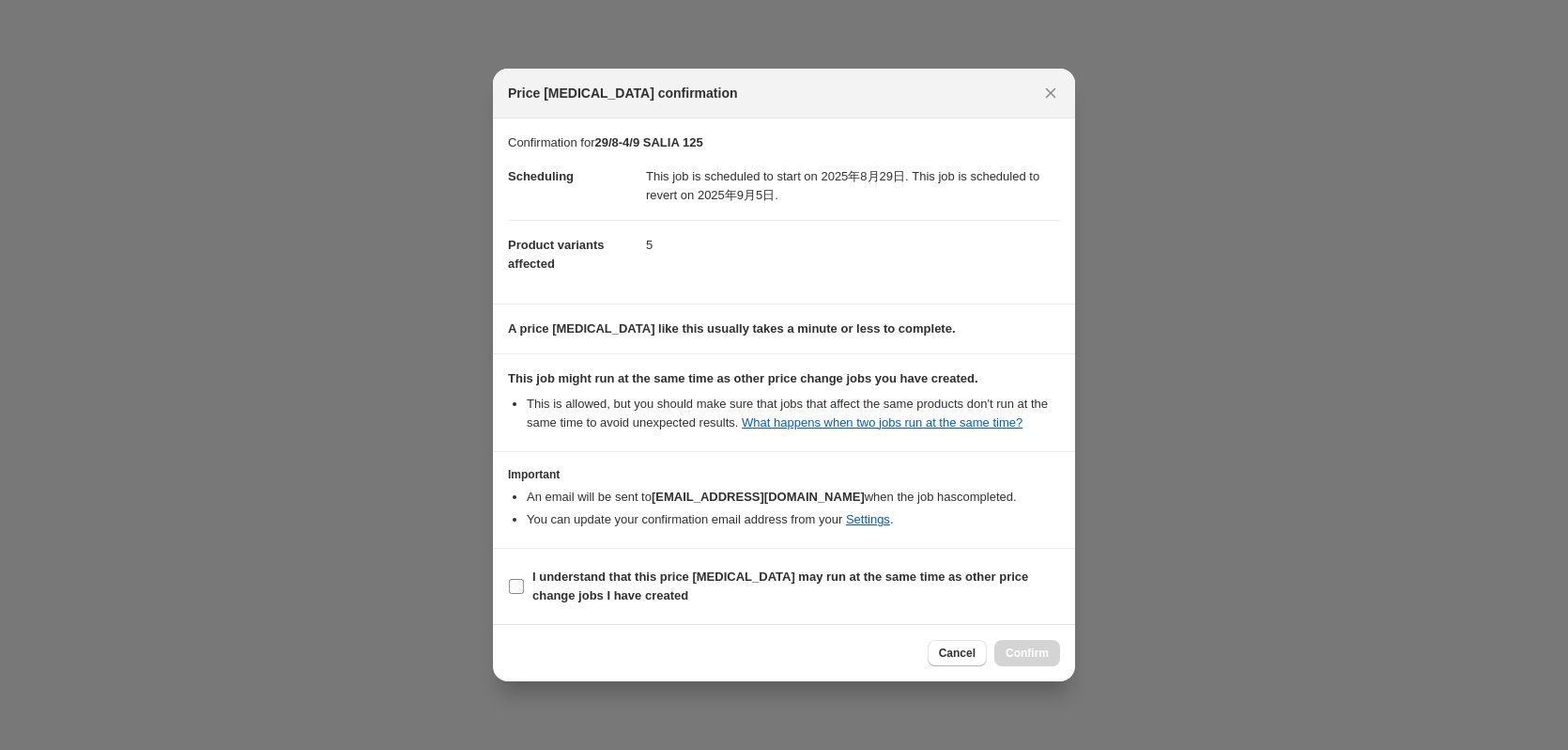
click at [617, 569] on b "I understand that this price [MEDICAL_DATA] may run at the same time as other p…" at bounding box center [780, 585] width 496 height 32
click at [524, 578] on input "I understand that this price [MEDICAL_DATA] may run at the same time as other p…" at bounding box center [516, 585] width 15 height 15
checkbox input "true"
click at [1036, 660] on span "Confirm" at bounding box center [1027, 652] width 43 height 15
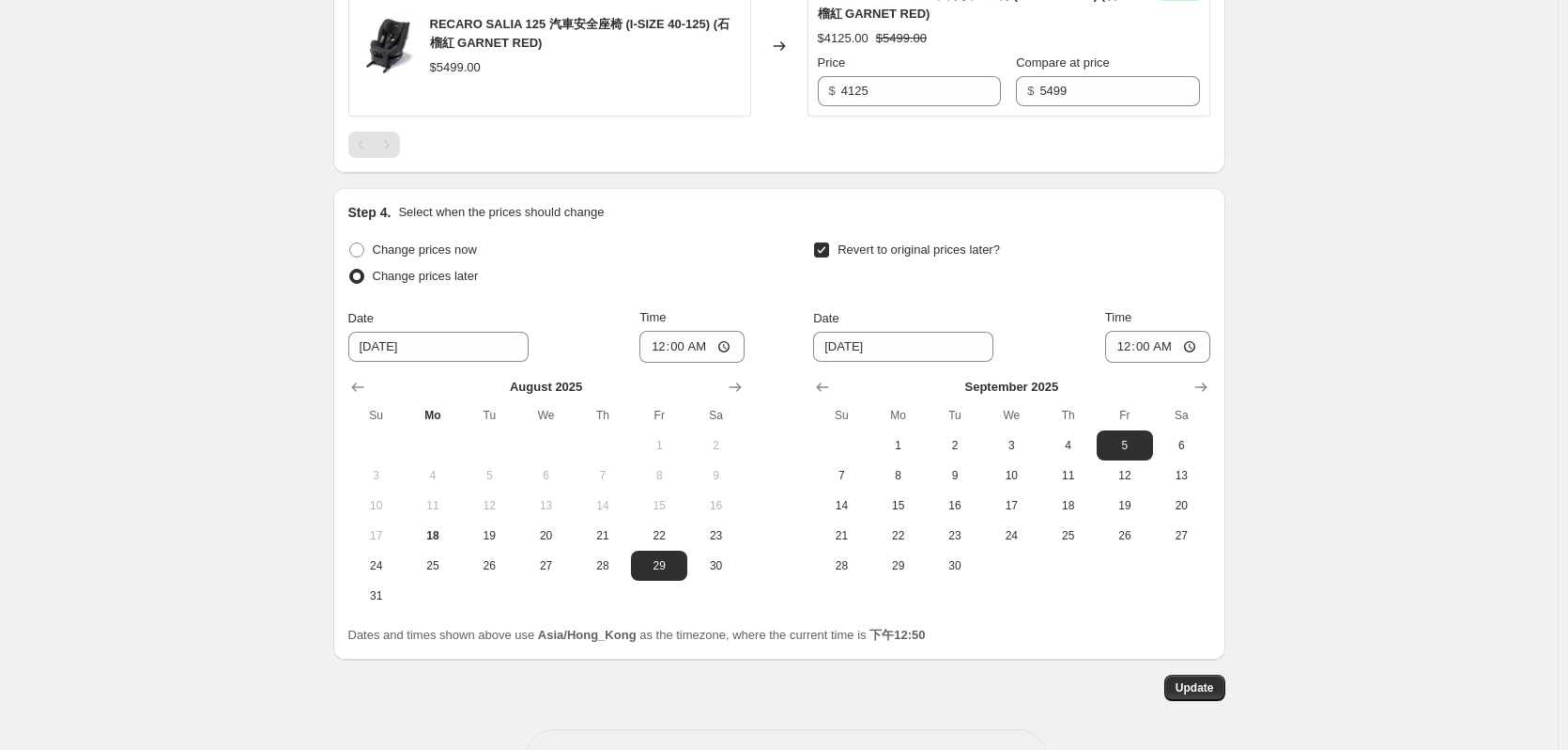
scroll to position [1499, 0]
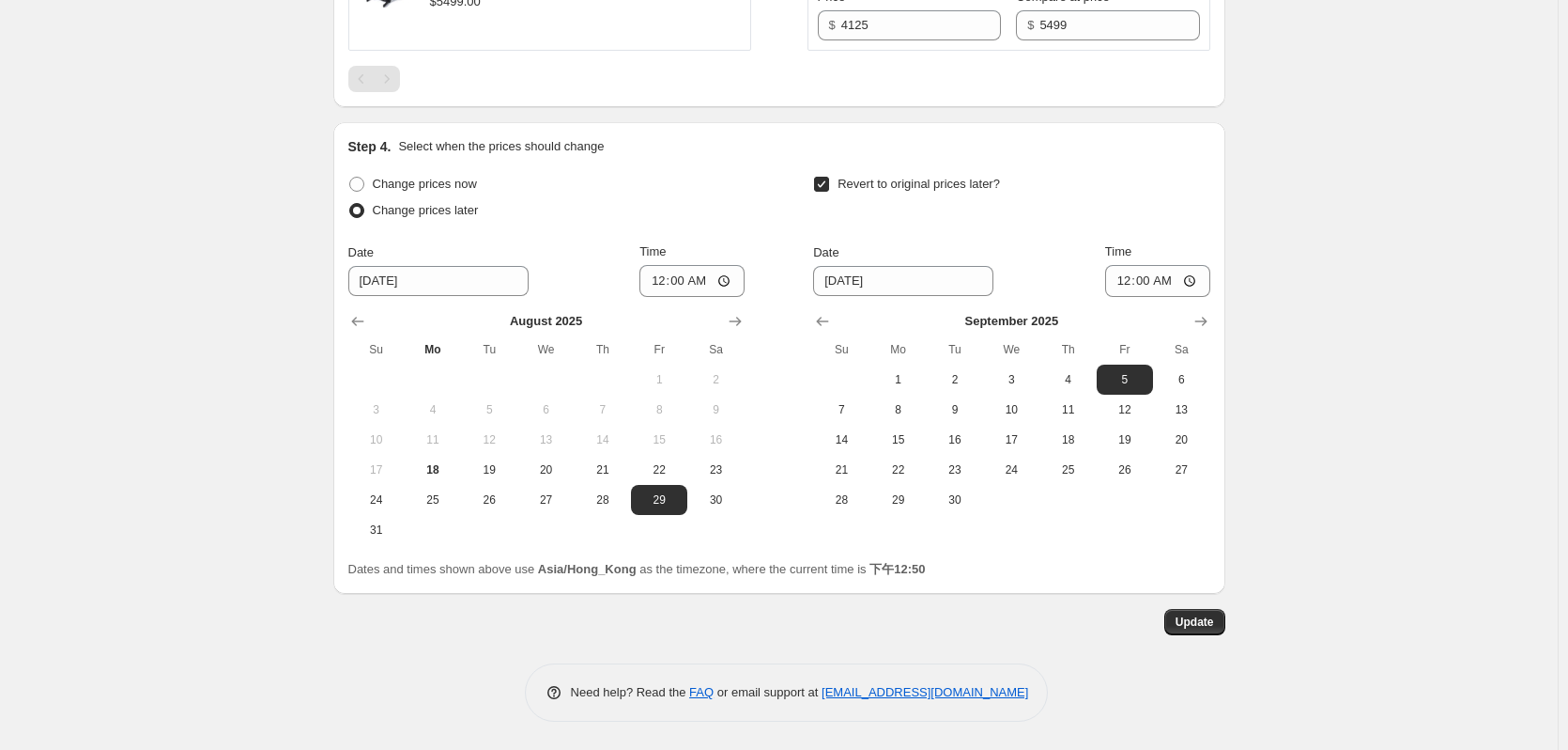
click at [1208, 625] on span "Update" at bounding box center [1194, 621] width 38 height 15
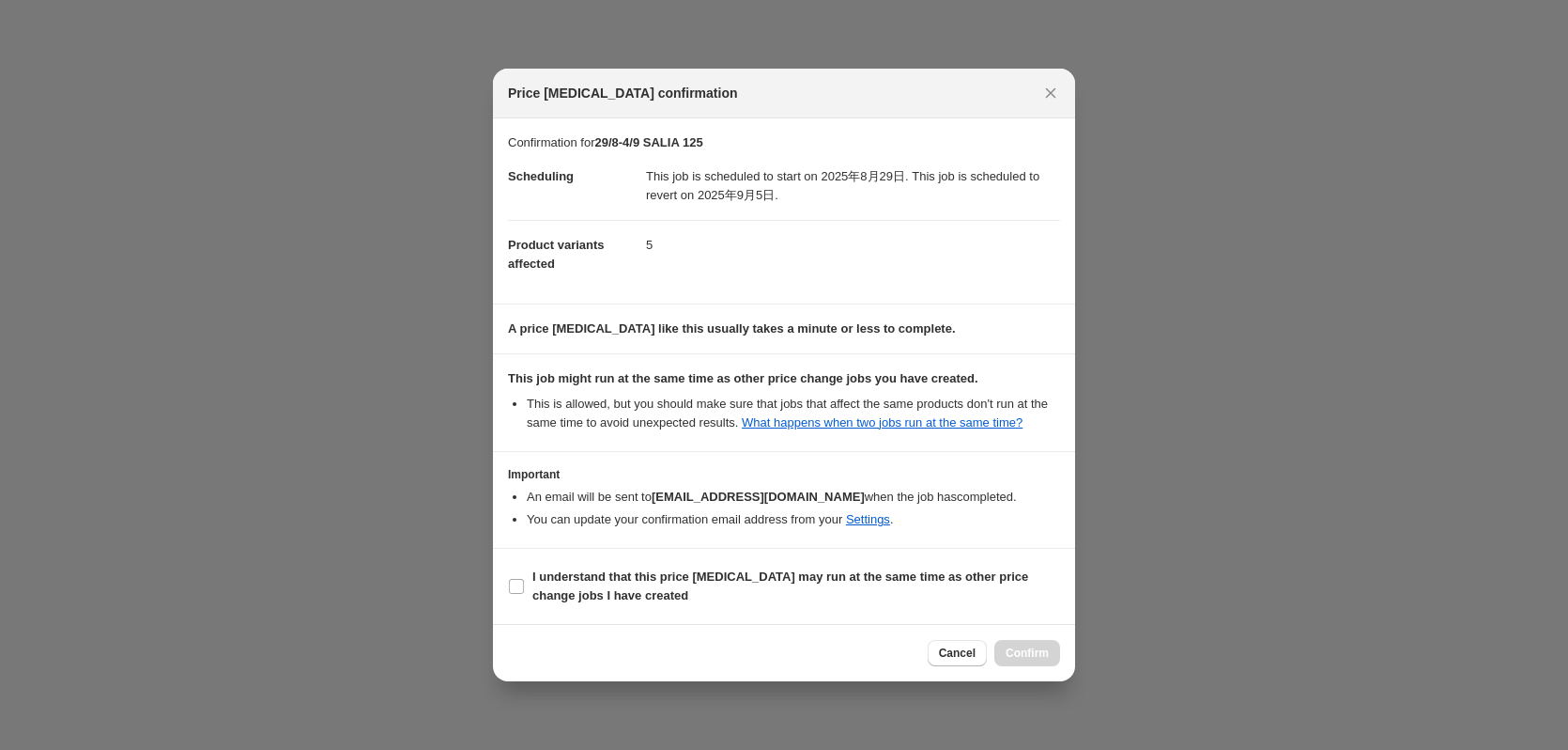
drag, startPoint x: 540, startPoint y: 593, endPoint x: 612, endPoint y: 613, distance: 74.7
click at [541, 595] on b "I understand that this price [MEDICAL_DATA] may run at the same time as other p…" at bounding box center [780, 585] width 496 height 32
click at [524, 594] on input "I understand that this price [MEDICAL_DATA] may run at the same time as other p…" at bounding box center [516, 585] width 15 height 15
checkbox input "true"
click at [1050, 670] on div "Cancel Confirm" at bounding box center [783, 652] width 582 height 57
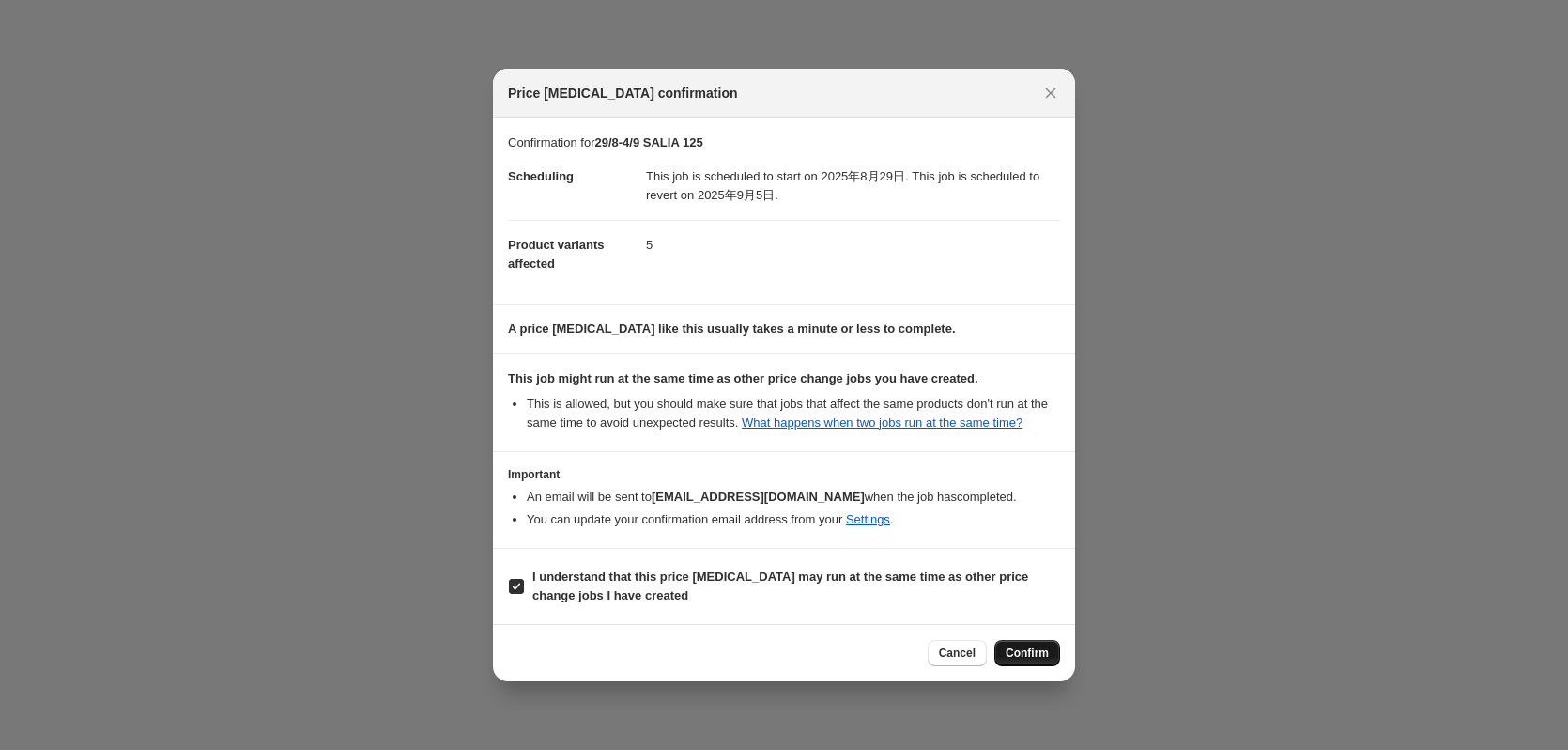
click at [1048, 660] on span "Confirm" at bounding box center [1027, 652] width 43 height 15
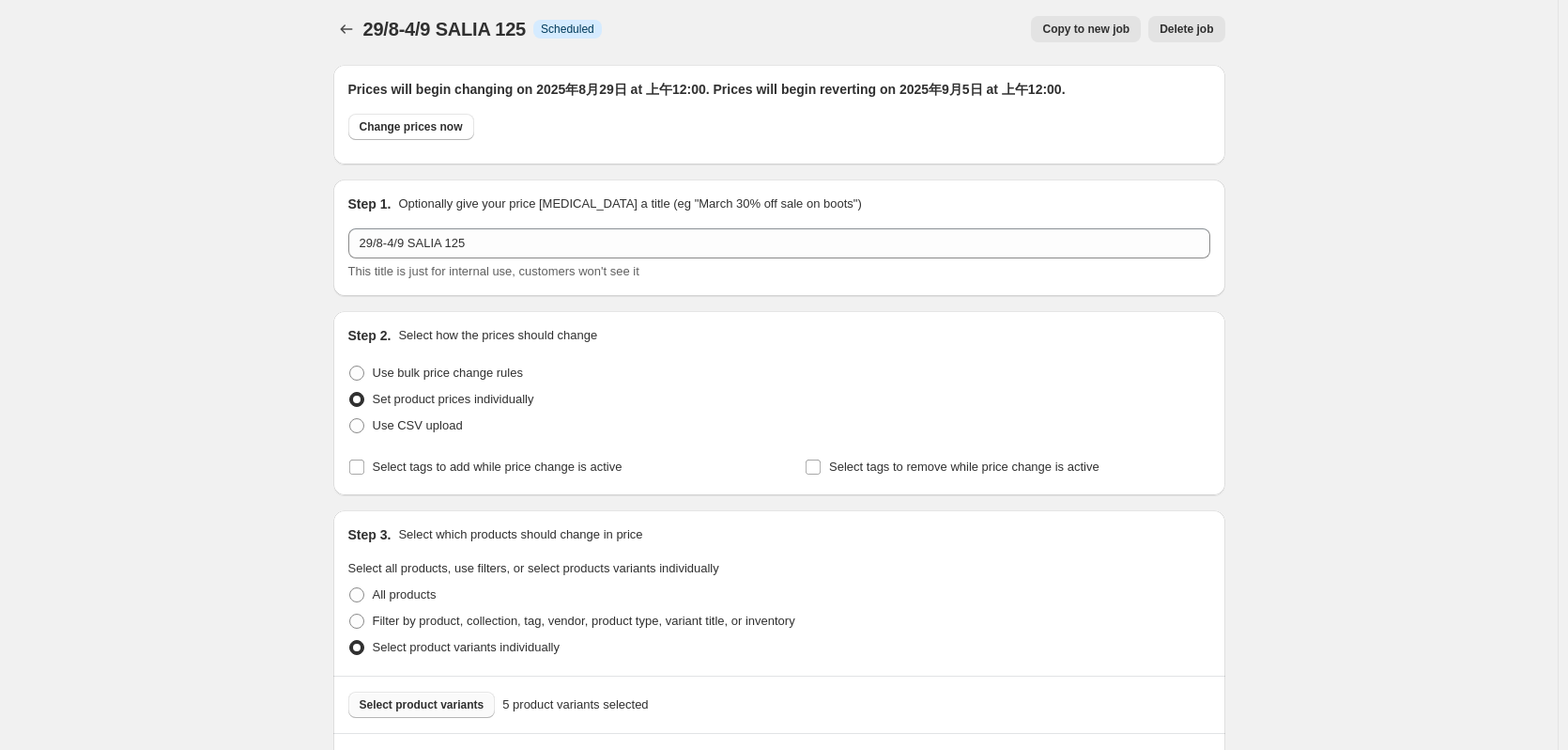
scroll to position [0, 0]
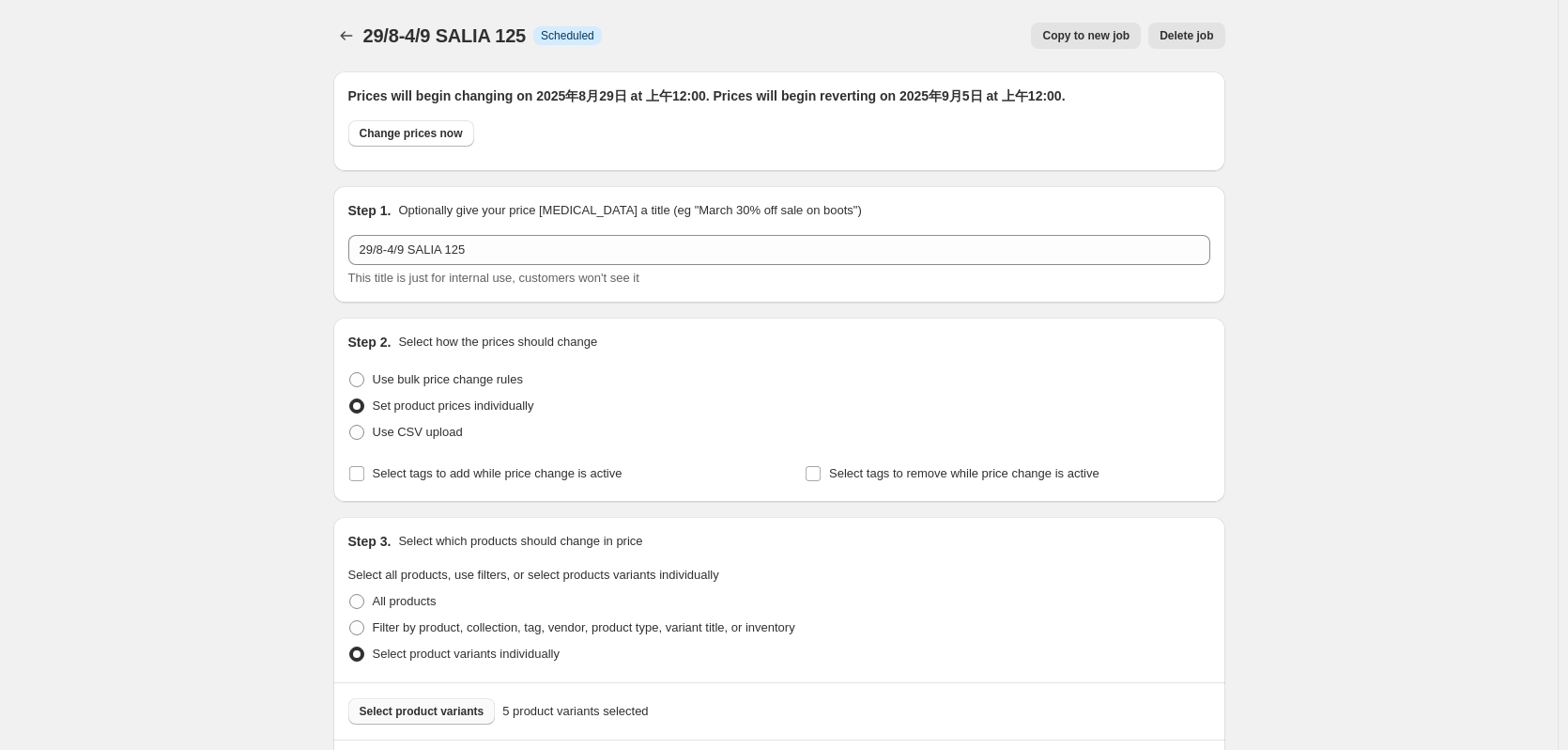
click at [345, 30] on icon "Price change jobs" at bounding box center [346, 35] width 19 height 19
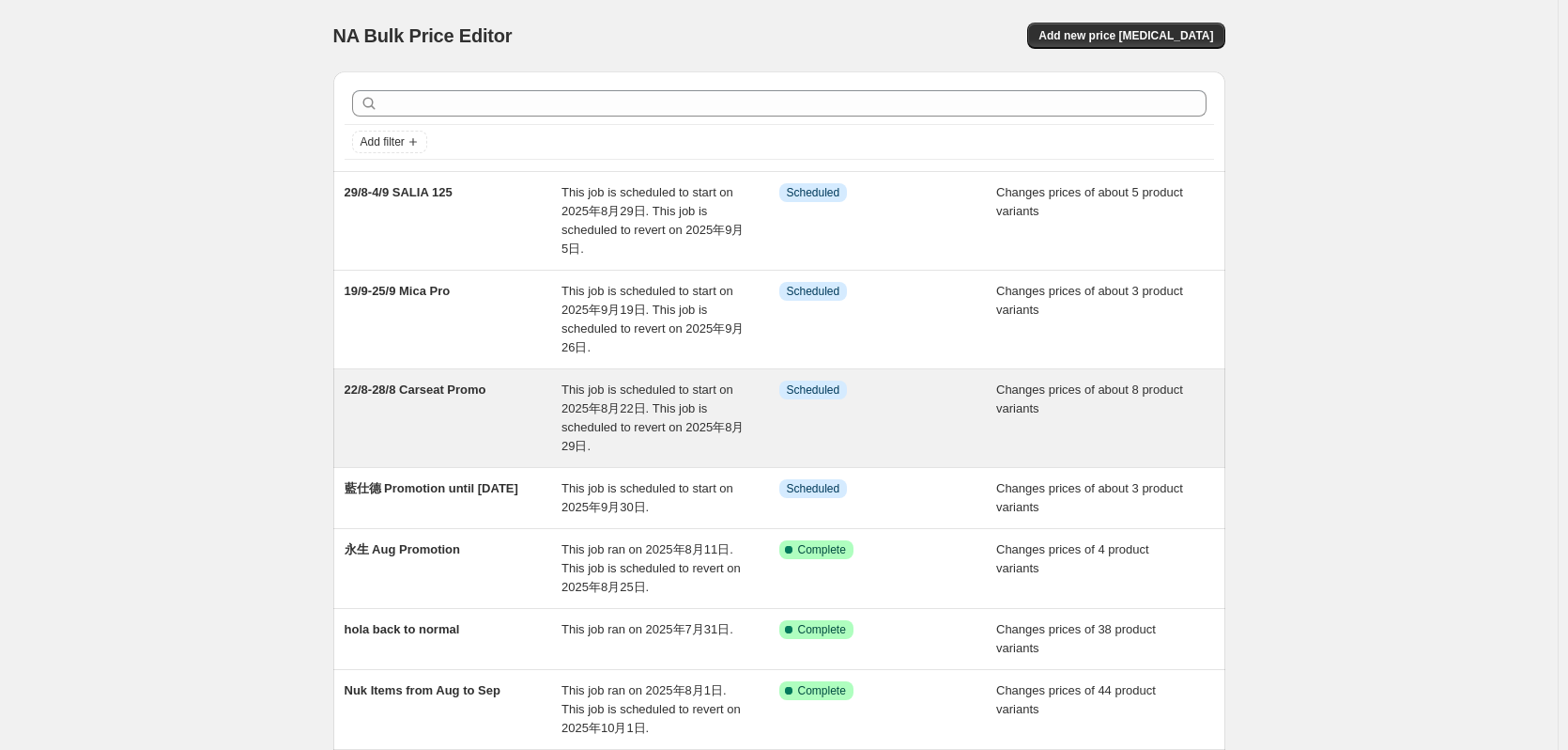
drag, startPoint x: 233, startPoint y: 431, endPoint x: 611, endPoint y: 449, distance: 378.4
click at [240, 430] on div "NA Bulk Price Editor. This page is ready NA Bulk Price Editor Add new price [ME…" at bounding box center [779, 587] width 1558 height 1174
